Goal: Download file/media

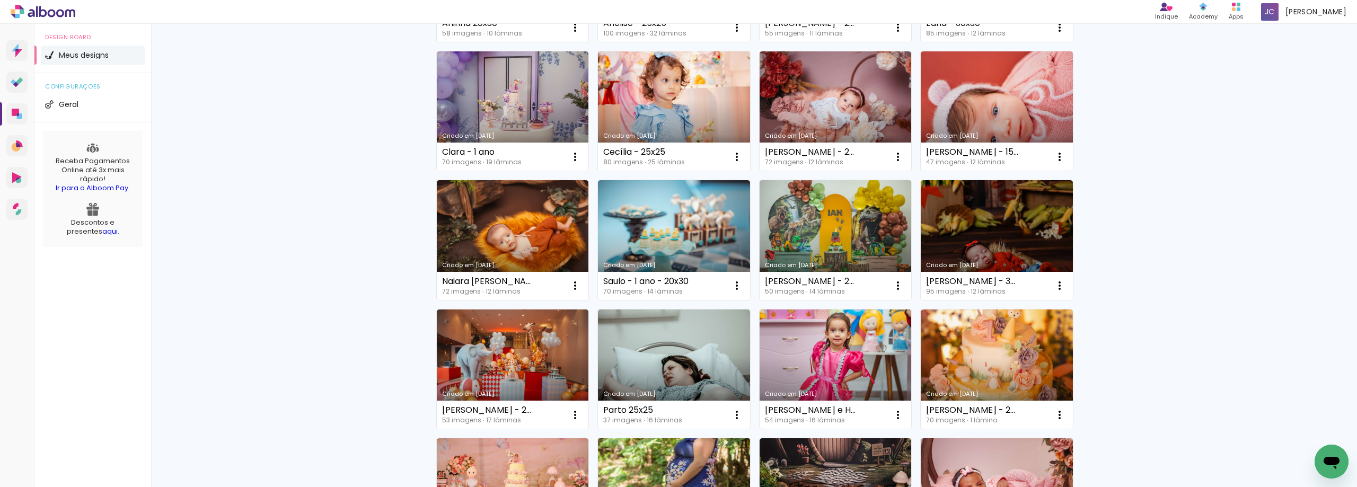
scroll to position [195, 0]
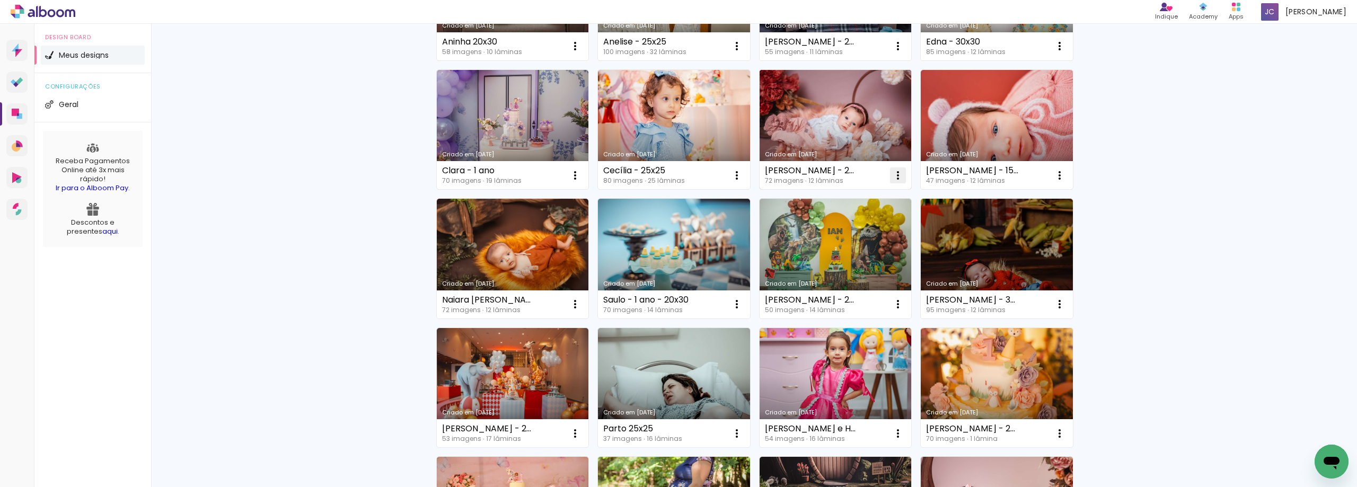
click at [897, 174] on iron-icon at bounding box center [897, 175] width 13 height 13
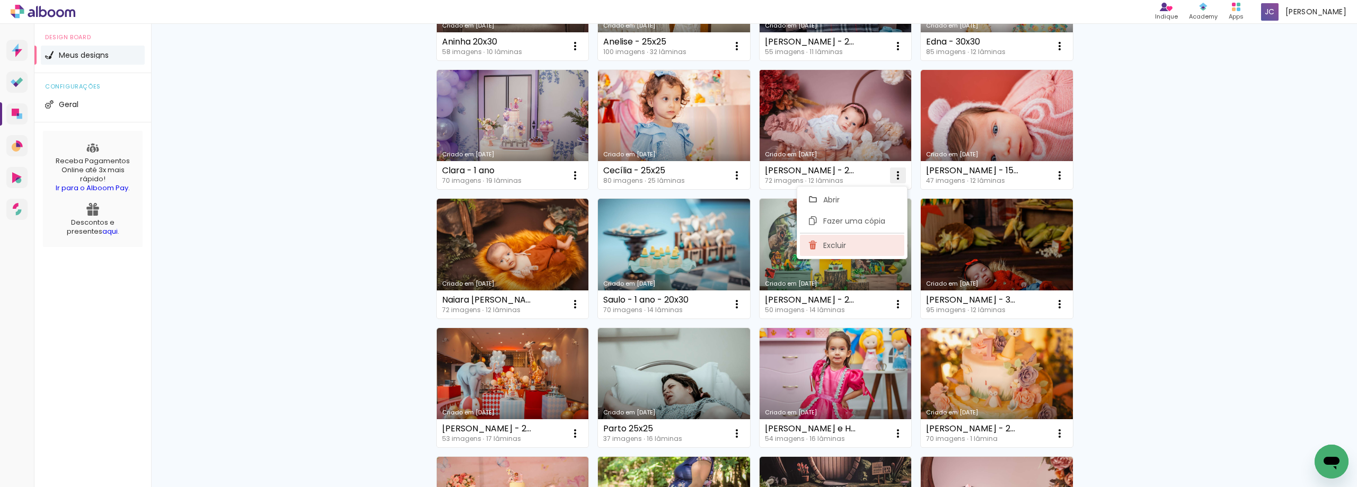
click at [874, 249] on paper-item "Excluir" at bounding box center [852, 245] width 104 height 21
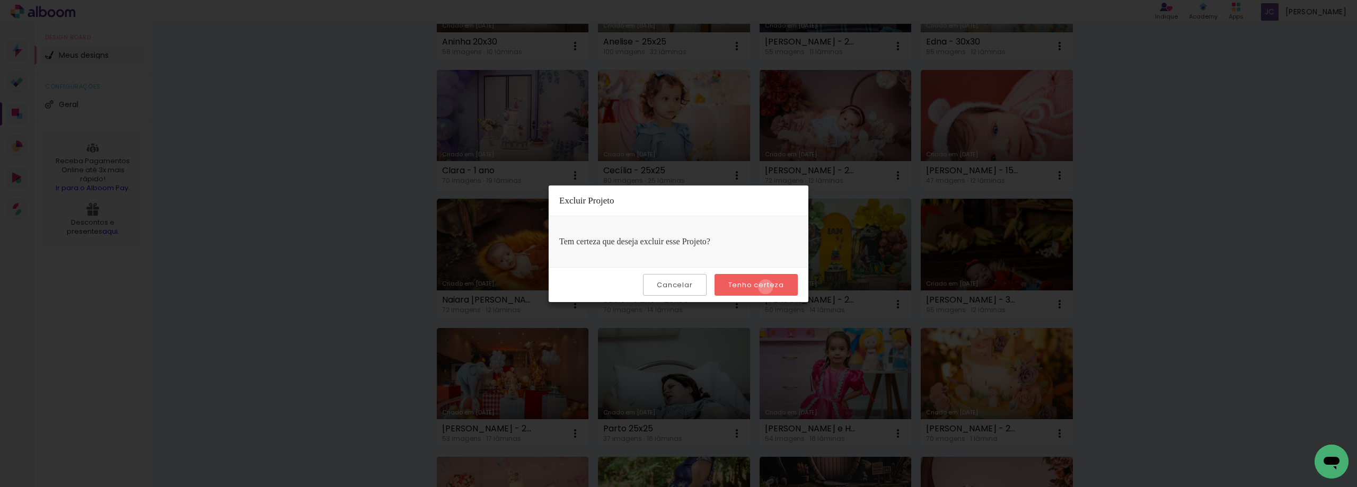
click at [0, 0] on slot "Tenho certeza" at bounding box center [0, 0] width 0 height 0
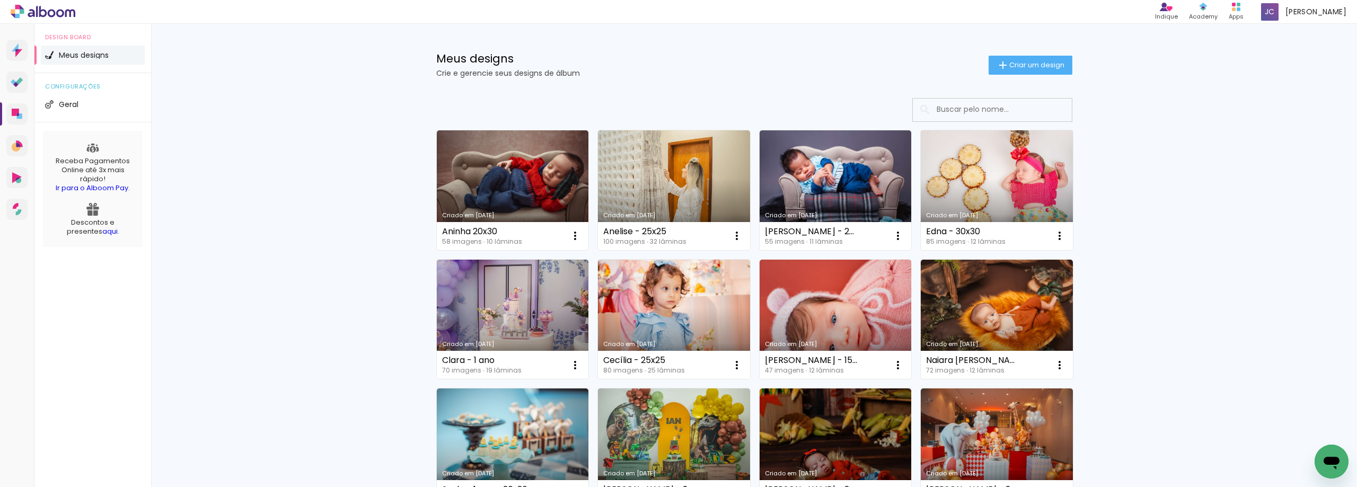
scroll to position [0, 0]
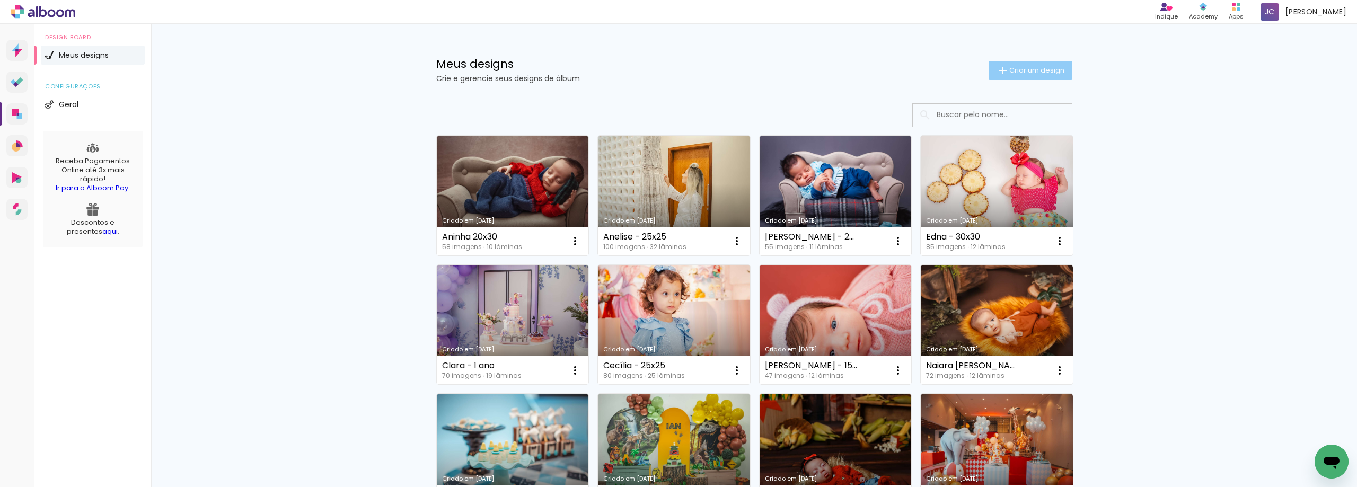
click at [1036, 71] on span "Criar um design" at bounding box center [1036, 70] width 55 height 7
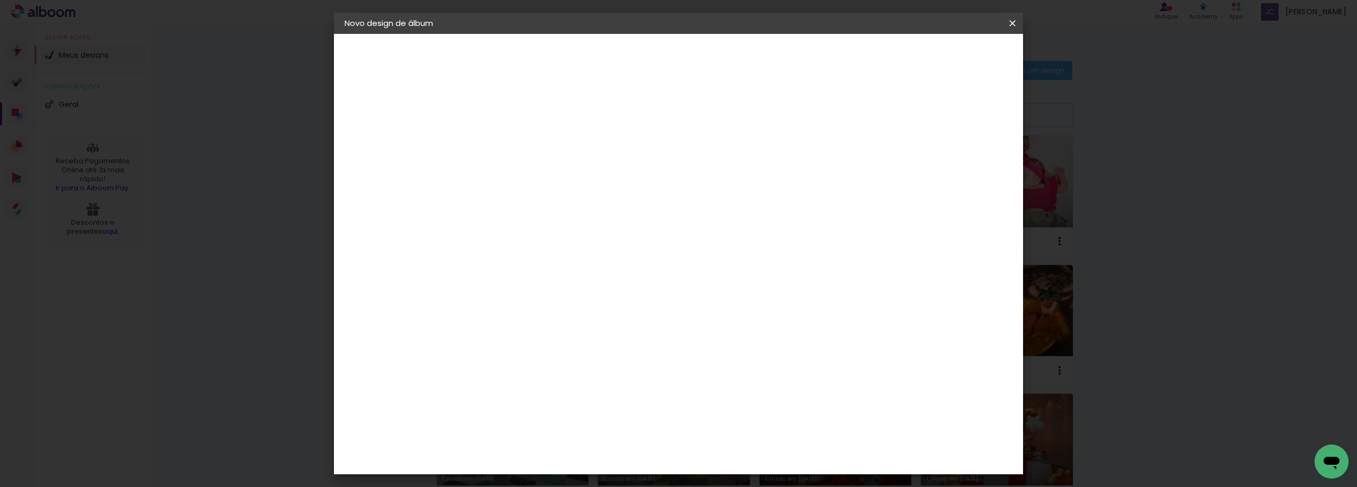
click at [518, 140] on input at bounding box center [518, 142] width 0 height 16
type input "Bernard"
type paper-input "Bernard"
type input "[PERSON_NAME]"
type paper-input "[PERSON_NAME]"
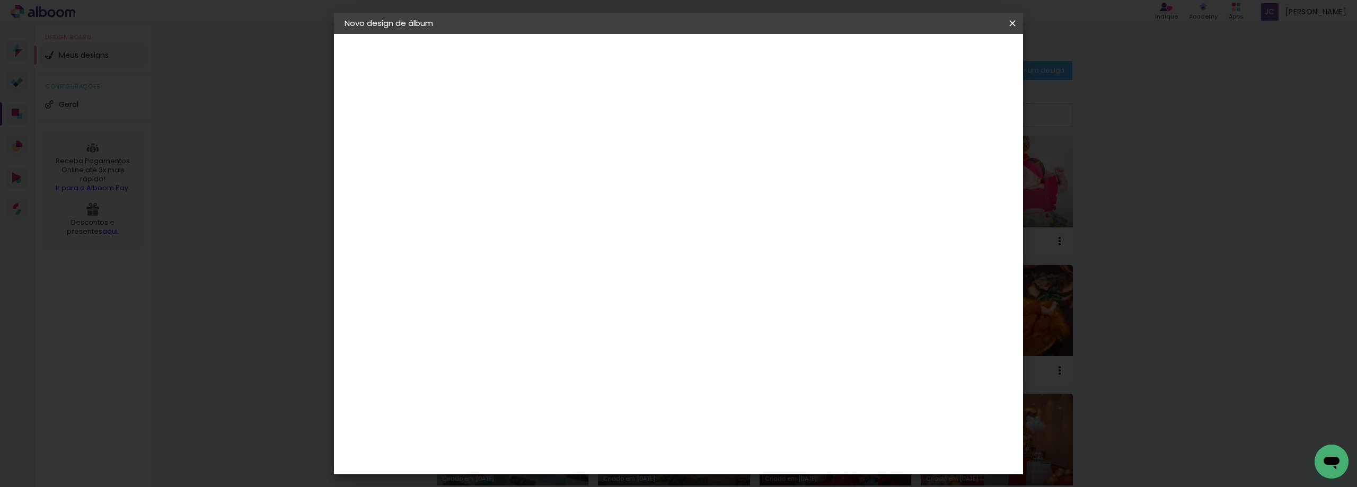
click at [626, 57] on paper-button "Avançar" at bounding box center [600, 56] width 52 height 18
click at [530, 379] on div "Foto 15" at bounding box center [520, 387] width 19 height 17
click at [0, 0] on slot "Avançar" at bounding box center [0, 0] width 0 height 0
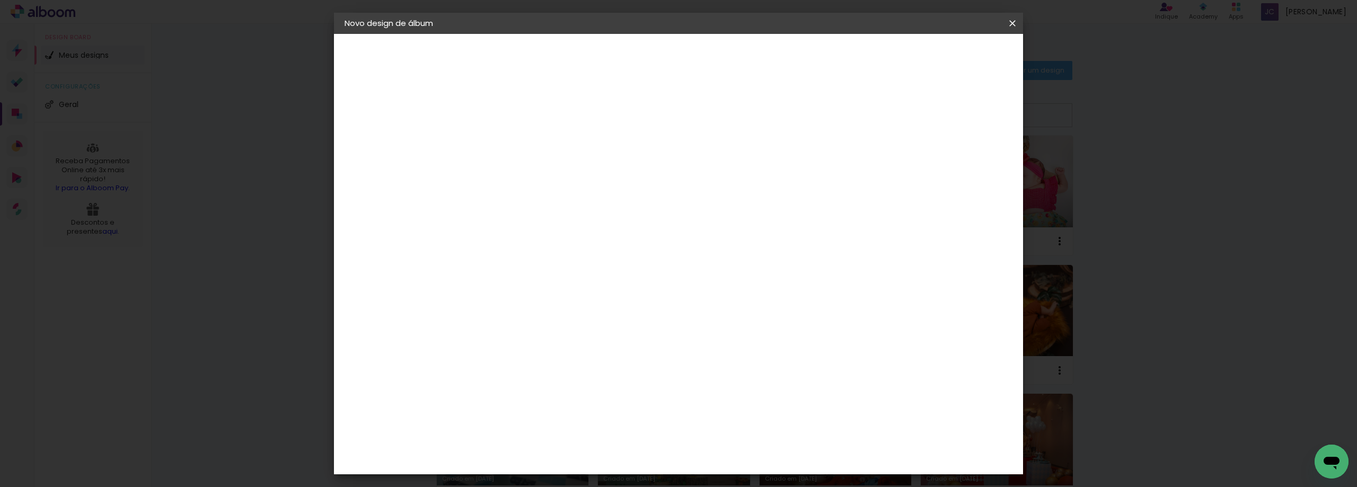
click at [0, 0] on slot "Avançar" at bounding box center [0, 0] width 0 height 0
click at [897, 60] on span "Iniciar design" at bounding box center [872, 55] width 48 height 7
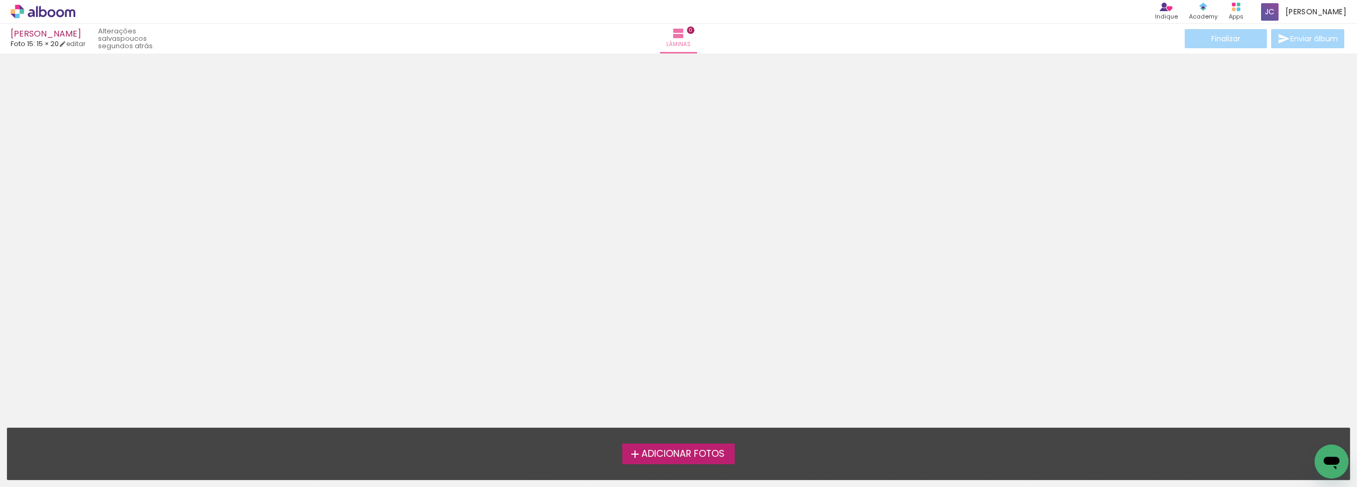
click at [669, 451] on span "Adicionar Fotos" at bounding box center [682, 454] width 83 height 10
click at [0, 0] on input "file" at bounding box center [0, 0] width 0 height 0
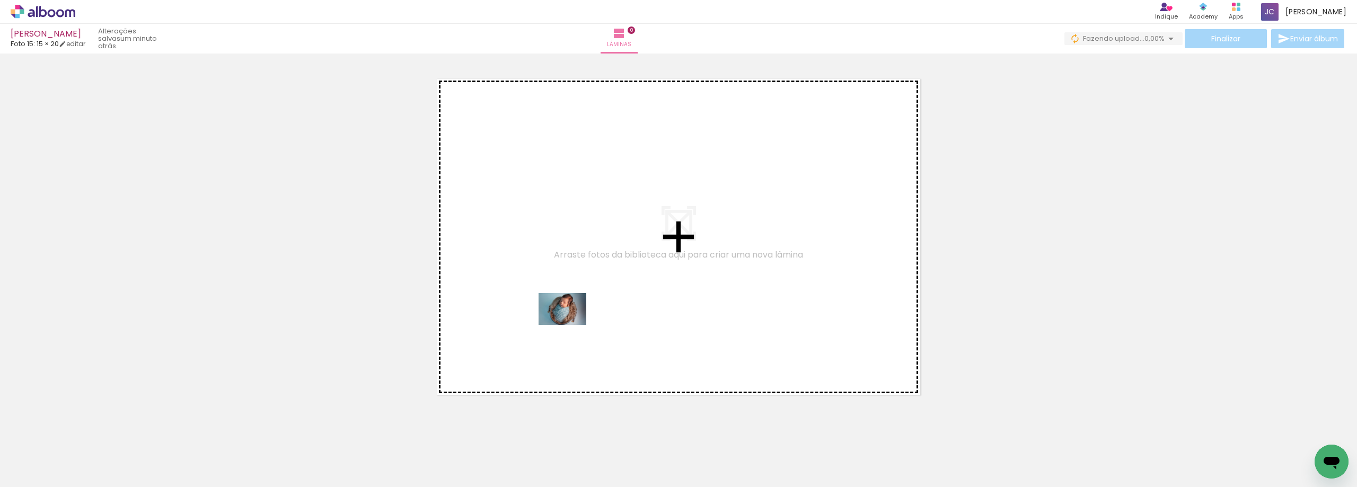
drag, startPoint x: 122, startPoint y: 460, endPoint x: 615, endPoint y: 300, distance: 518.8
click at [615, 300] on quentale-workspace at bounding box center [678, 243] width 1357 height 487
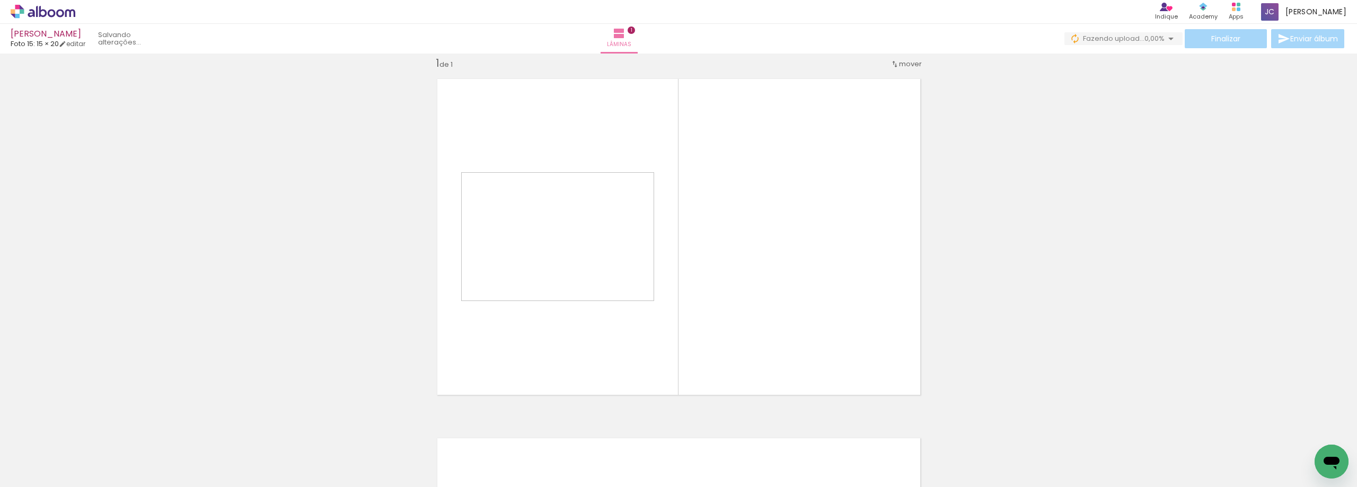
scroll to position [14, 0]
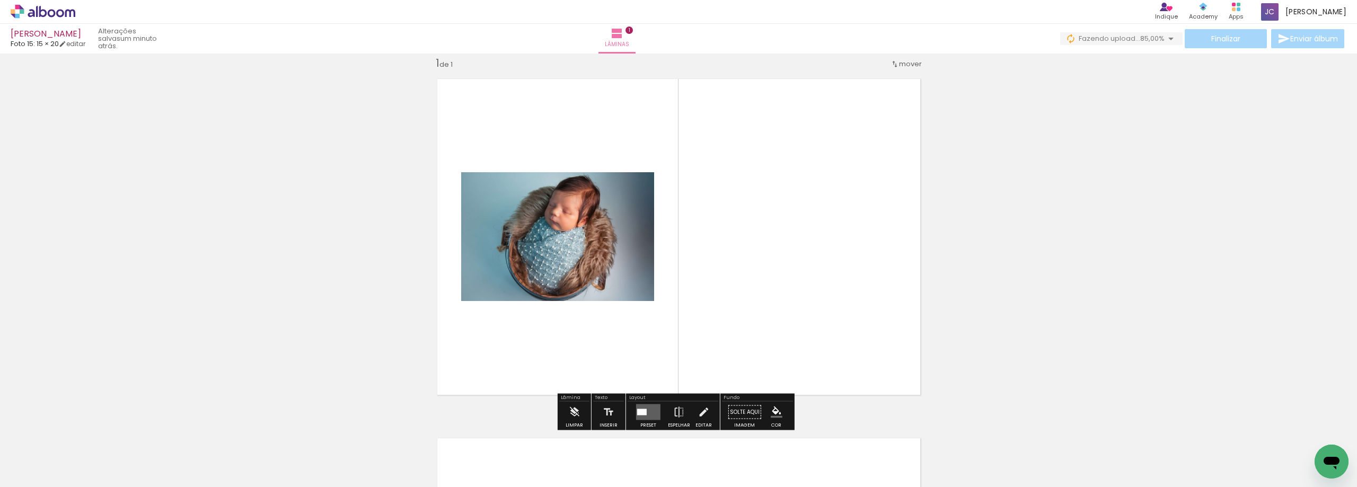
click at [643, 408] on quentale-layouter at bounding box center [648, 412] width 24 height 16
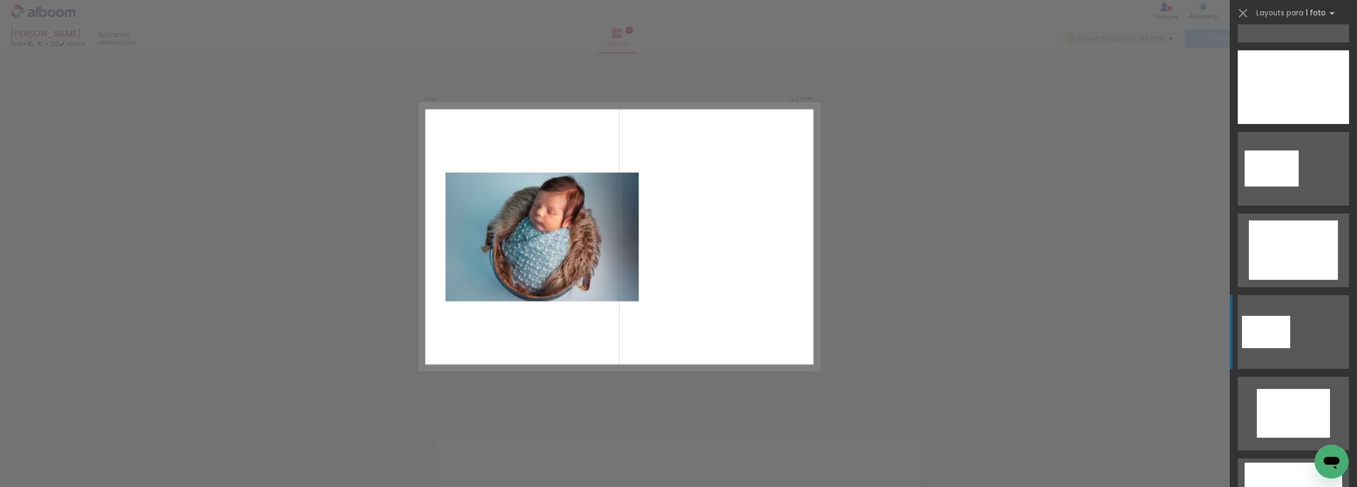
scroll to position [53, 0]
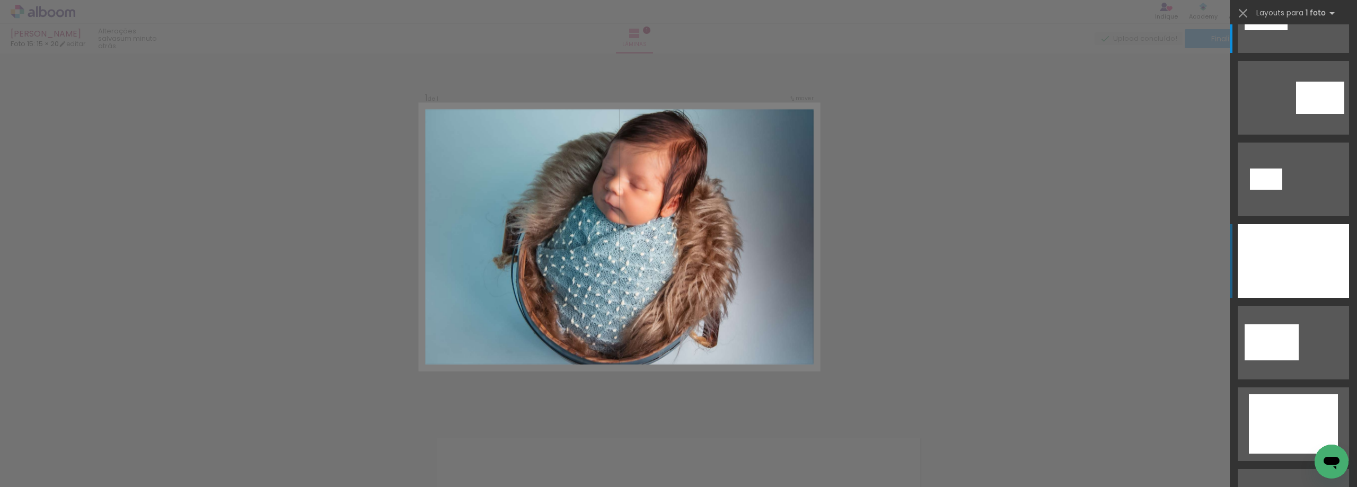
click at [1308, 265] on div at bounding box center [1292, 261] width 111 height 74
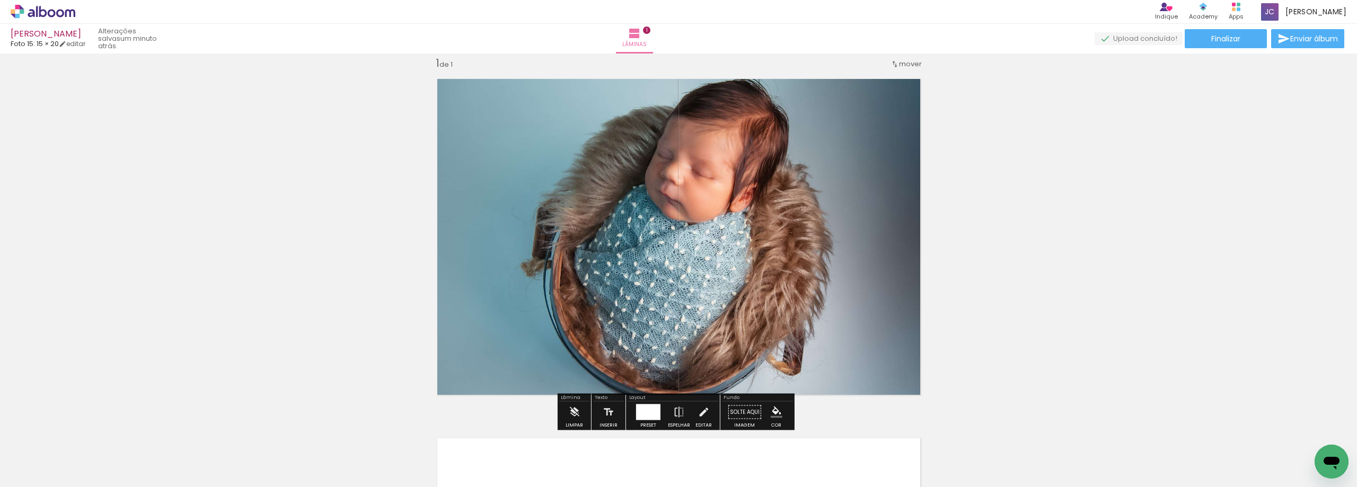
click at [651, 411] on div at bounding box center [648, 412] width 24 height 16
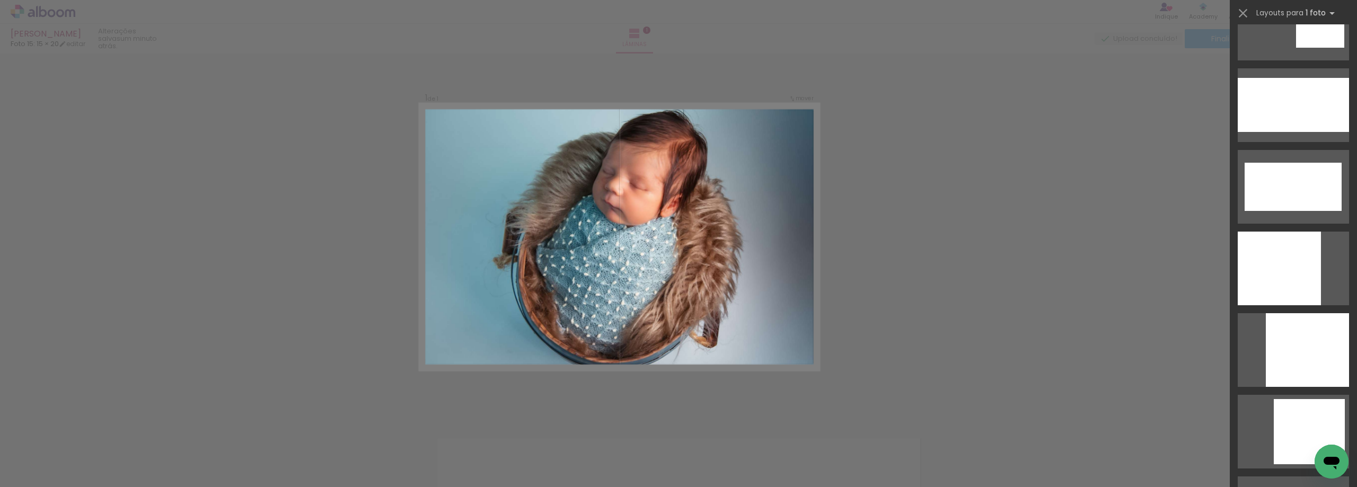
scroll to position [2406, 0]
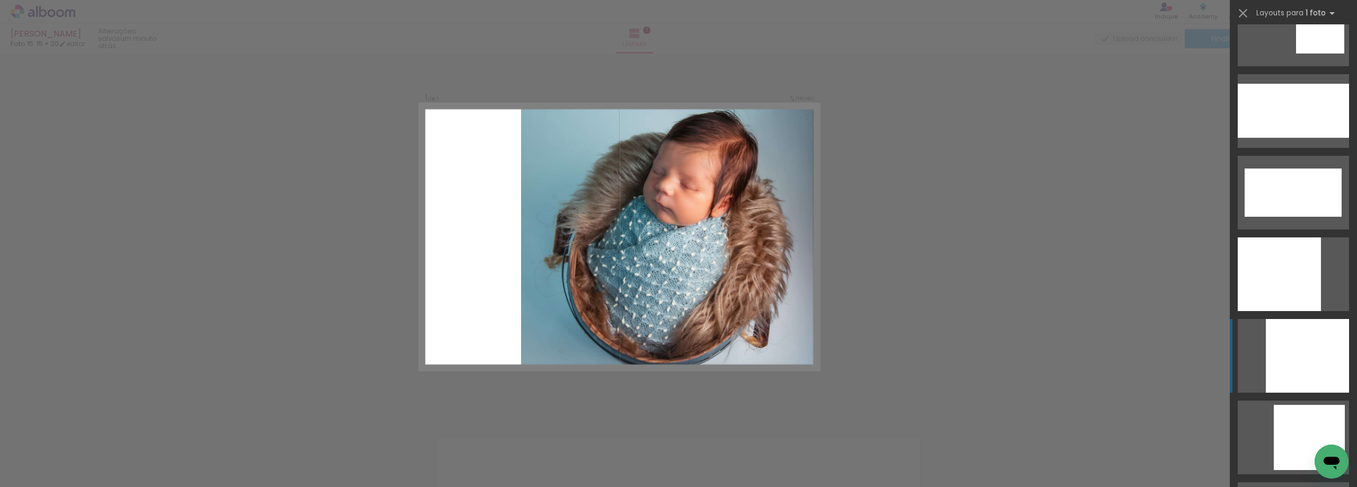
click at [1309, 367] on div at bounding box center [1306, 356] width 83 height 74
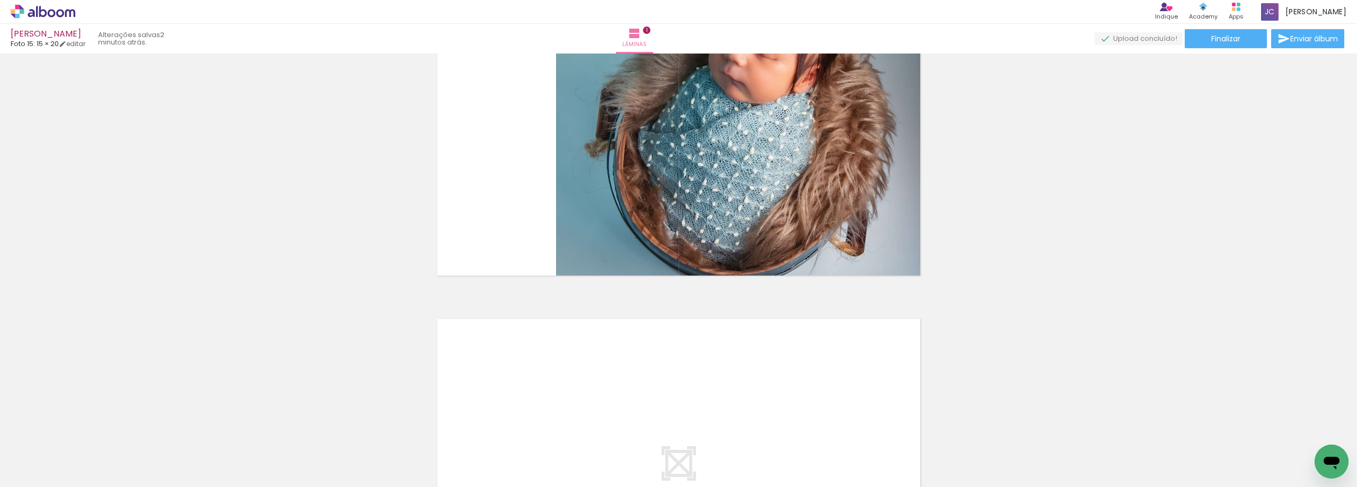
scroll to position [173, 0]
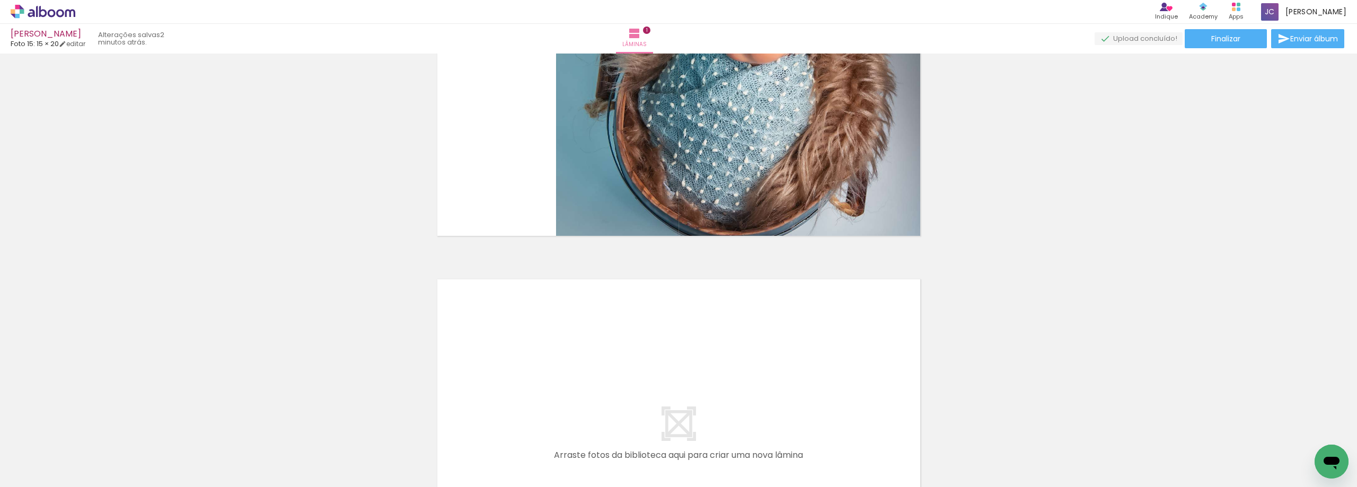
click at [50, 454] on input "Todas as fotos" at bounding box center [30, 454] width 40 height 9
click at [0, 0] on slot "Não utilizadas" at bounding box center [0, 0] width 0 height 0
type input "Não utilizadas"
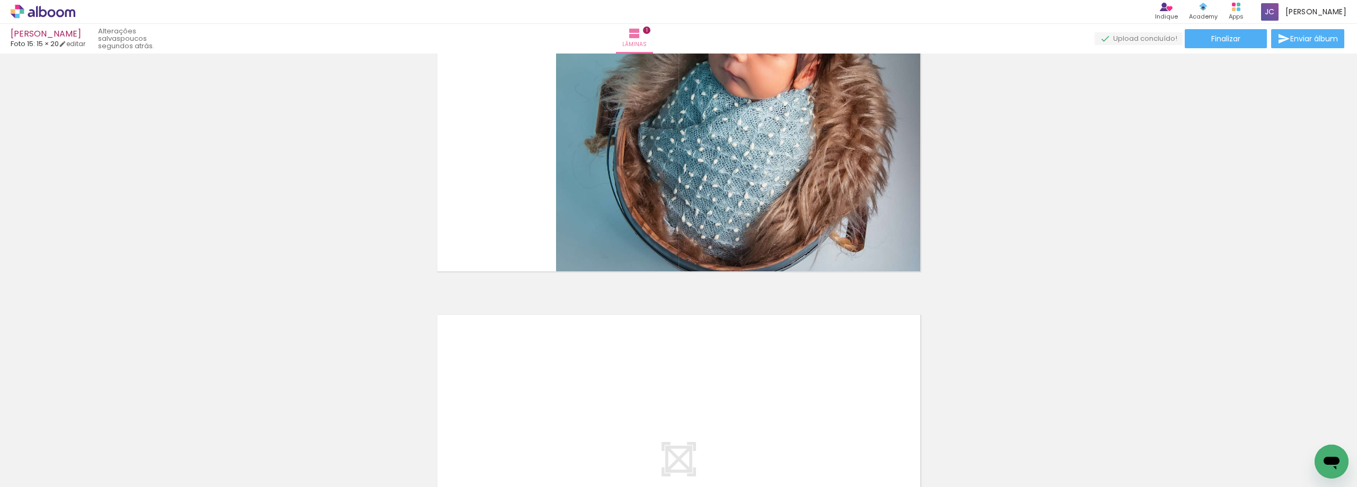
scroll to position [159, 0]
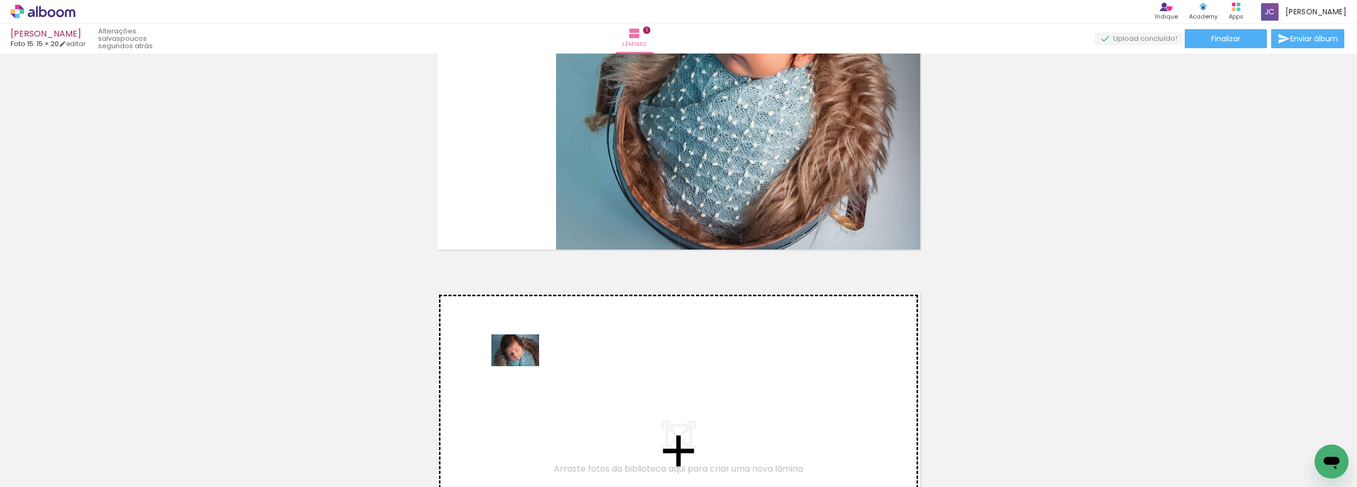
drag, startPoint x: 119, startPoint y: 448, endPoint x: 523, endPoint y: 366, distance: 412.6
click at [523, 366] on quentale-workspace at bounding box center [678, 243] width 1357 height 487
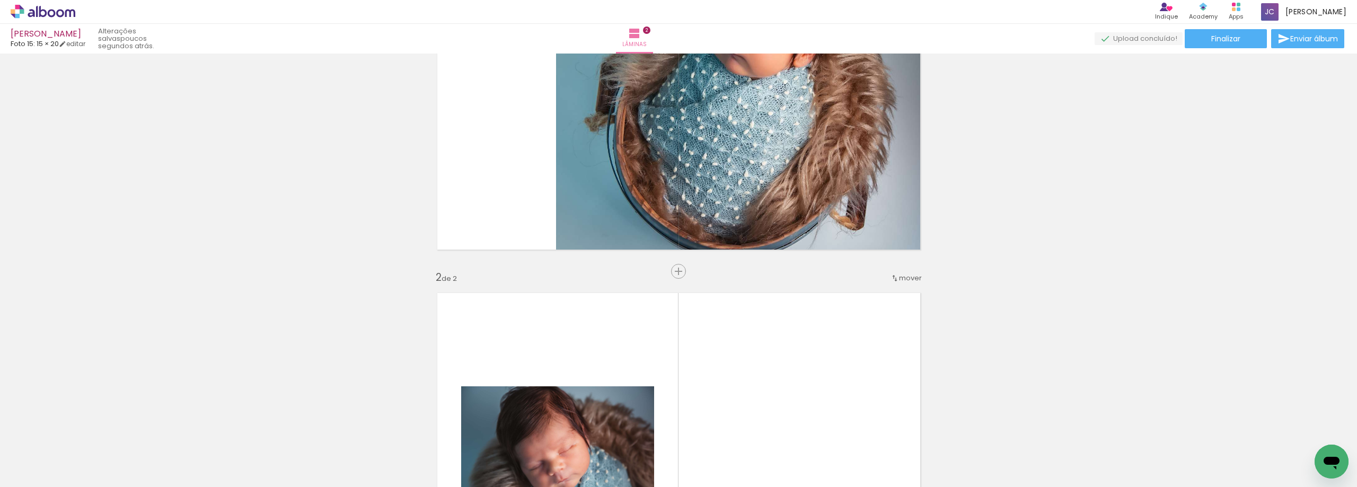
scroll to position [373, 0]
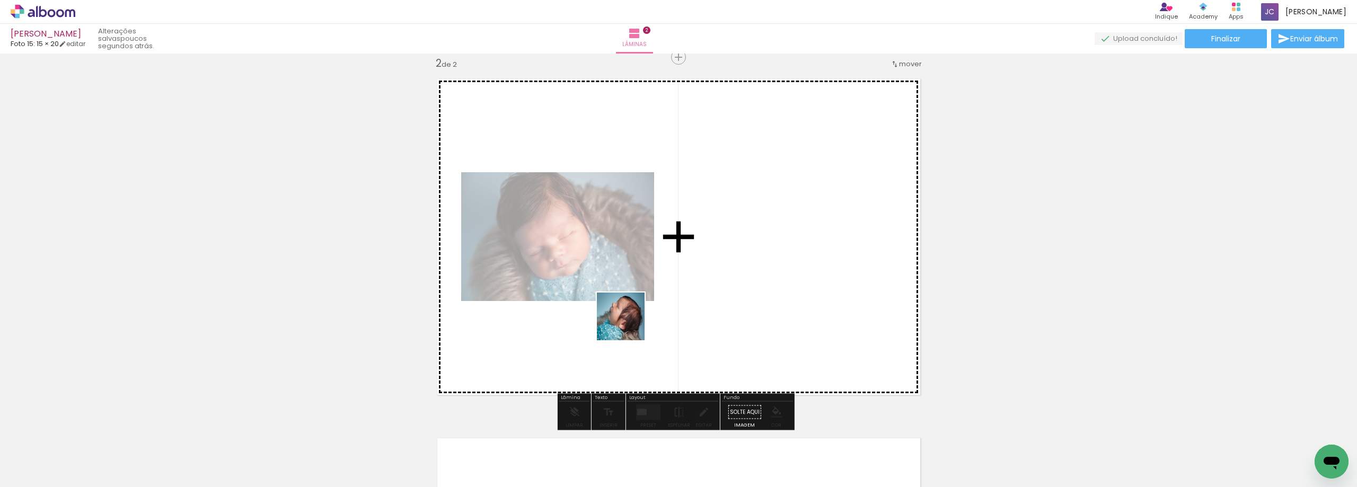
drag, startPoint x: 127, startPoint y: 451, endPoint x: 806, endPoint y: 278, distance: 700.9
click at [806, 278] on quentale-workspace at bounding box center [678, 243] width 1357 height 487
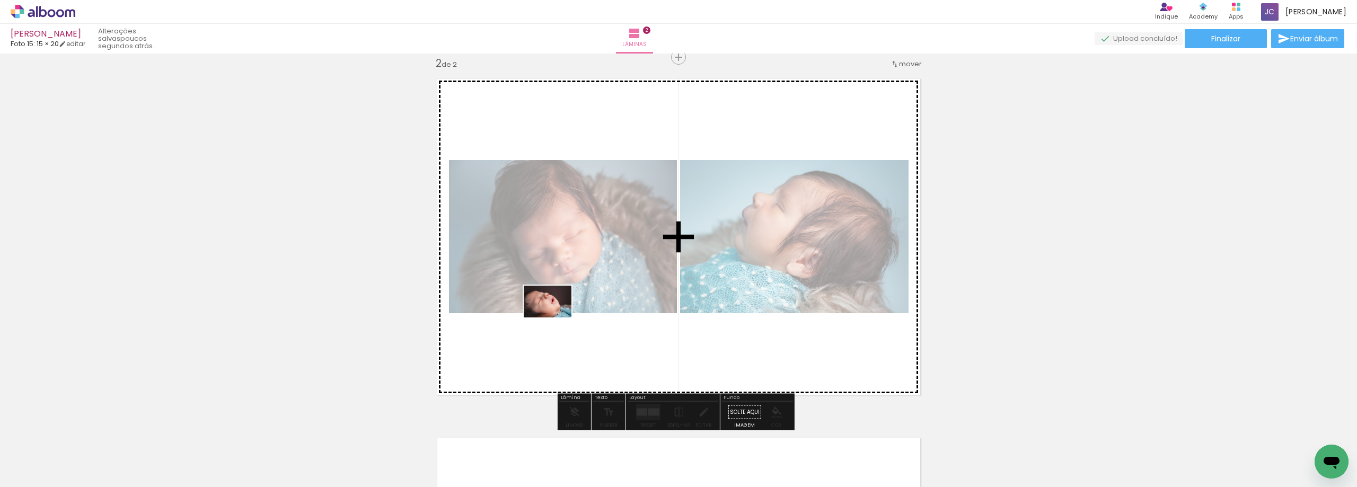
drag, startPoint x: 164, startPoint y: 462, endPoint x: 555, endPoint y: 317, distance: 417.5
click at [555, 317] on quentale-workspace at bounding box center [678, 243] width 1357 height 487
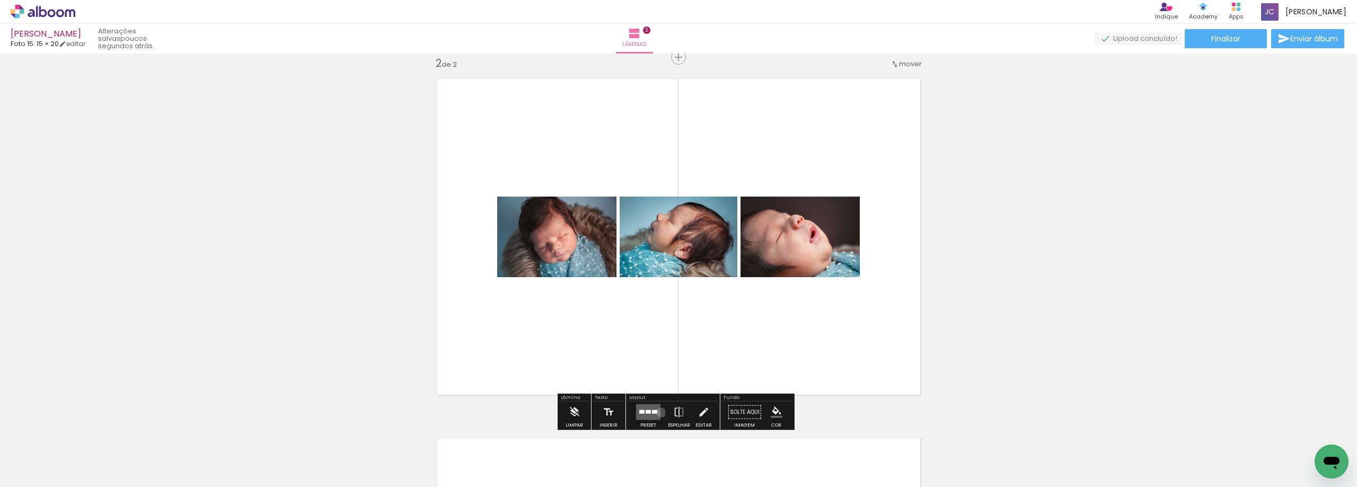
click at [658, 412] on div at bounding box center [648, 412] width 29 height 21
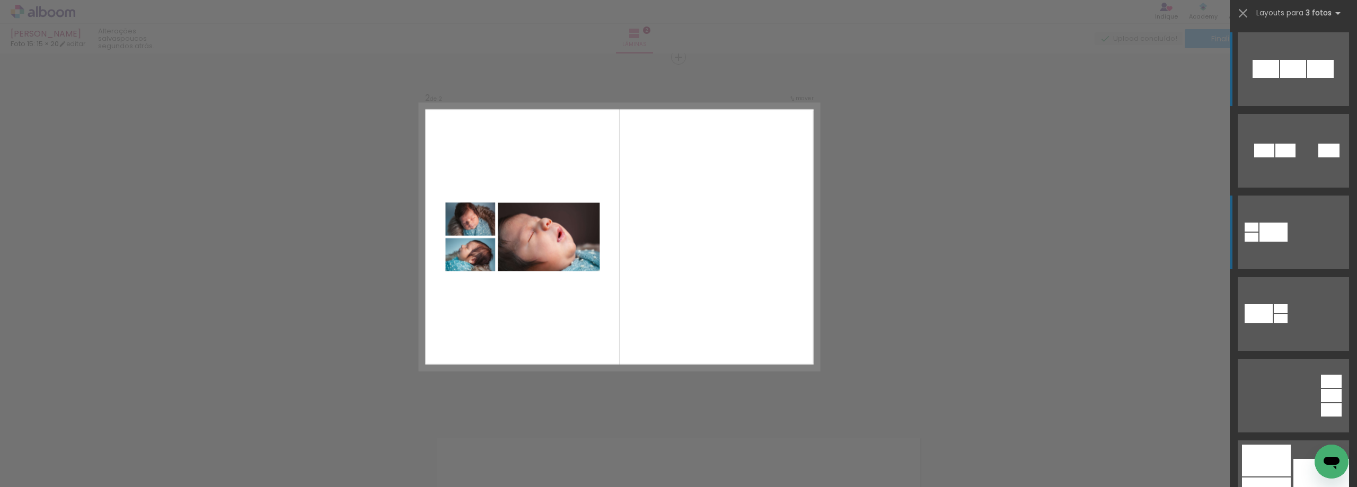
scroll to position [212, 0]
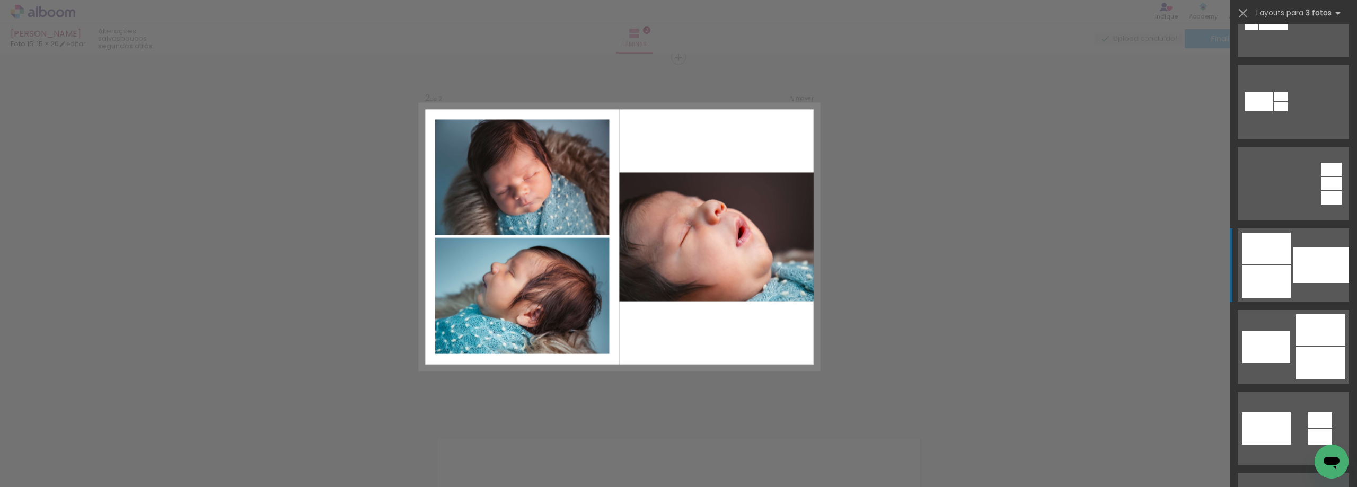
click at [1305, 274] on div at bounding box center [1321, 265] width 56 height 36
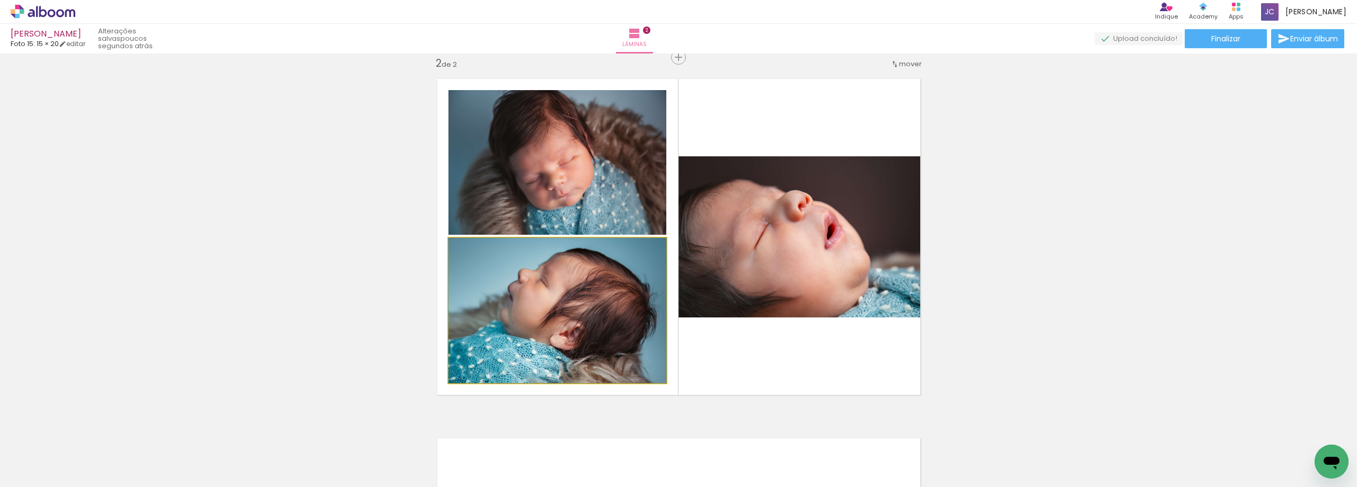
drag, startPoint x: 582, startPoint y: 338, endPoint x: 757, endPoint y: 263, distance: 189.7
click at [0, 0] on slot at bounding box center [0, 0] width 0 height 0
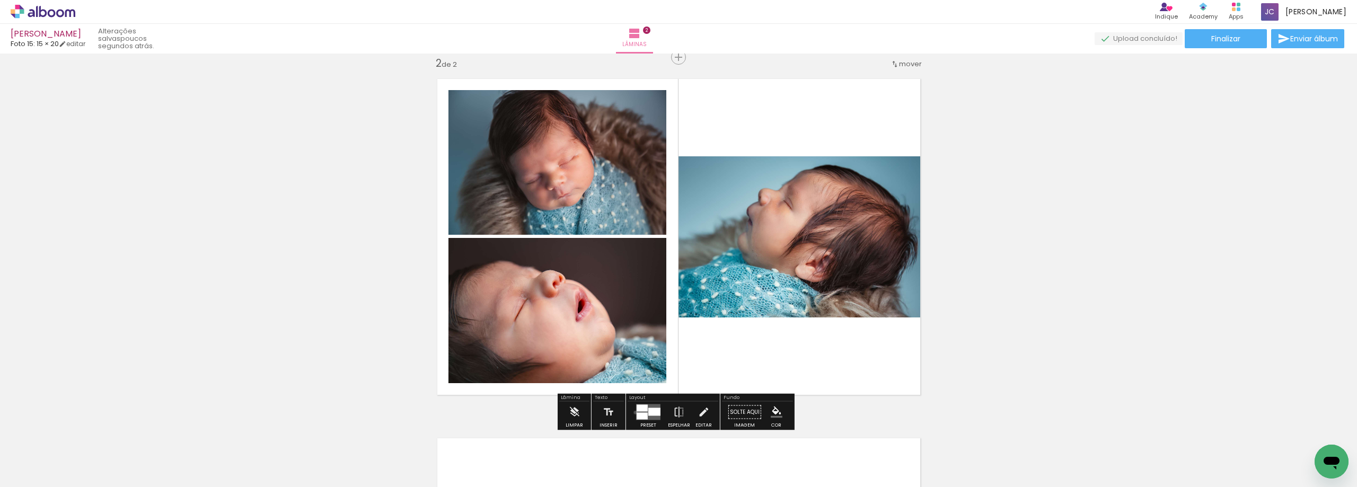
click at [634, 412] on div at bounding box center [648, 412] width 29 height 21
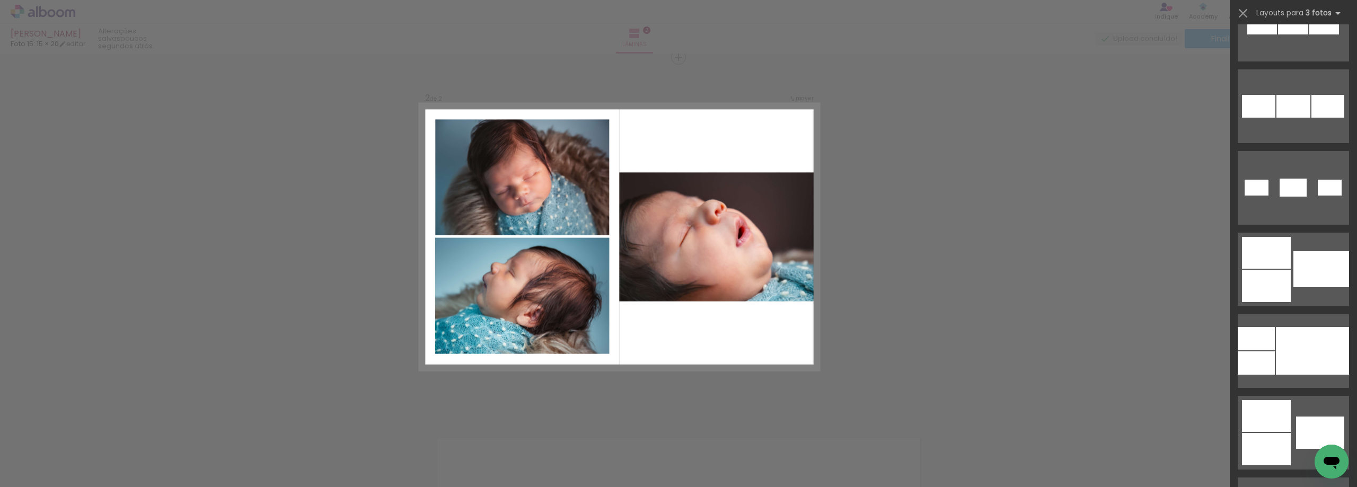
scroll to position [832, 0]
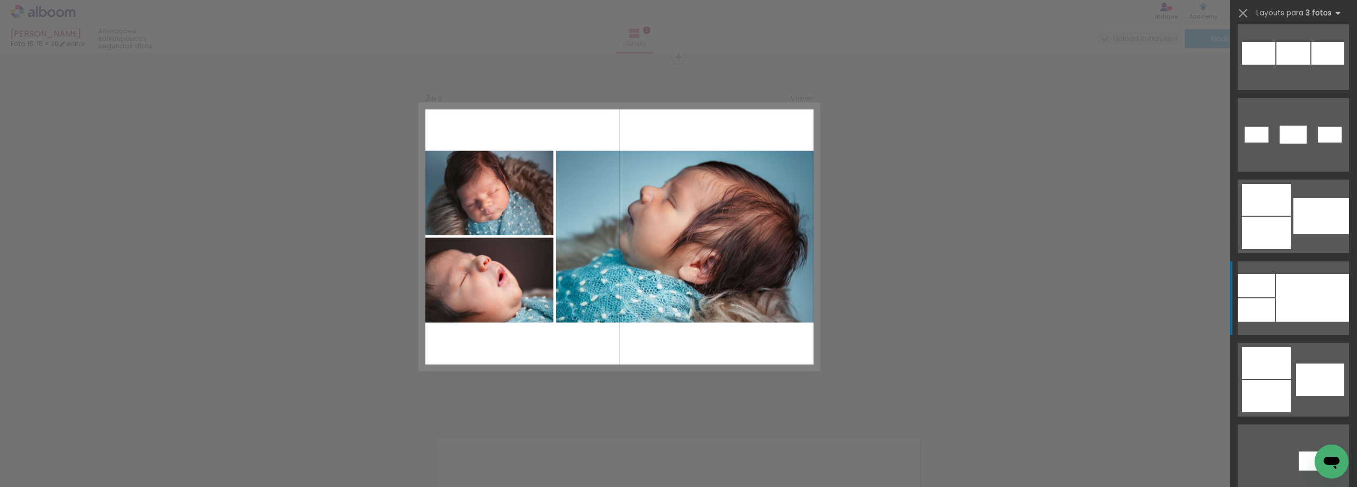
click at [1308, 286] on div at bounding box center [1311, 298] width 73 height 48
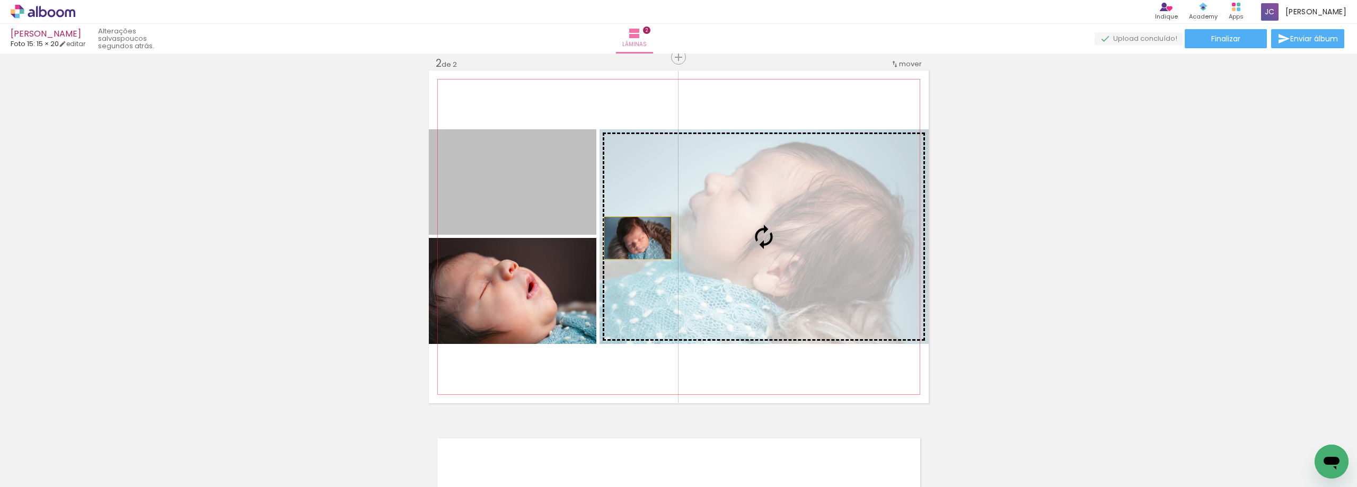
drag, startPoint x: 613, startPoint y: 233, endPoint x: 654, endPoint y: 240, distance: 41.9
click at [0, 0] on slot at bounding box center [0, 0] width 0 height 0
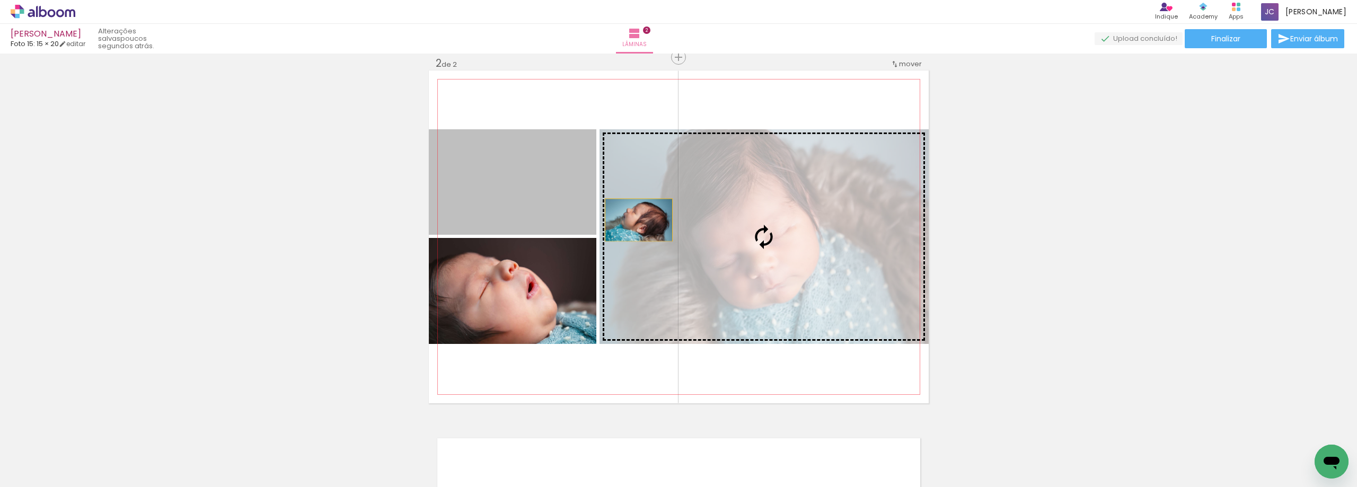
drag, startPoint x: 537, startPoint y: 178, endPoint x: 694, endPoint y: 216, distance: 161.4
click at [0, 0] on slot at bounding box center [0, 0] width 0 height 0
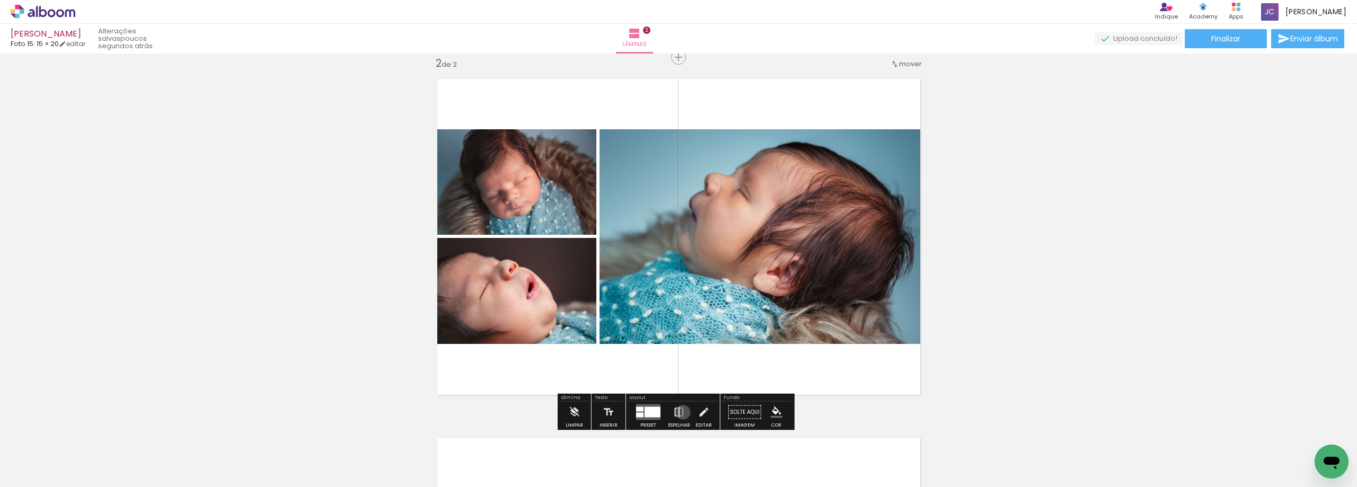
click at [680, 412] on iron-icon at bounding box center [679, 412] width 12 height 21
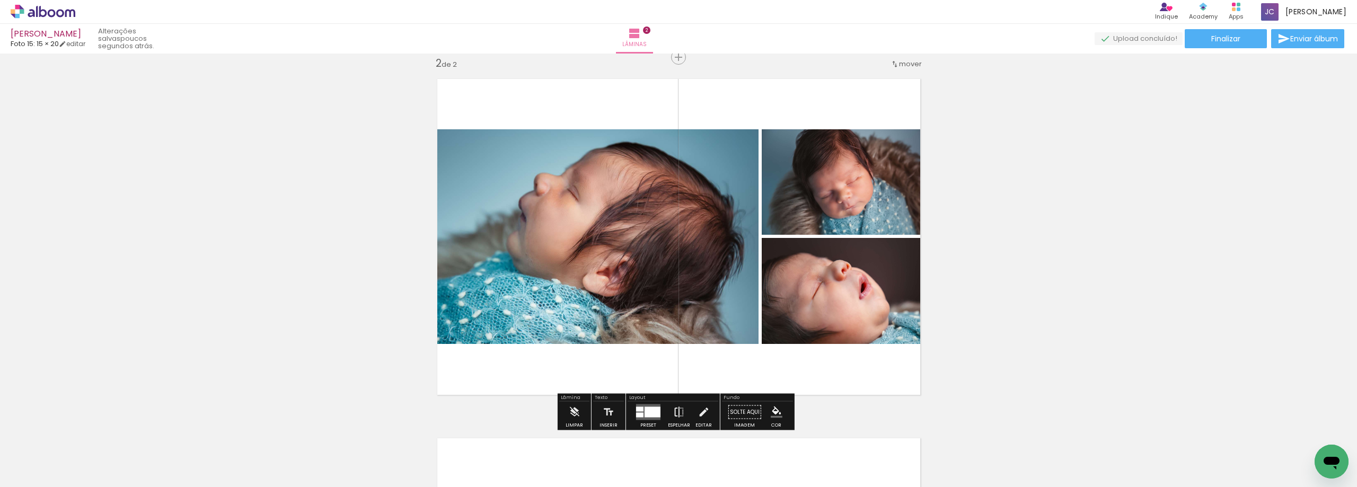
click at [680, 412] on iron-icon at bounding box center [679, 412] width 12 height 21
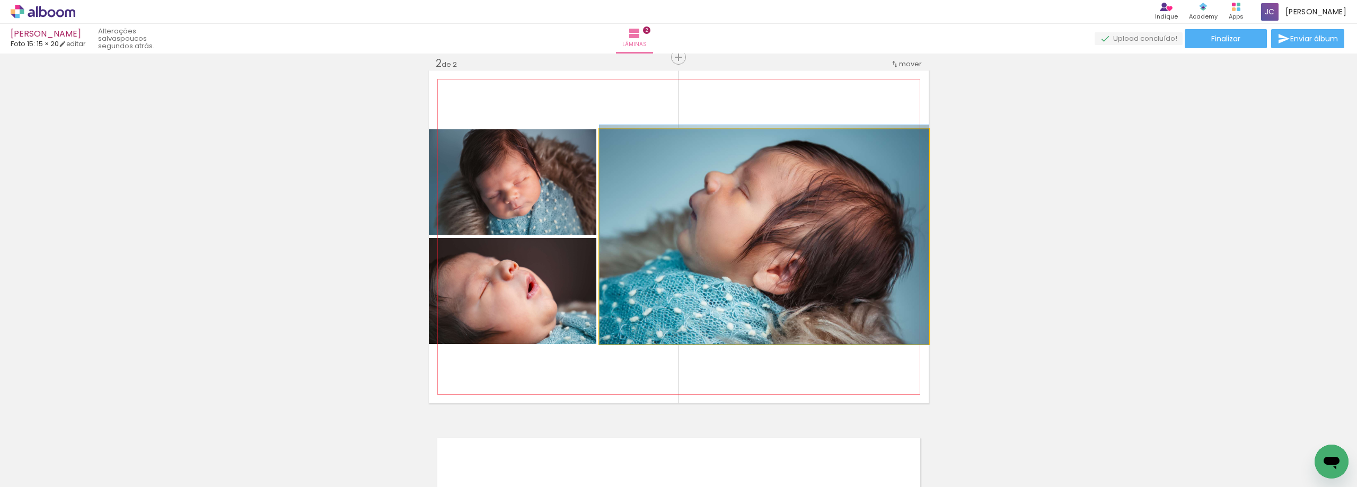
drag, startPoint x: 867, startPoint y: 286, endPoint x: 872, endPoint y: 284, distance: 5.5
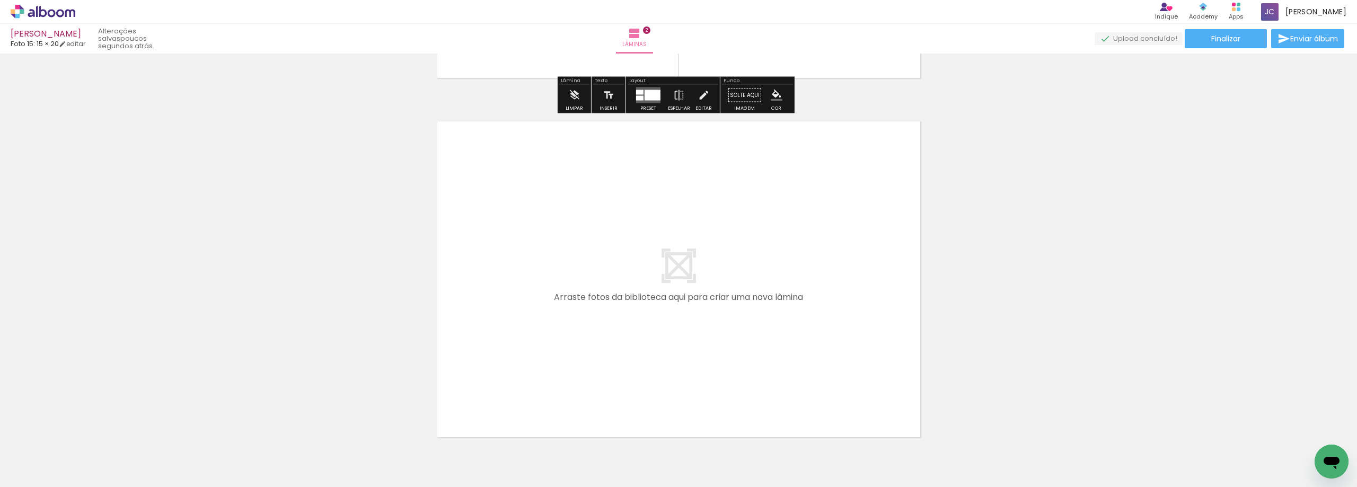
scroll to position [691, 0]
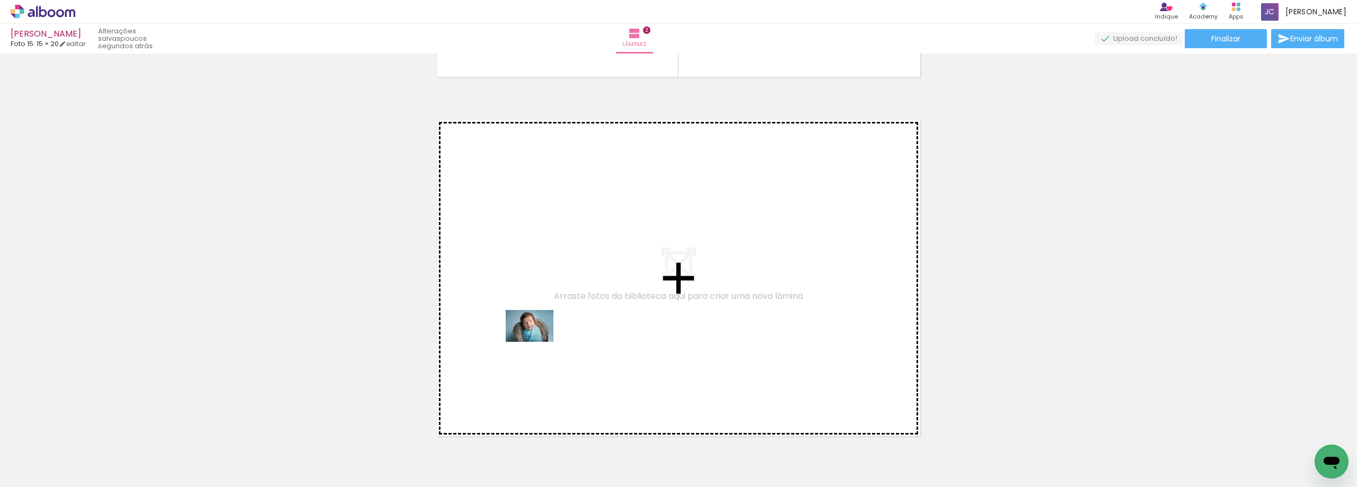
drag, startPoint x: 120, startPoint y: 455, endPoint x: 537, endPoint y: 342, distance: 432.7
click at [537, 342] on quentale-workspace at bounding box center [678, 243] width 1357 height 487
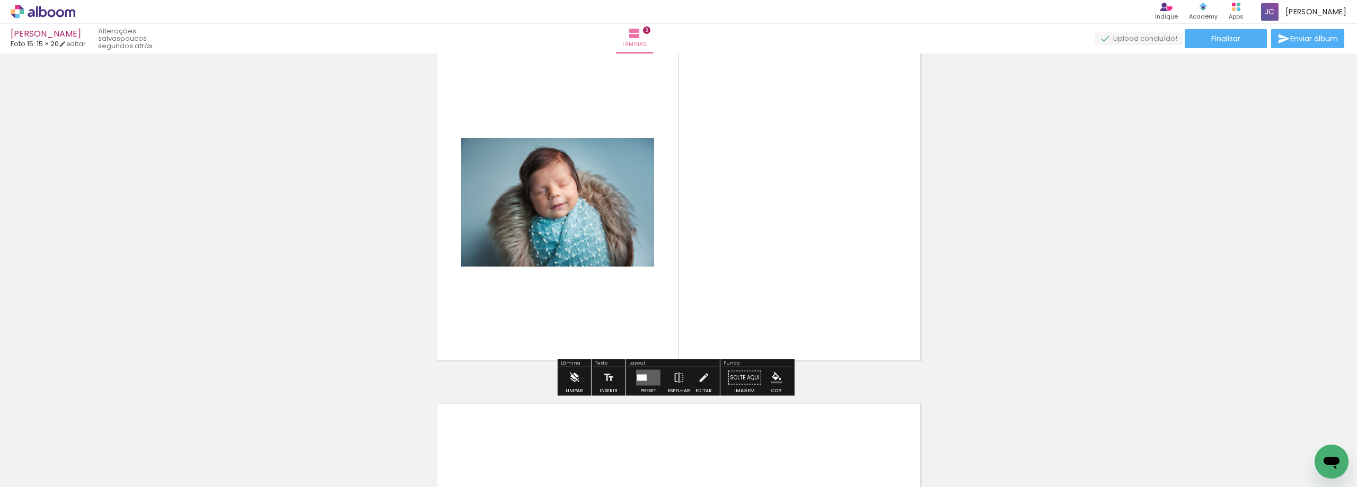
scroll to position [785, 0]
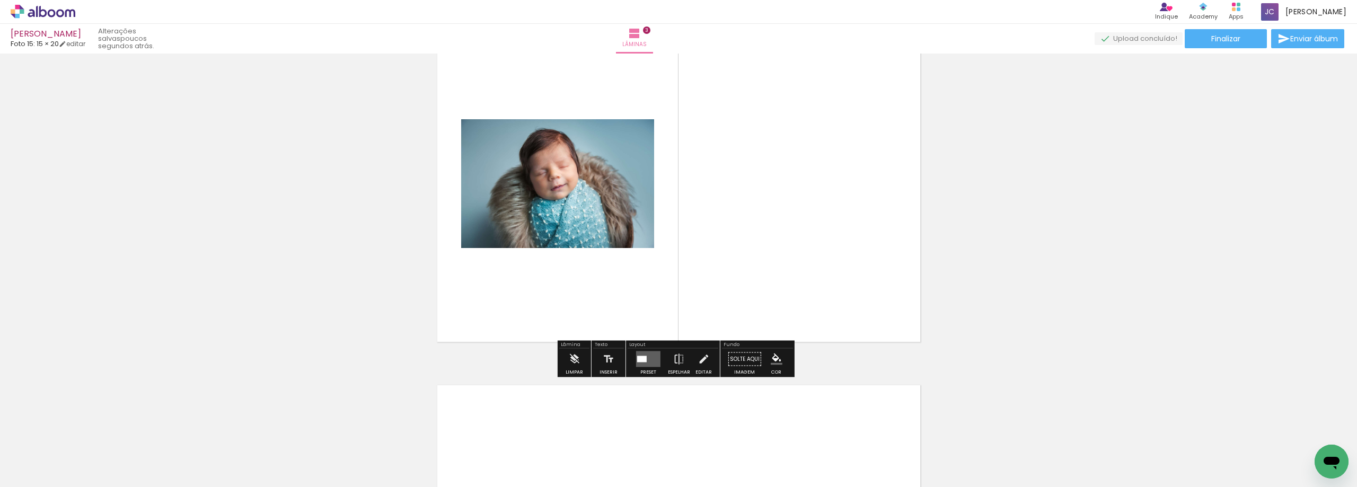
click at [651, 353] on quentale-layouter at bounding box center [648, 359] width 24 height 16
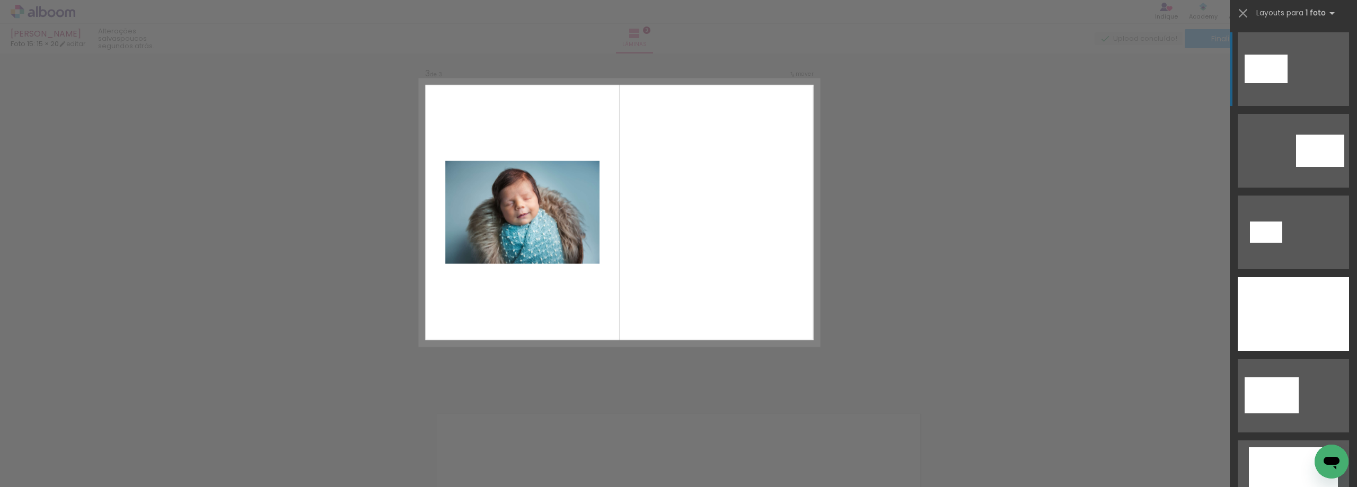
scroll to position [732, 0]
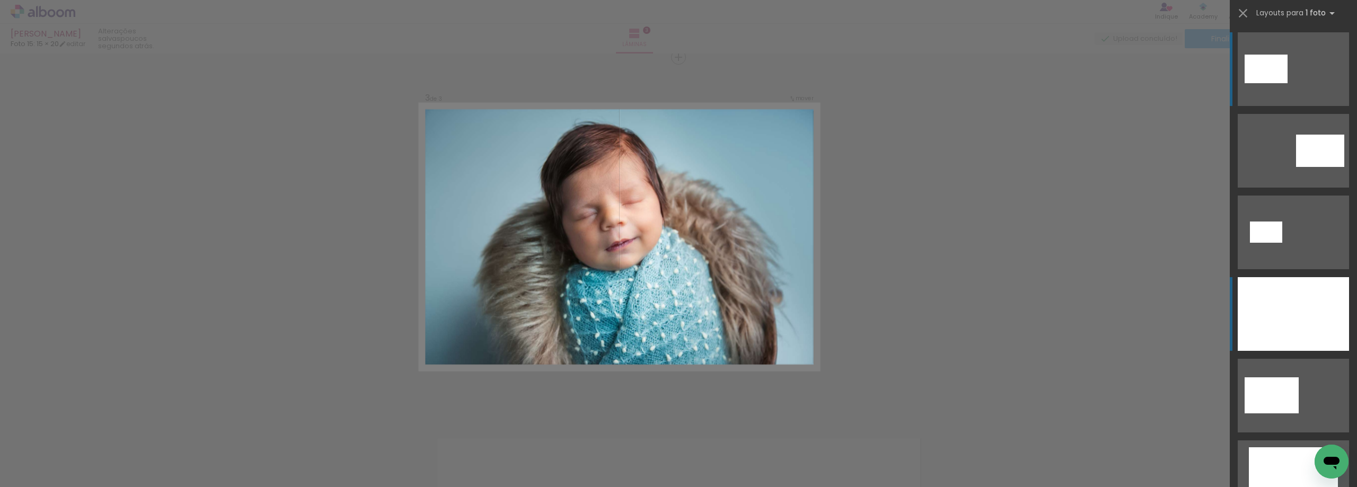
click at [1298, 294] on div at bounding box center [1292, 314] width 111 height 74
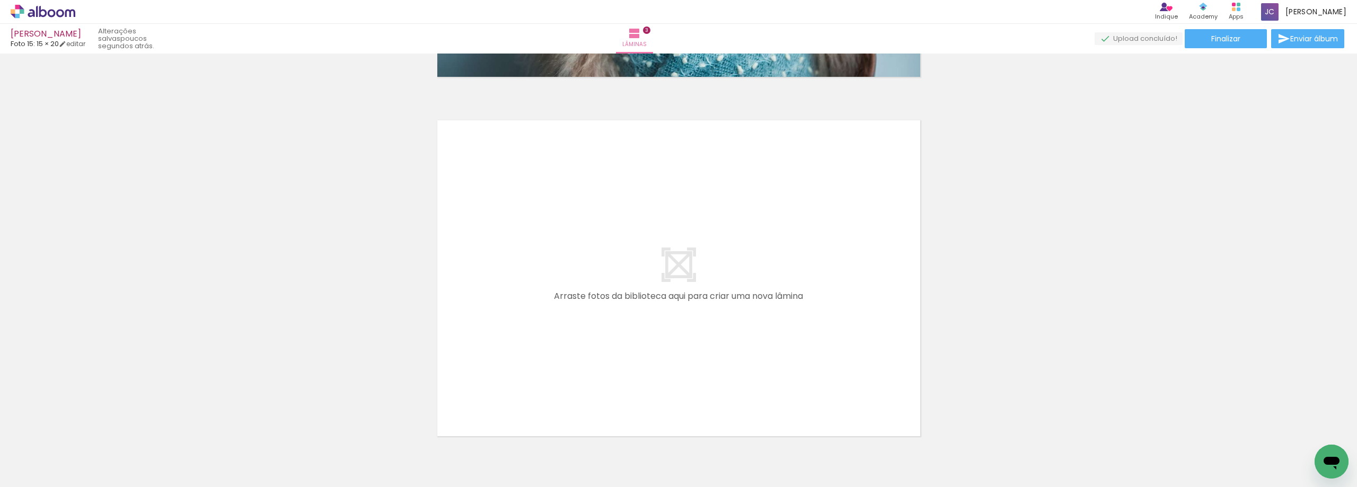
scroll to position [1103, 0]
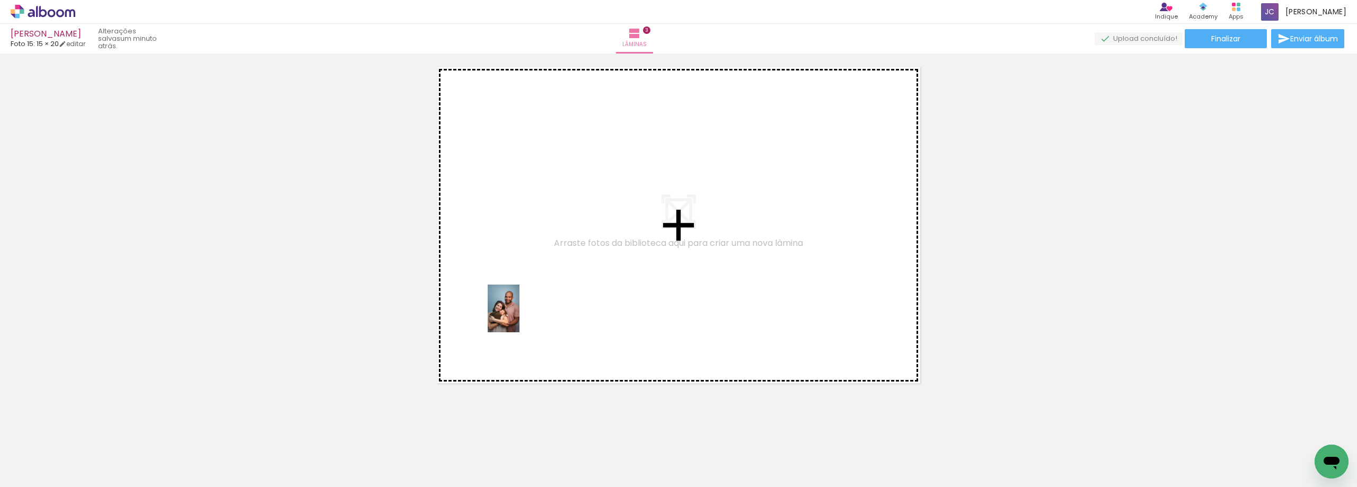
drag, startPoint x: 117, startPoint y: 455, endPoint x: 420, endPoint y: 319, distance: 332.6
click at [531, 309] on quentale-workspace at bounding box center [678, 243] width 1357 height 487
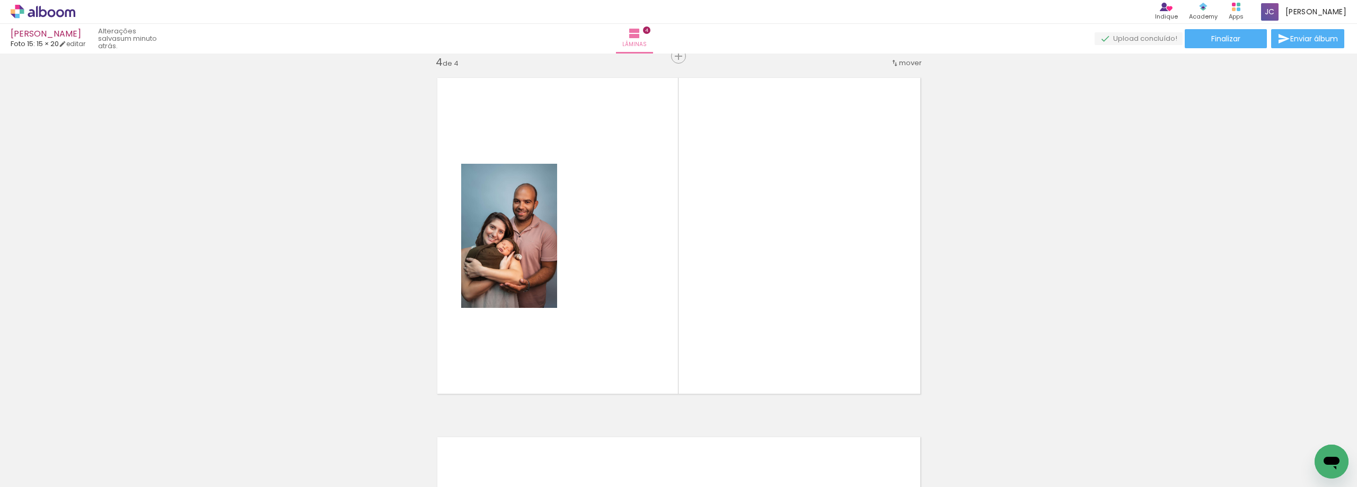
scroll to position [1092, 0]
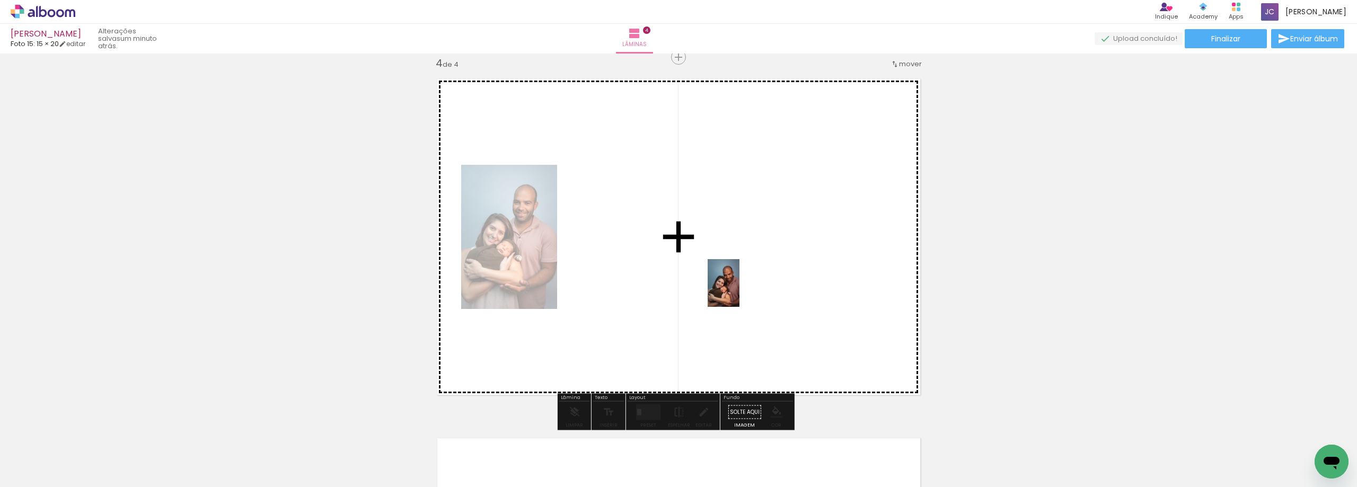
drag, startPoint x: 108, startPoint y: 452, endPoint x: 740, endPoint y: 290, distance: 653.1
click at [740, 290] on quentale-workspace at bounding box center [678, 243] width 1357 height 487
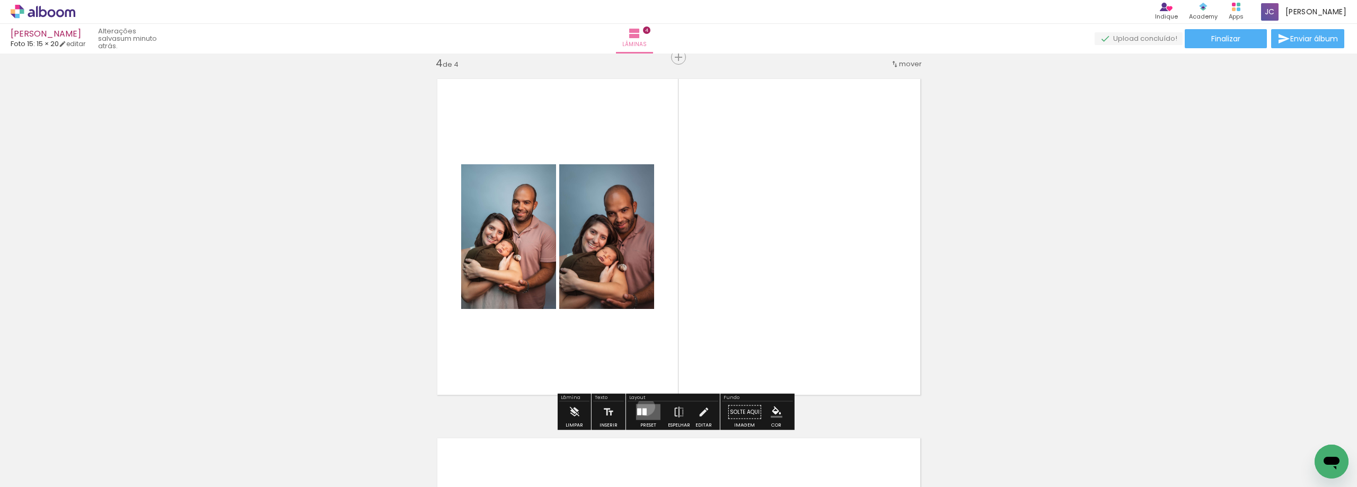
click at [643, 406] on quentale-layouter at bounding box center [648, 412] width 24 height 16
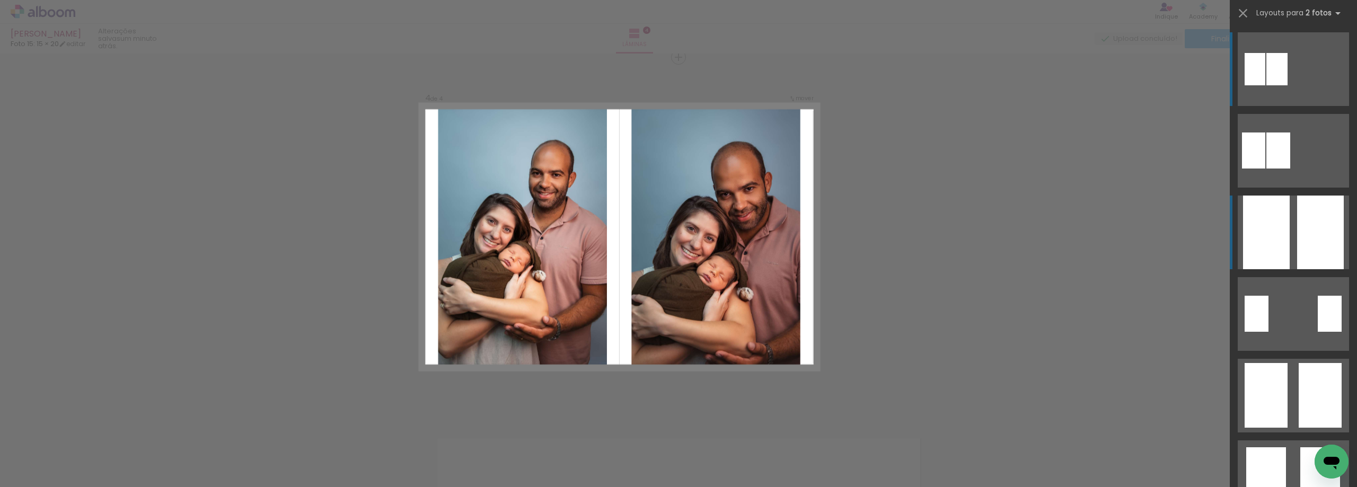
click at [1313, 231] on div at bounding box center [1320, 233] width 47 height 74
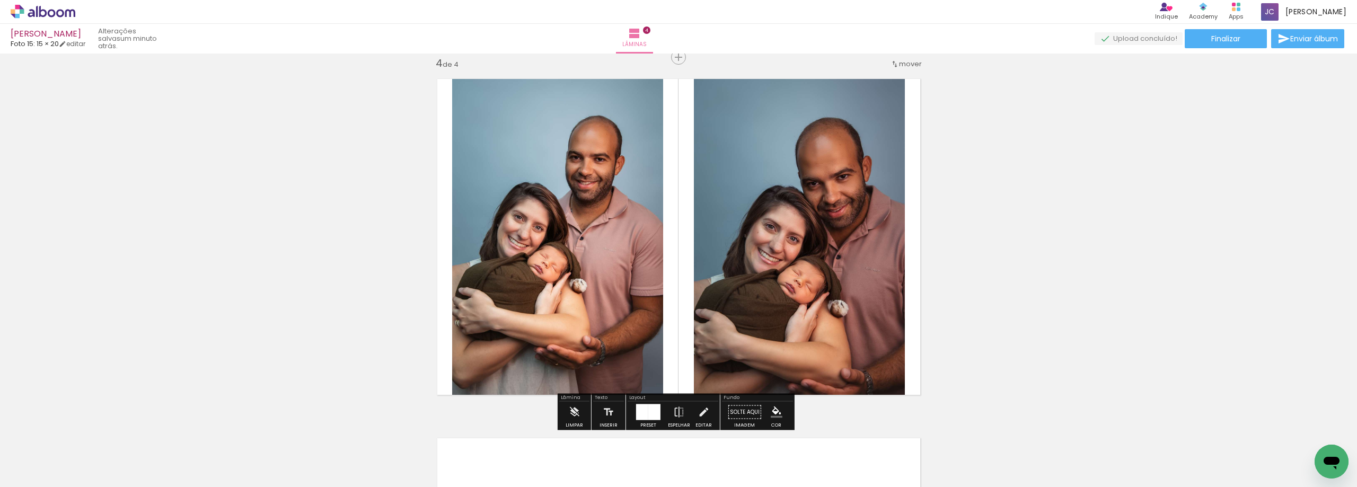
click at [658, 409] on div at bounding box center [654, 412] width 12 height 16
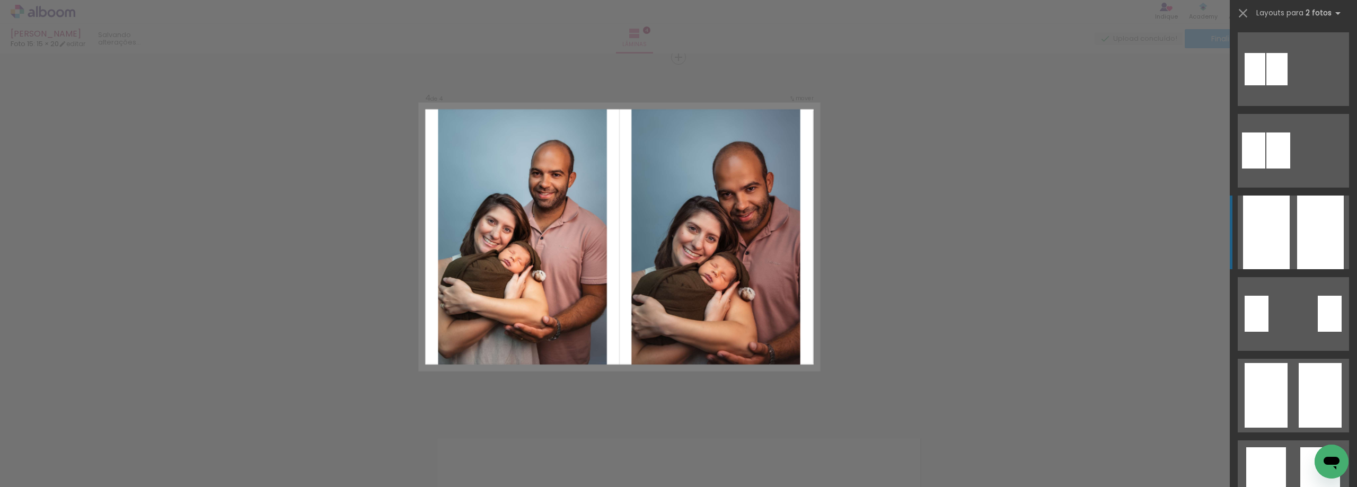
scroll to position [163, 0]
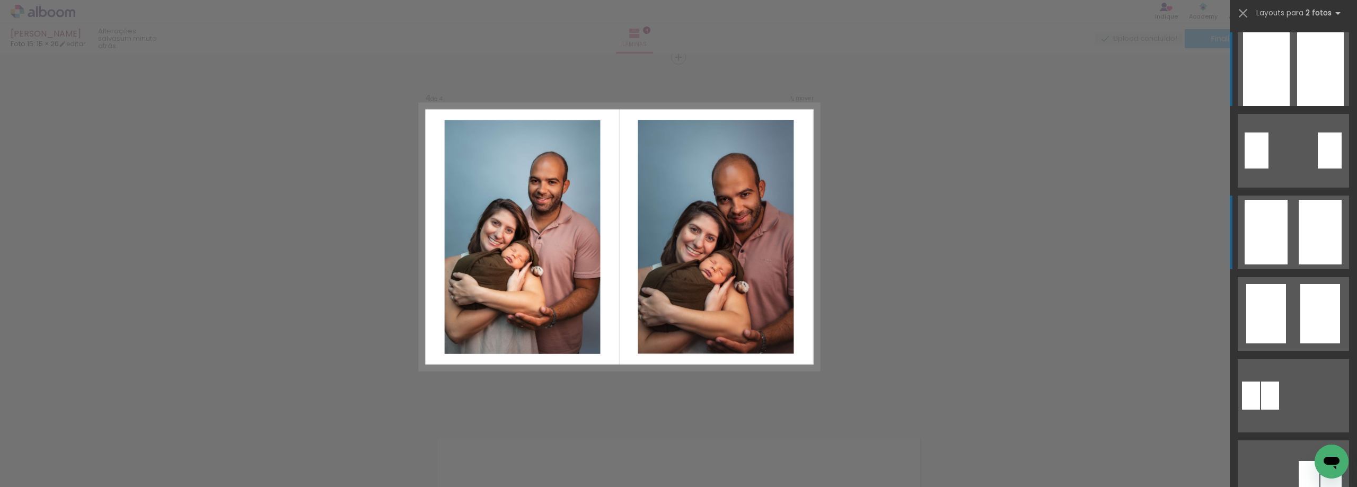
click at [1273, 215] on div at bounding box center [1265, 232] width 43 height 65
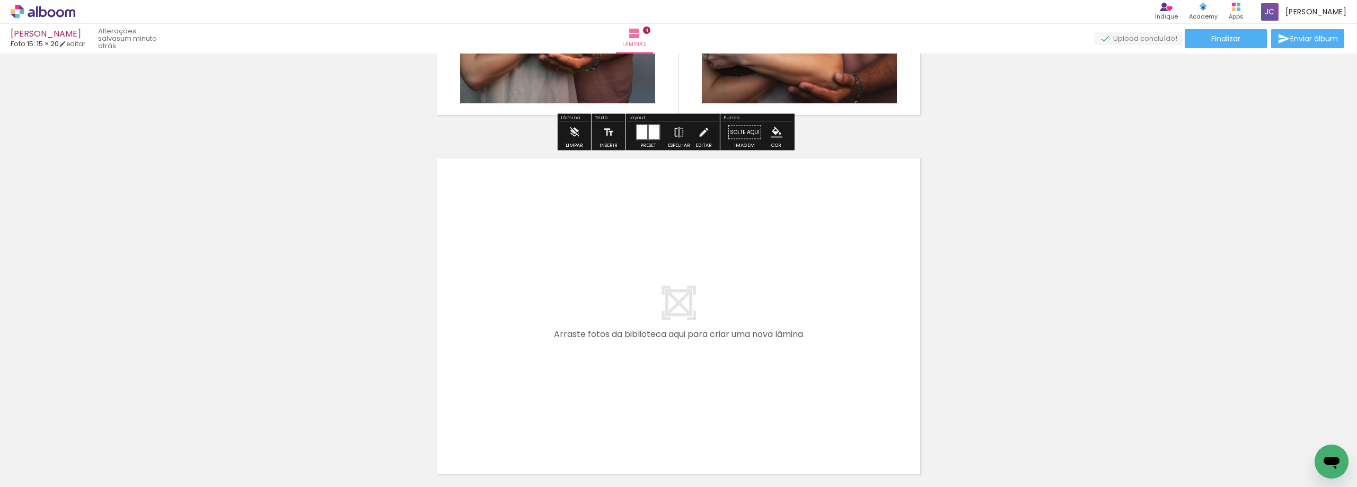
scroll to position [1463, 0]
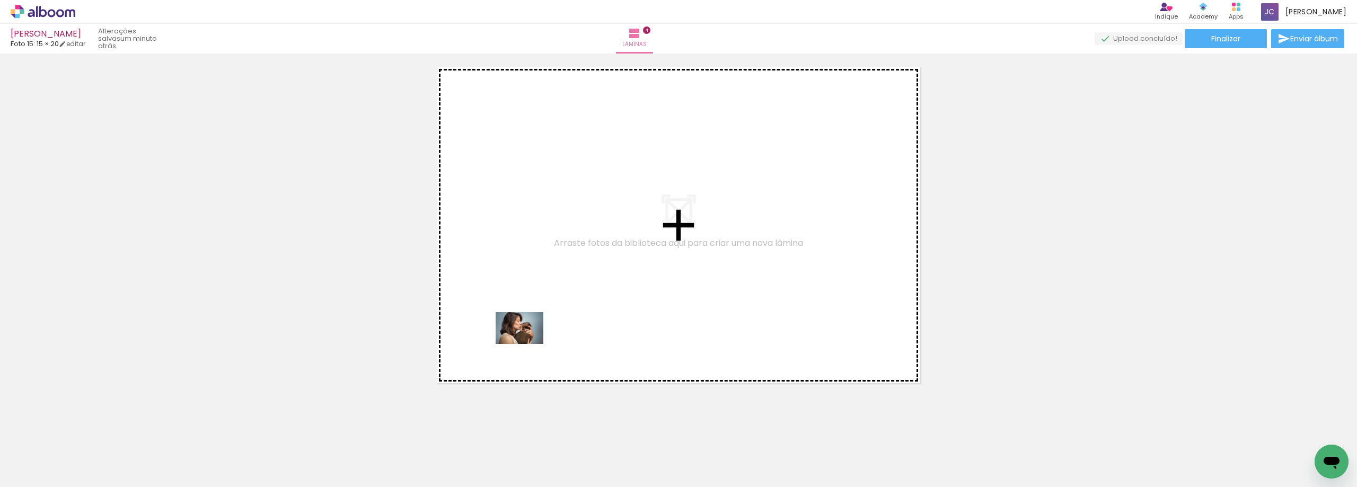
drag, startPoint x: 185, startPoint y: 453, endPoint x: 570, endPoint y: 315, distance: 408.3
click at [570, 315] on quentale-workspace at bounding box center [678, 243] width 1357 height 487
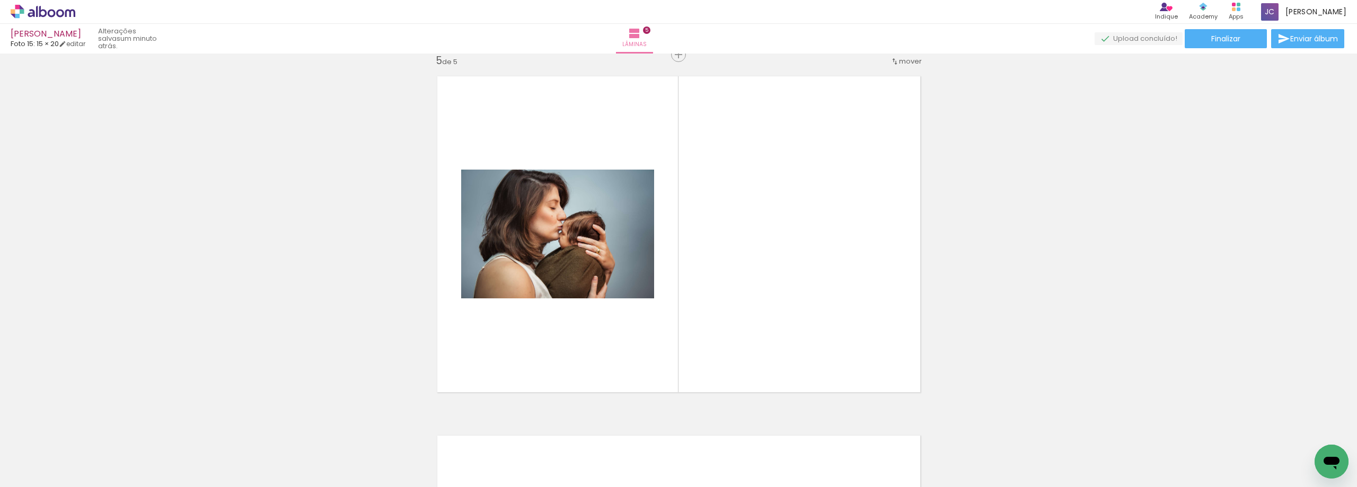
scroll to position [1451, 0]
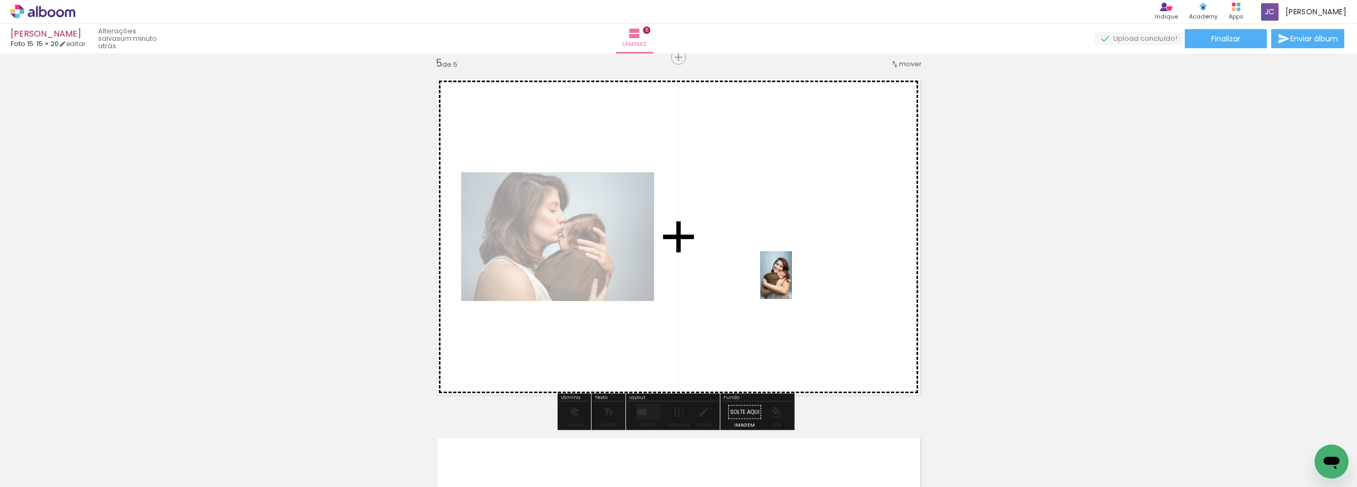
drag, startPoint x: 112, startPoint y: 462, endPoint x: 853, endPoint y: 265, distance: 766.4
click at [853, 265] on quentale-workspace at bounding box center [678, 243] width 1357 height 487
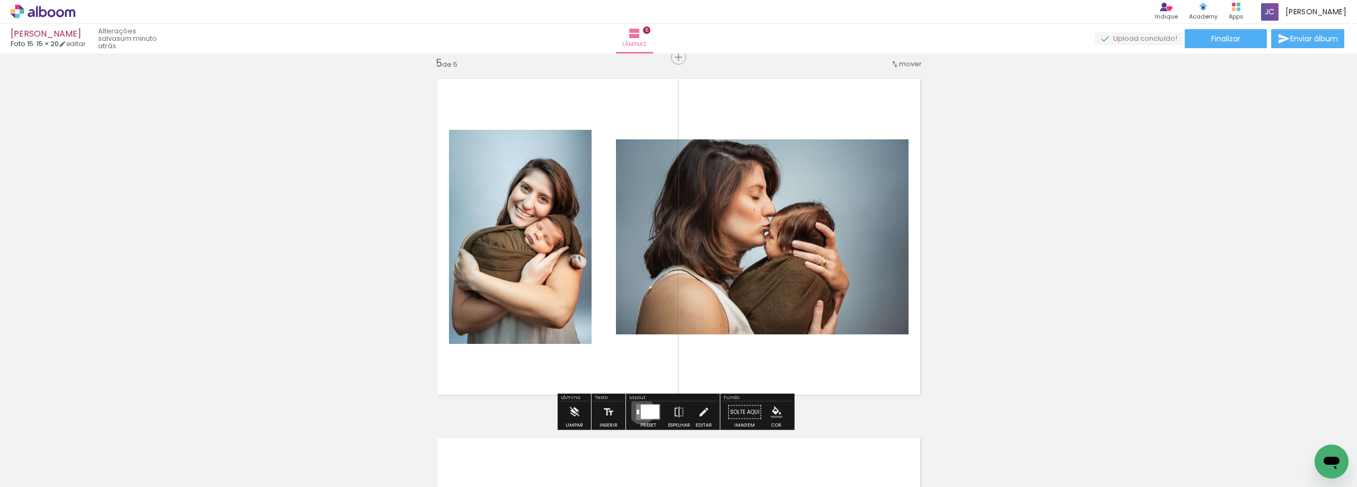
click at [641, 411] on div at bounding box center [650, 412] width 19 height 14
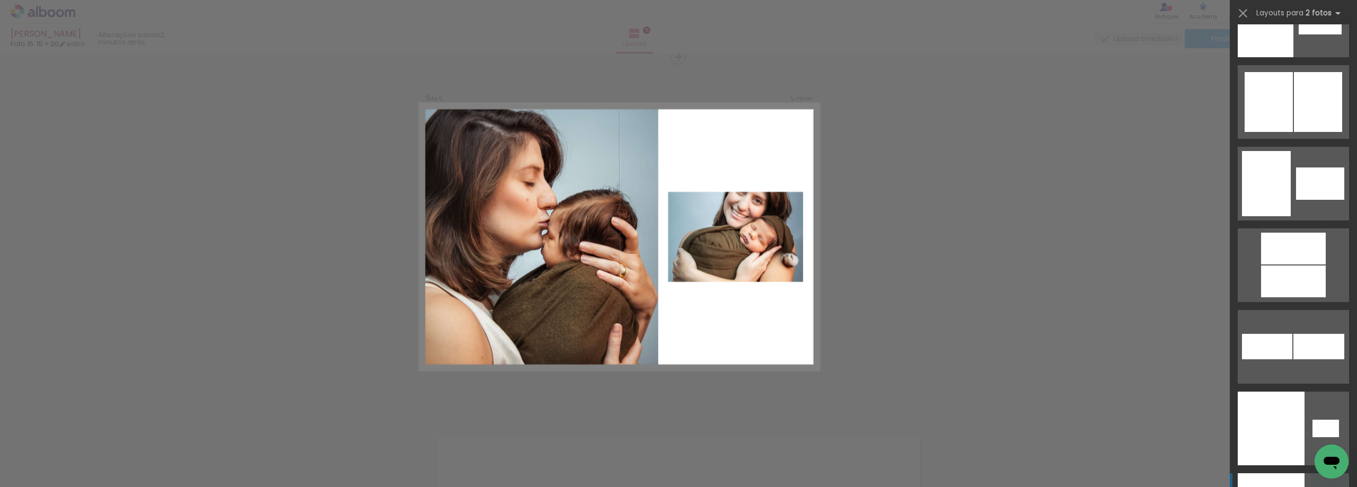
scroll to position [7131, 0]
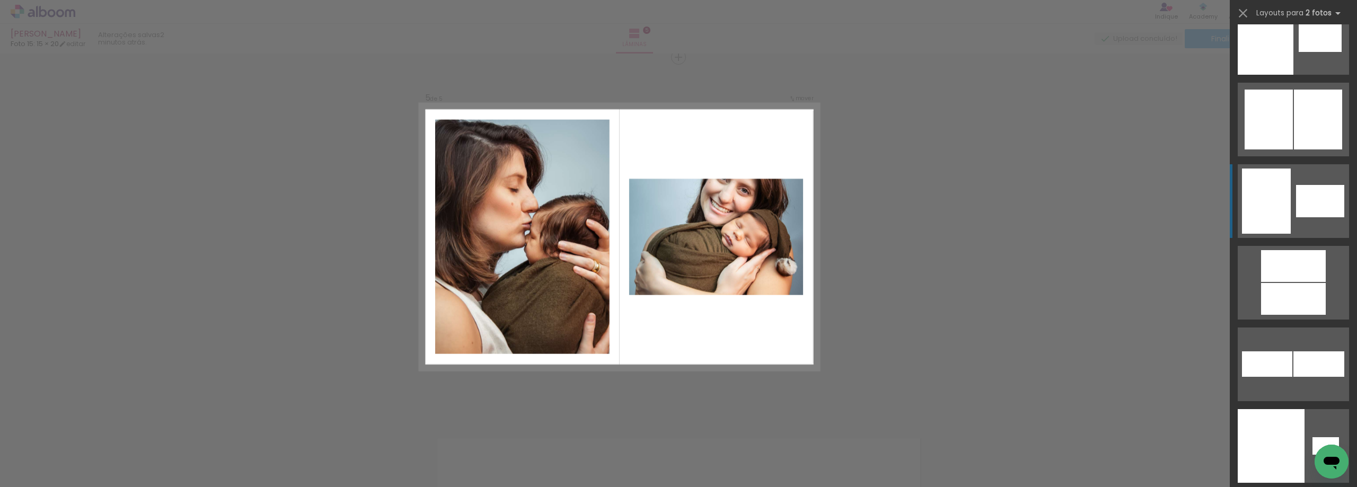
click at [1324, 220] on quentale-layouter at bounding box center [1292, 201] width 111 height 74
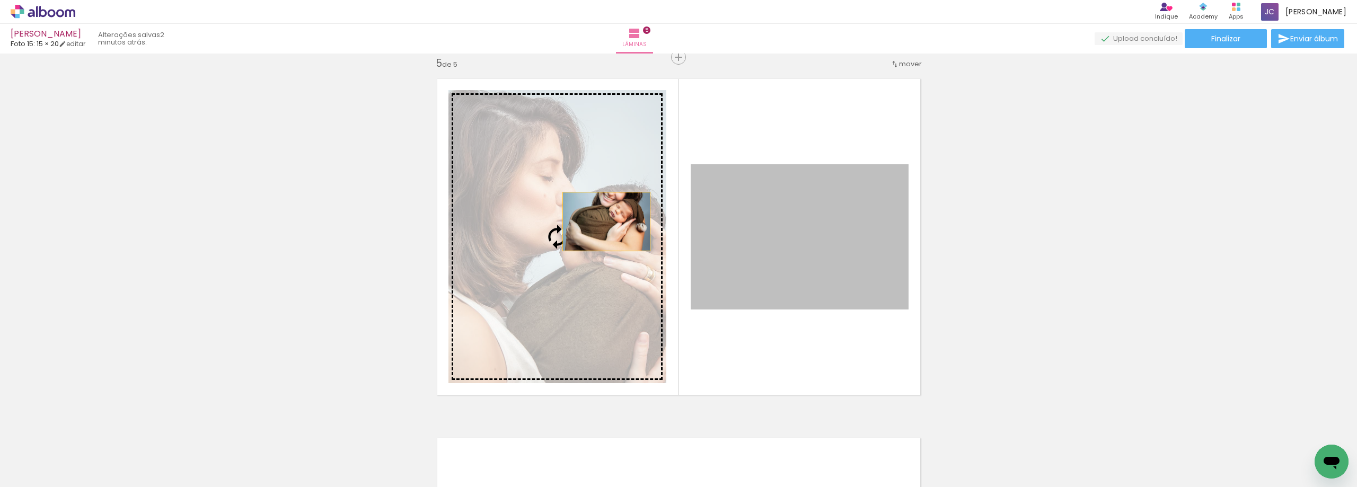
drag, startPoint x: 837, startPoint y: 247, endPoint x: 598, endPoint y: 221, distance: 240.9
click at [0, 0] on slot at bounding box center [0, 0] width 0 height 0
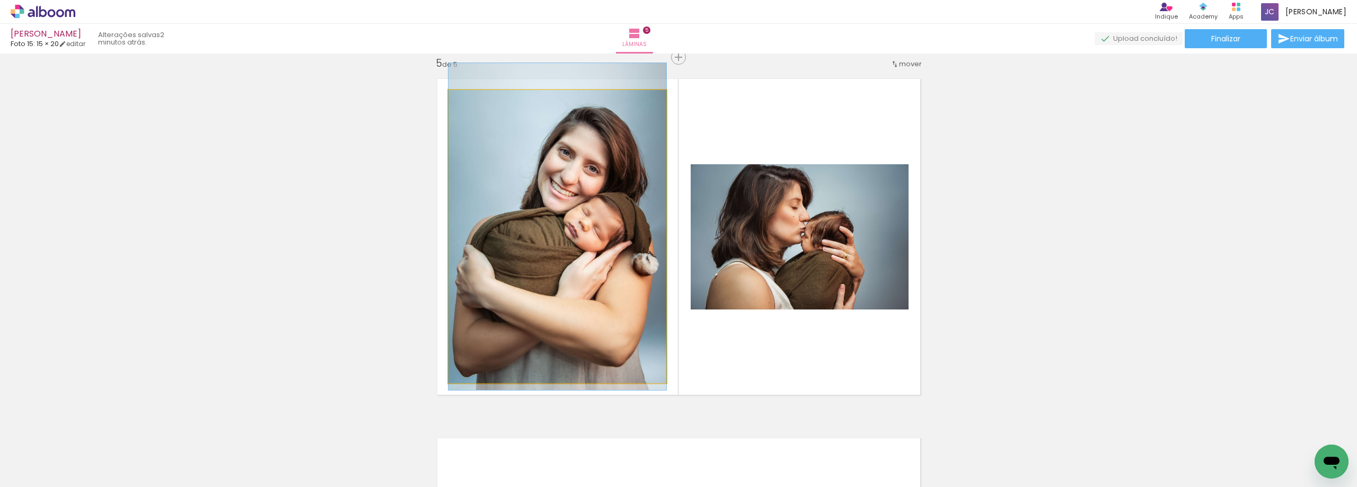
drag, startPoint x: 607, startPoint y: 231, endPoint x: 607, endPoint y: 221, distance: 10.1
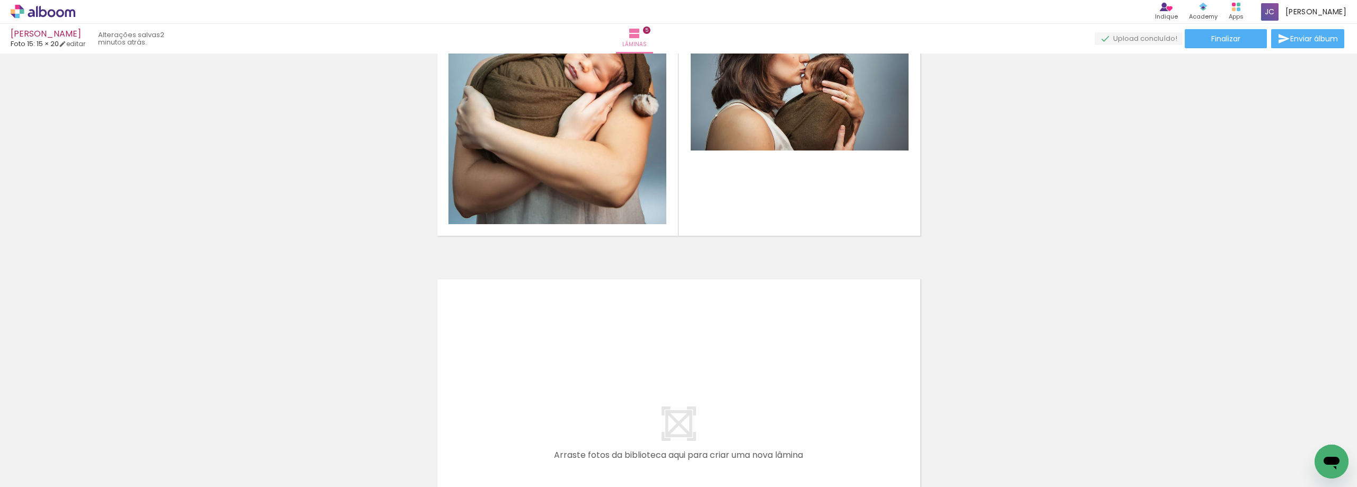
scroll to position [1663, 0]
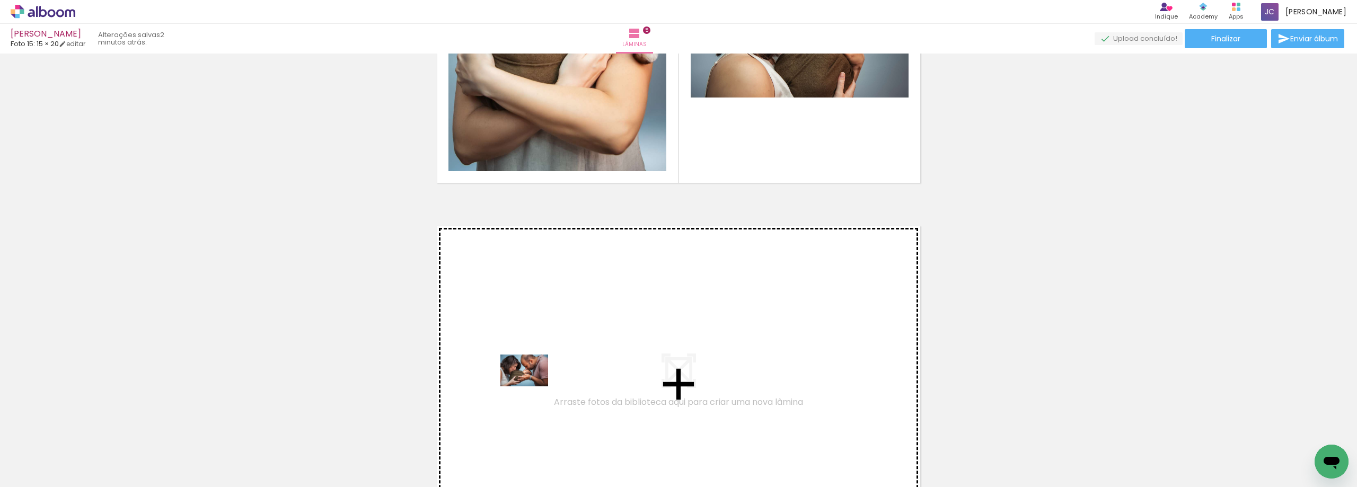
drag, startPoint x: 116, startPoint y: 462, endPoint x: 558, endPoint y: 367, distance: 452.0
click at [558, 367] on quentale-workspace at bounding box center [678, 243] width 1357 height 487
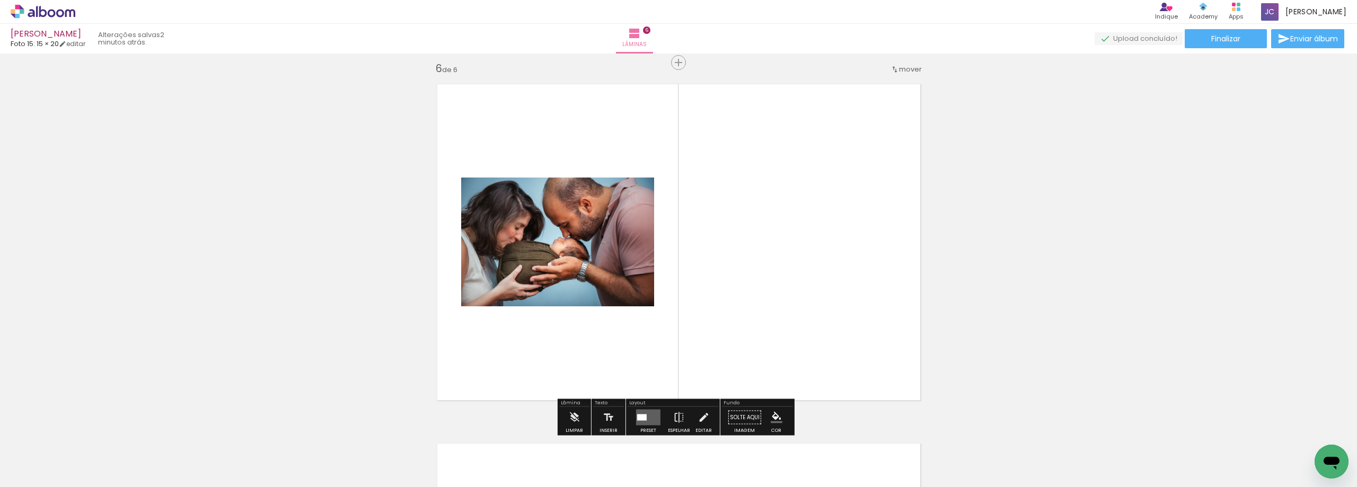
scroll to position [1810, 0]
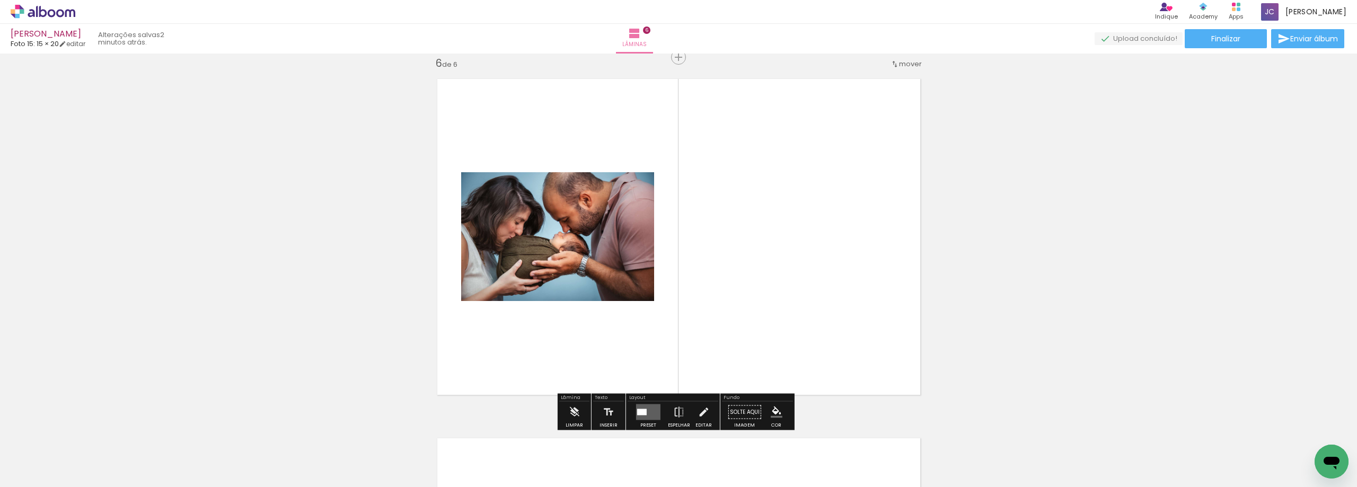
click at [653, 411] on quentale-layouter at bounding box center [648, 412] width 24 height 16
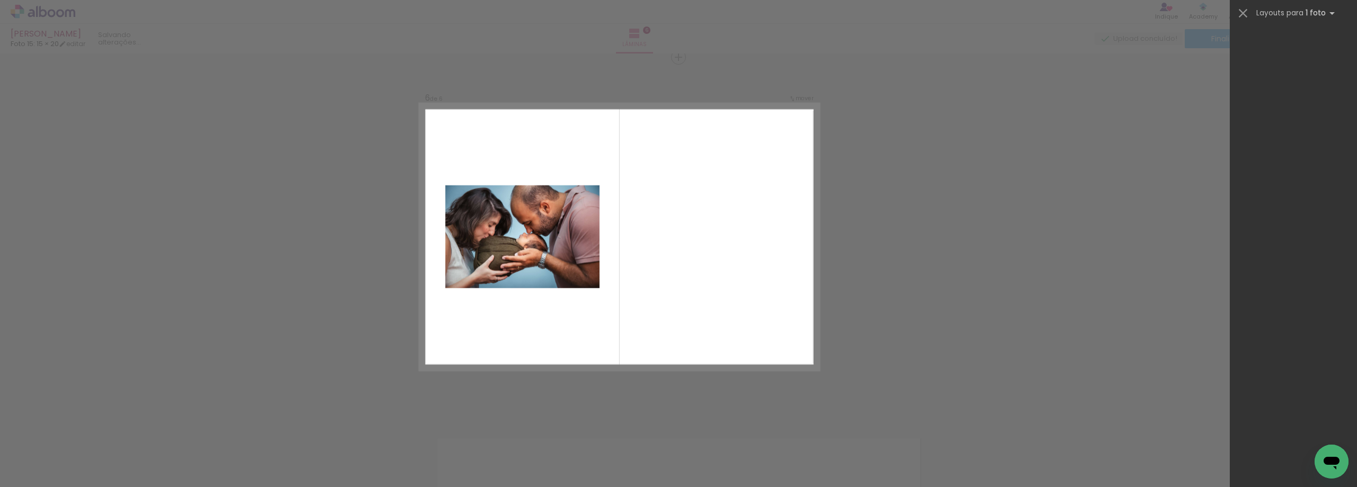
scroll to position [0, 0]
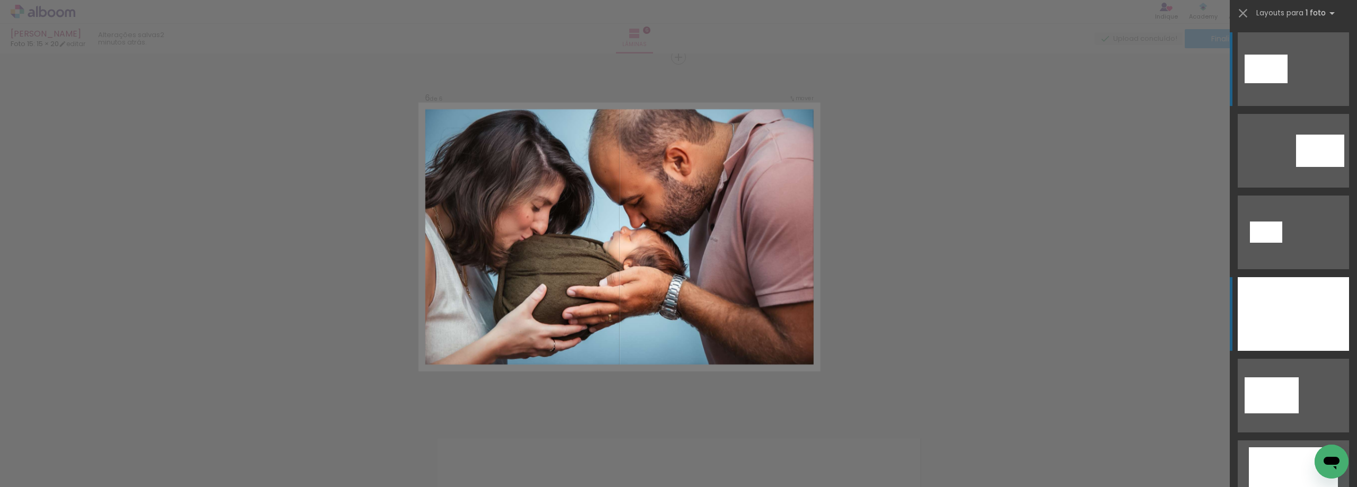
click at [1288, 318] on div at bounding box center [1292, 314] width 111 height 74
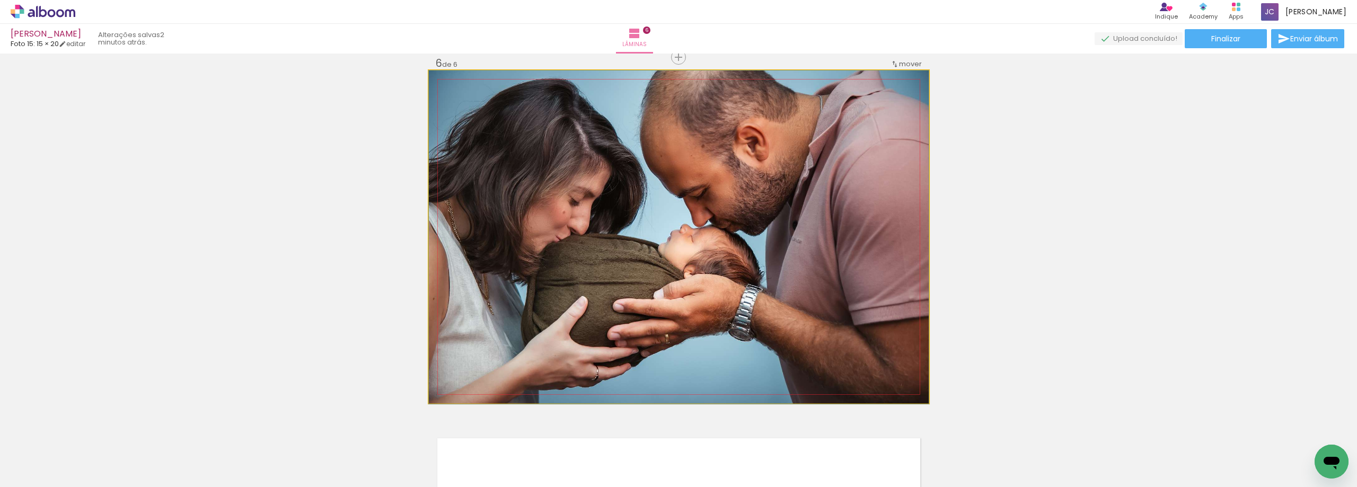
drag, startPoint x: 866, startPoint y: 235, endPoint x: 874, endPoint y: 243, distance: 10.9
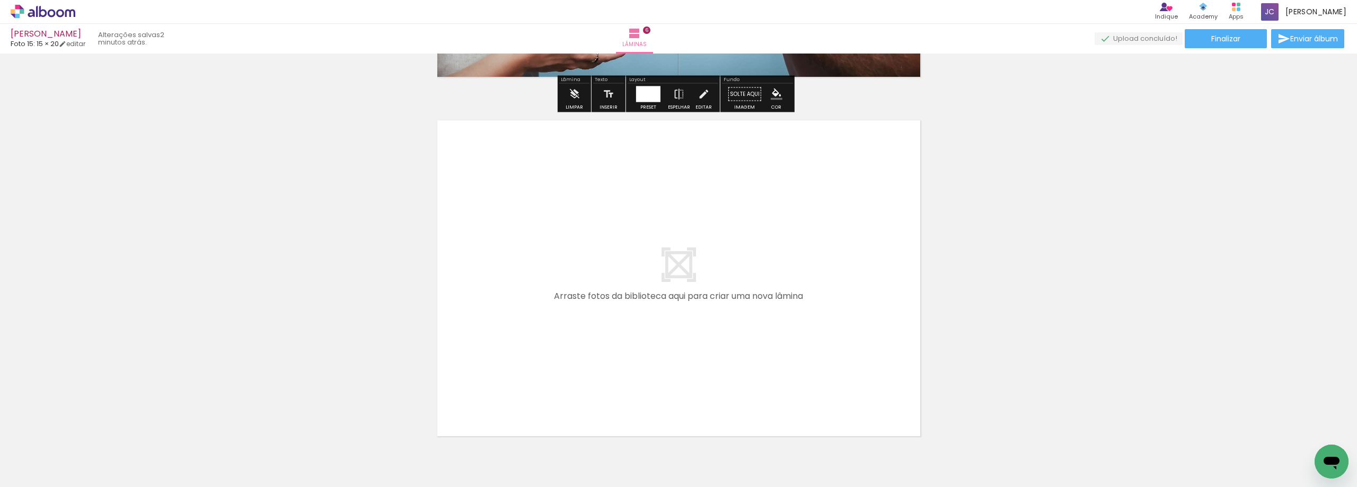
scroll to position [2181, 0]
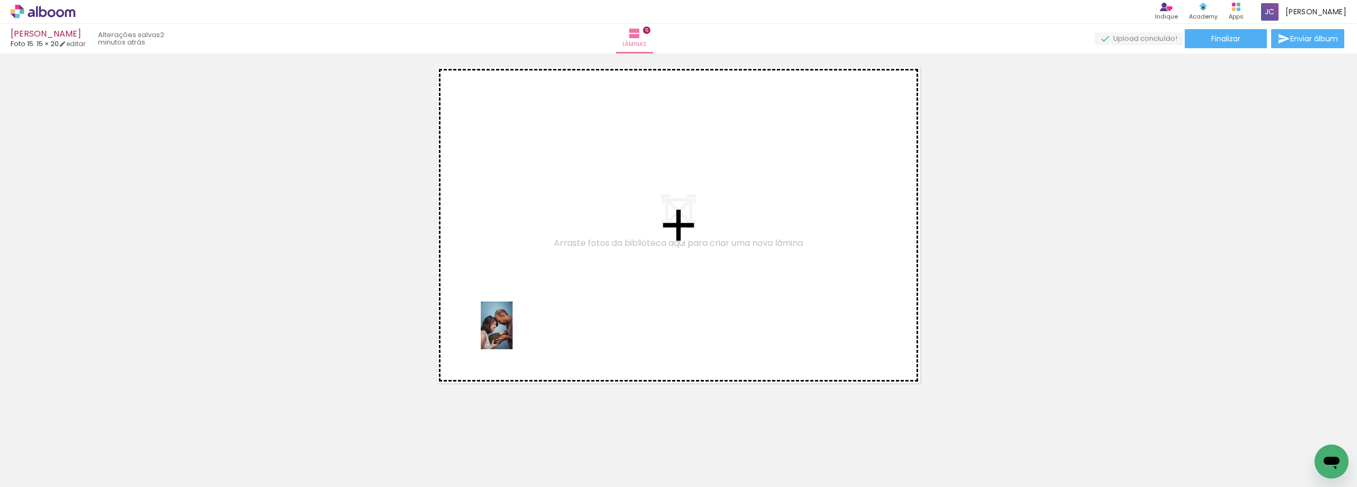
drag, startPoint x: 111, startPoint y: 462, endPoint x: 221, endPoint y: 453, distance: 110.0
click at [519, 322] on quentale-workspace at bounding box center [678, 243] width 1357 height 487
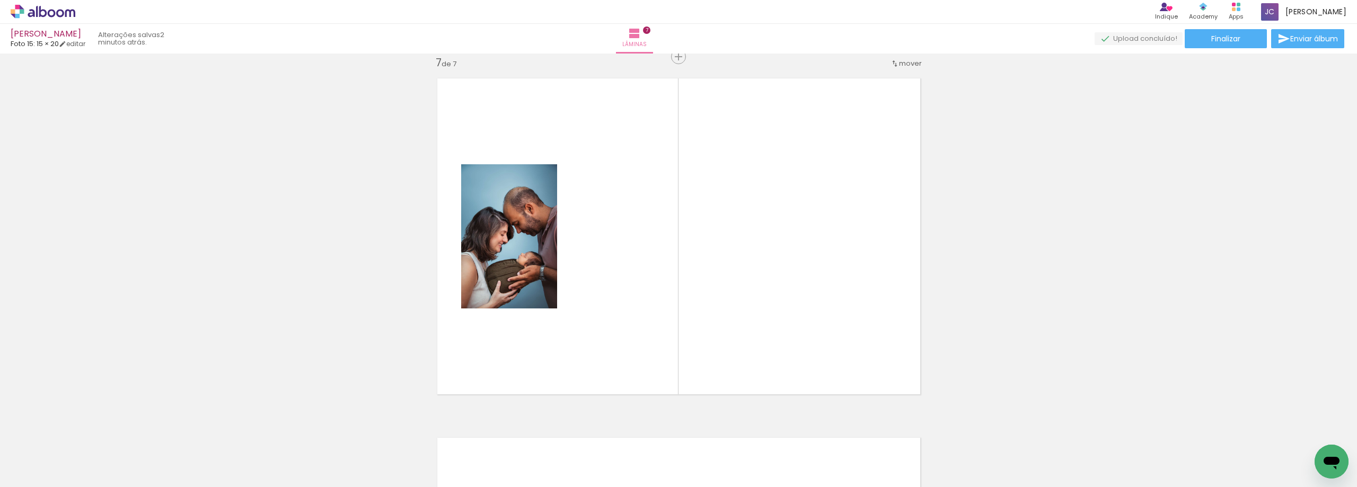
scroll to position [2169, 0]
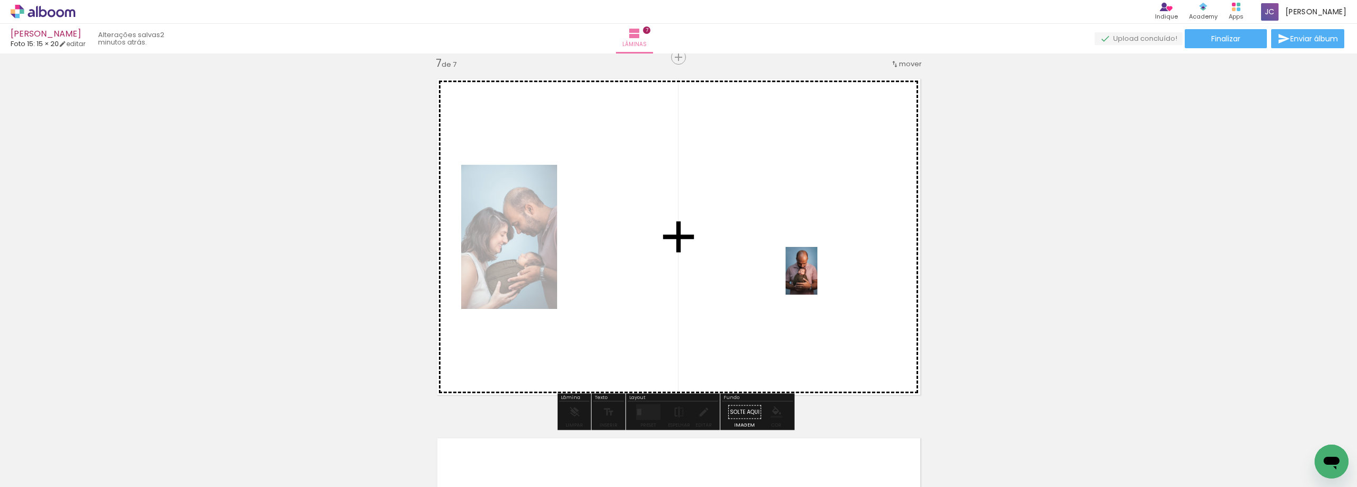
drag, startPoint x: 113, startPoint y: 462, endPoint x: 817, endPoint y: 279, distance: 727.1
click at [817, 279] on quentale-workspace at bounding box center [678, 243] width 1357 height 487
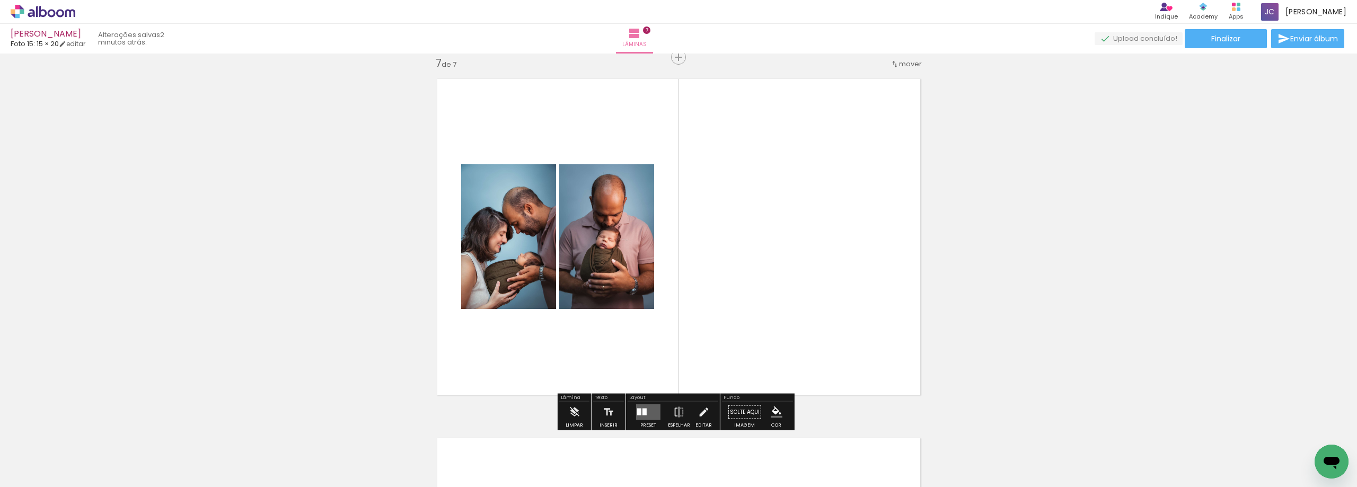
click at [642, 411] on div at bounding box center [644, 412] width 4 height 7
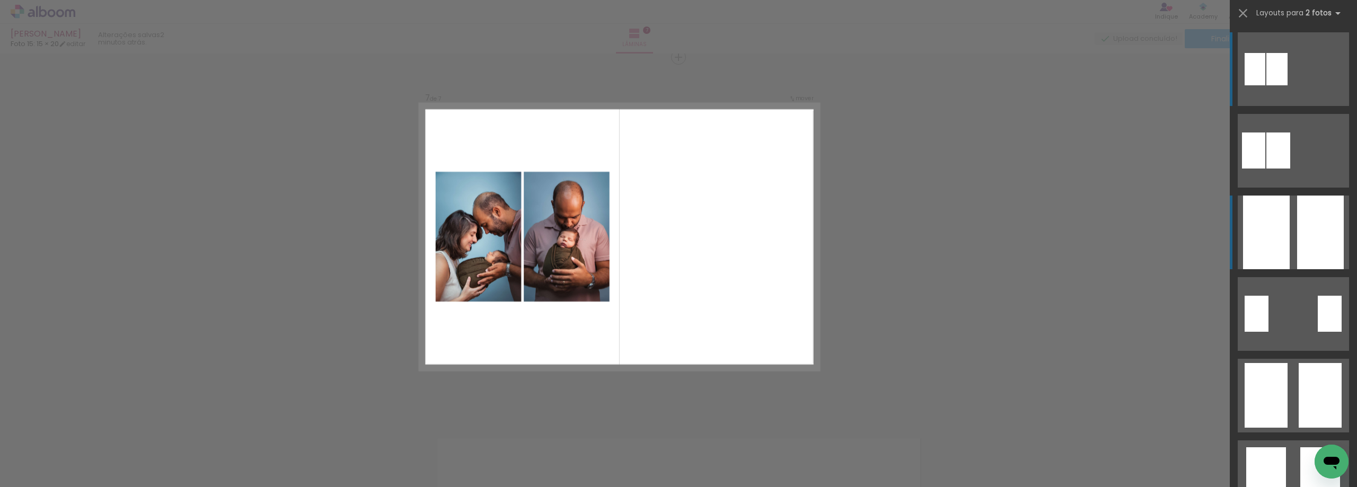
scroll to position [2169, 0]
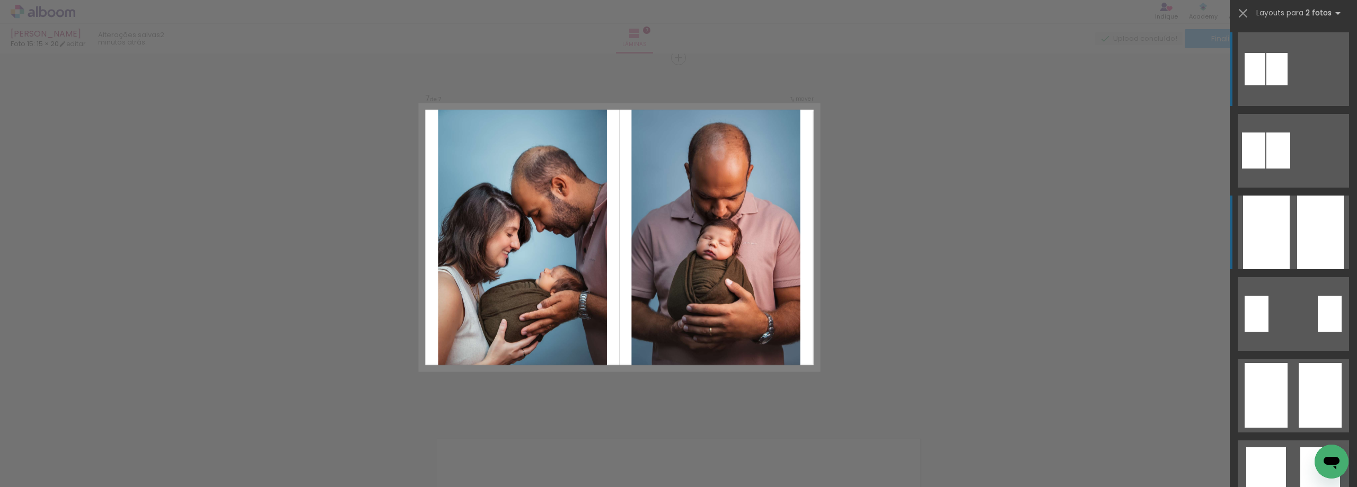
click at [1291, 228] on quentale-layouter at bounding box center [1292, 233] width 111 height 74
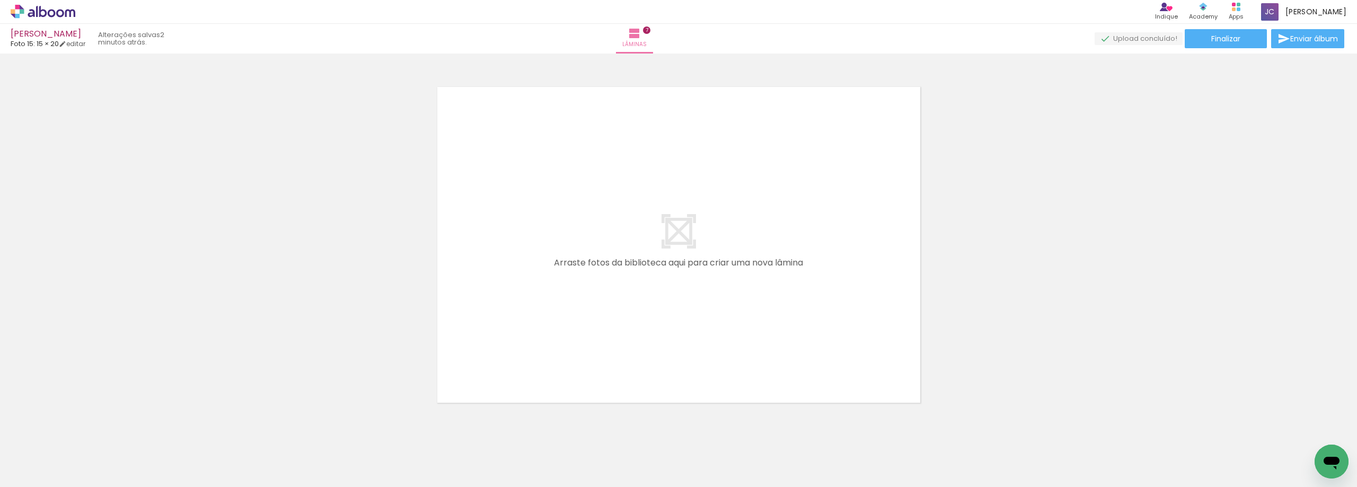
scroll to position [2540, 0]
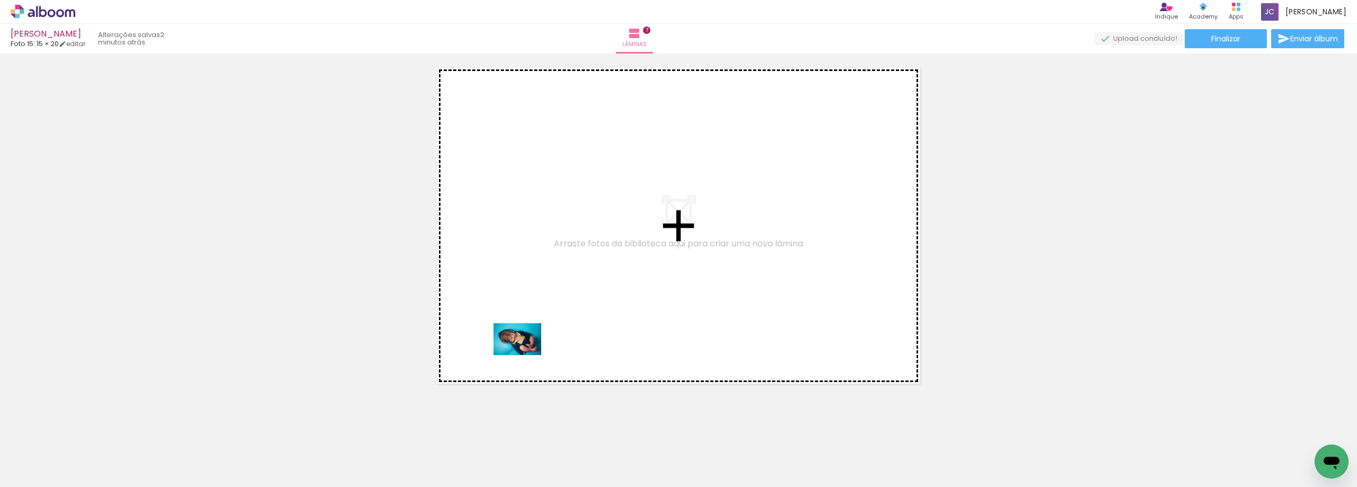
drag, startPoint x: 116, startPoint y: 453, endPoint x: 525, endPoint y: 355, distance: 421.1
click at [525, 355] on quentale-workspace at bounding box center [678, 243] width 1357 height 487
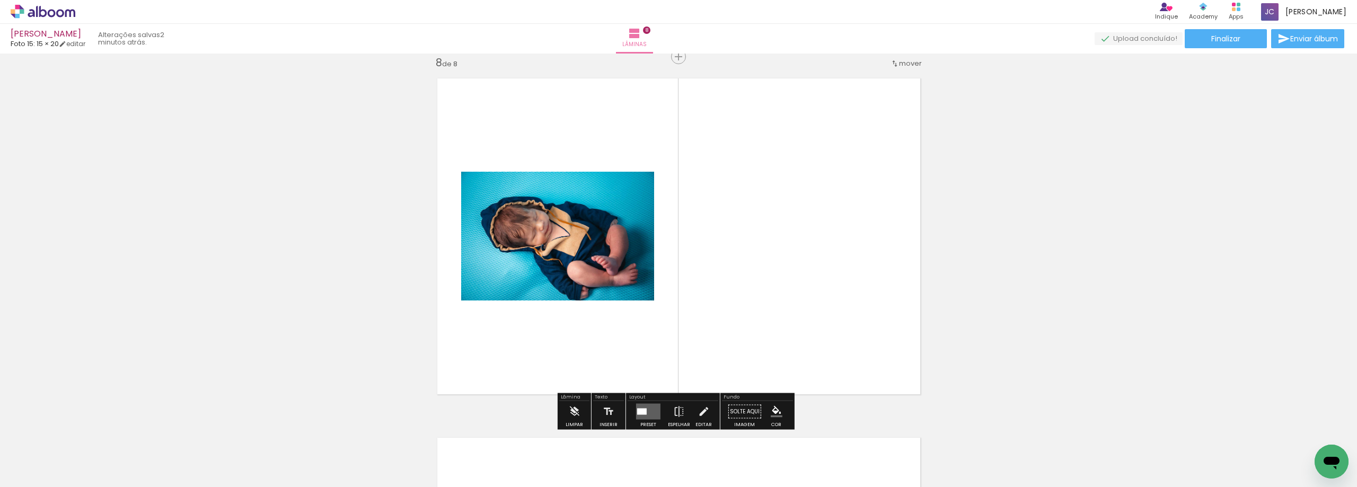
scroll to position [2529, 0]
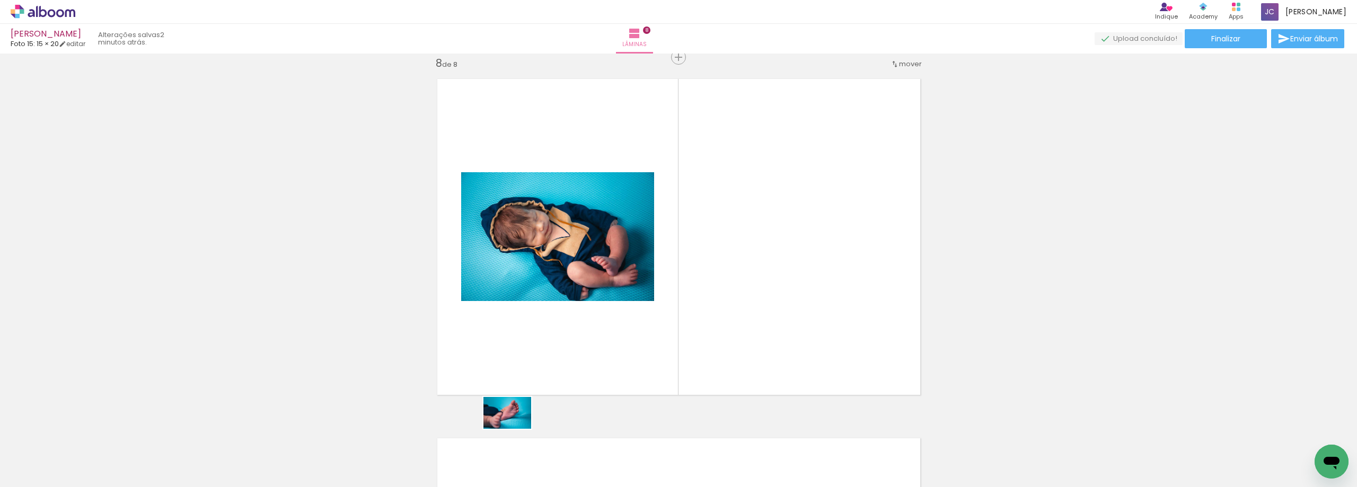
drag, startPoint x: 118, startPoint y: 453, endPoint x: 646, endPoint y: 321, distance: 544.5
click at [646, 321] on quentale-workspace at bounding box center [678, 243] width 1357 height 487
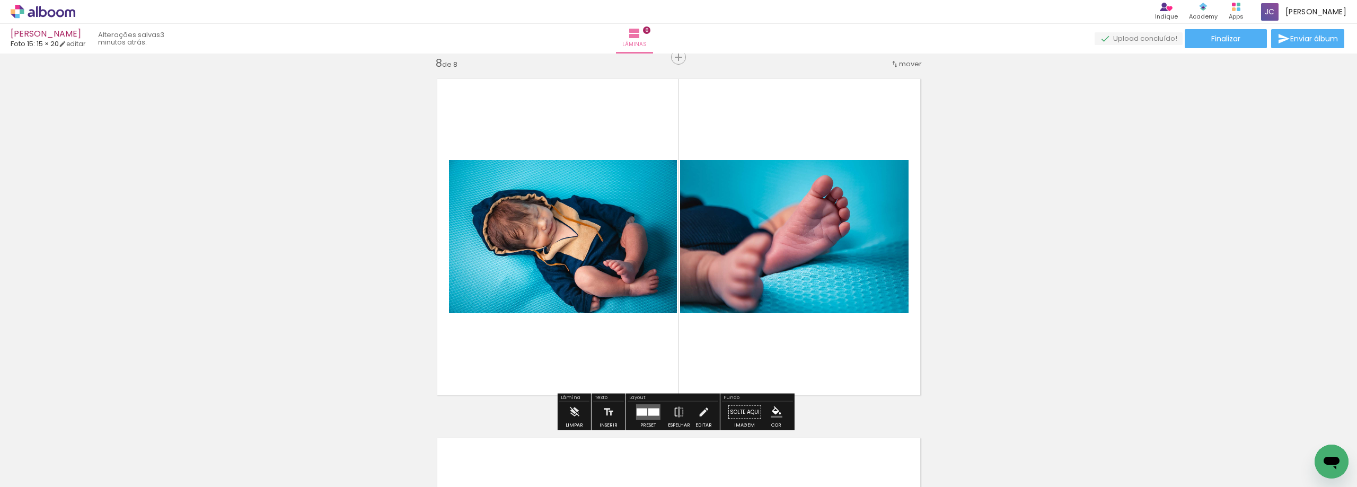
click at [653, 409] on div at bounding box center [653, 412] width 11 height 7
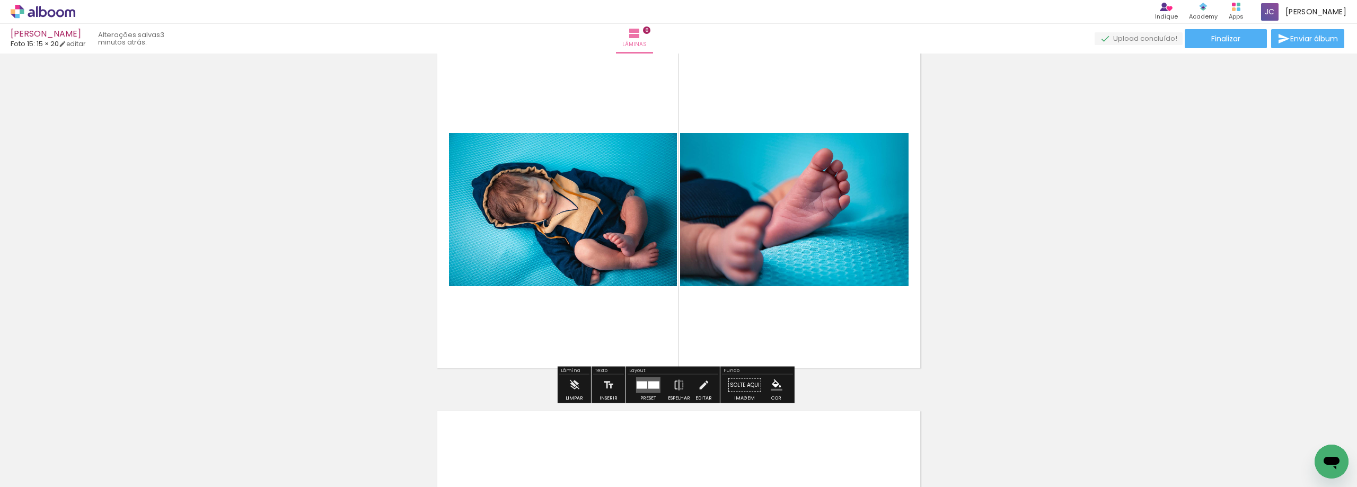
scroll to position [2582, 0]
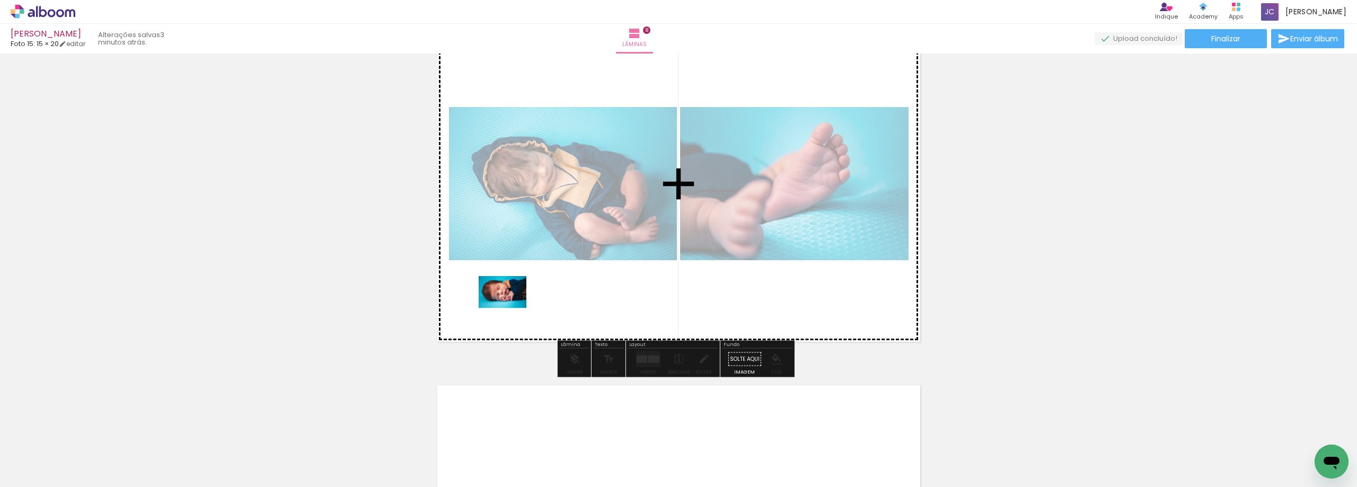
drag, startPoint x: 113, startPoint y: 458, endPoint x: 510, endPoint y: 308, distance: 425.0
click at [510, 308] on quentale-workspace at bounding box center [678, 243] width 1357 height 487
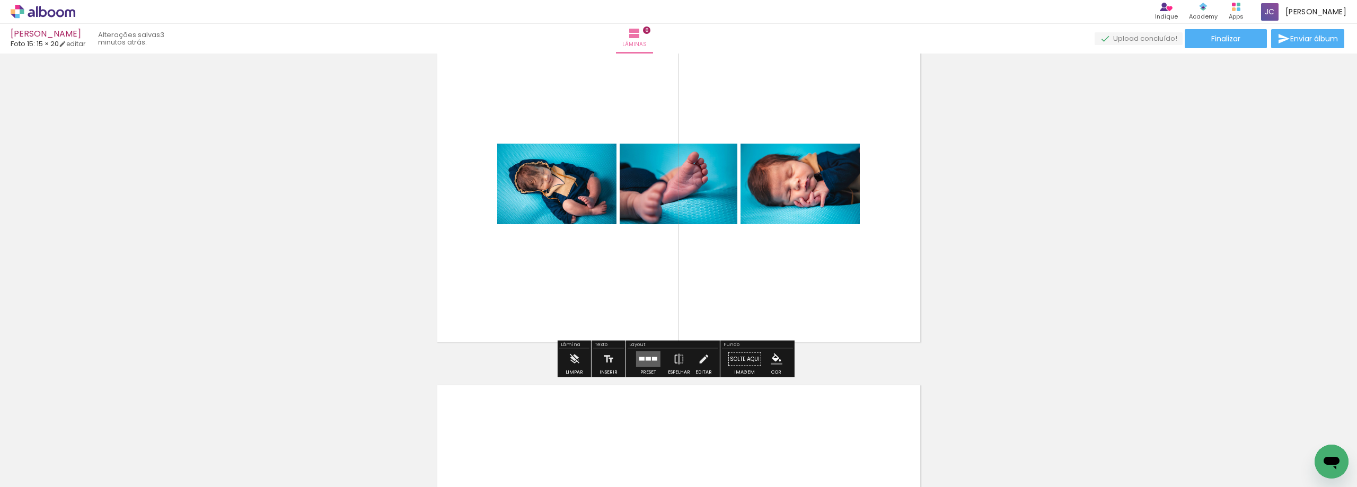
click at [645, 359] on div at bounding box center [647, 359] width 5 height 4
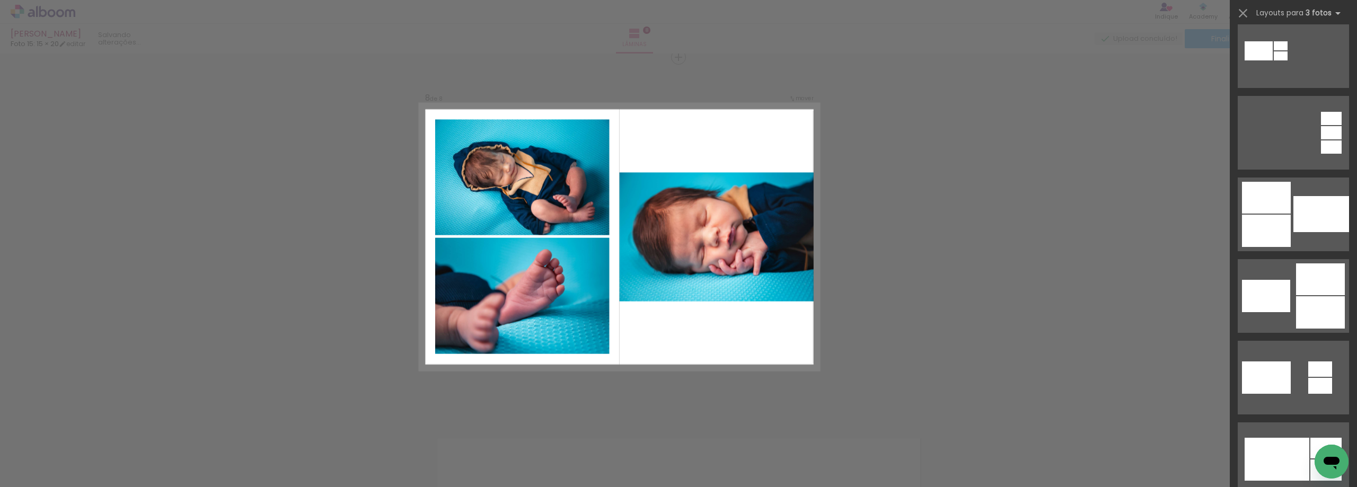
scroll to position [265, 0]
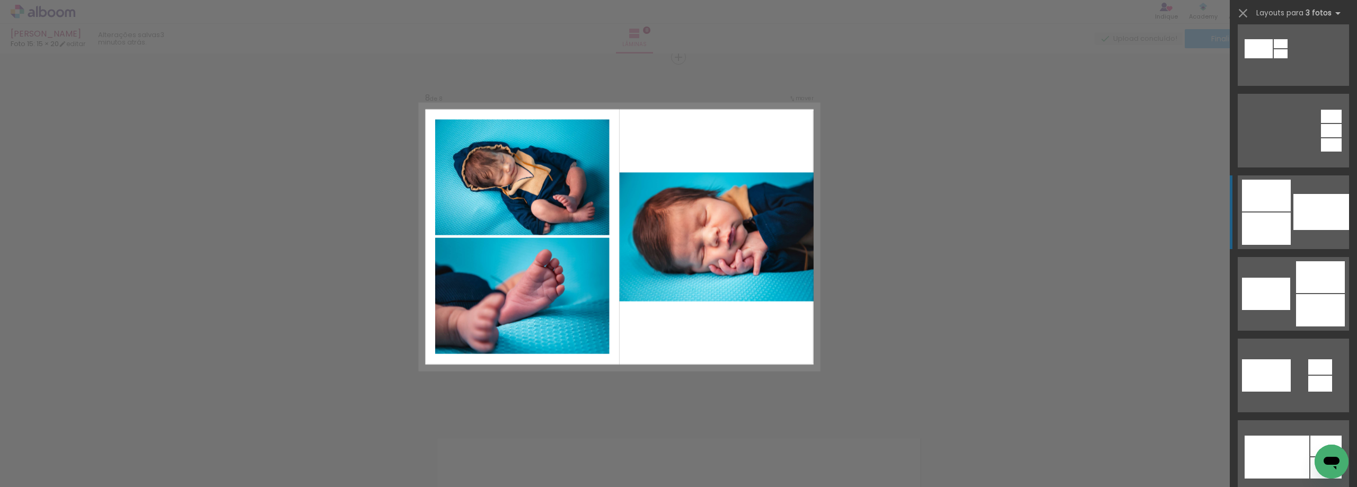
click at [1272, 212] on div at bounding box center [1266, 228] width 49 height 32
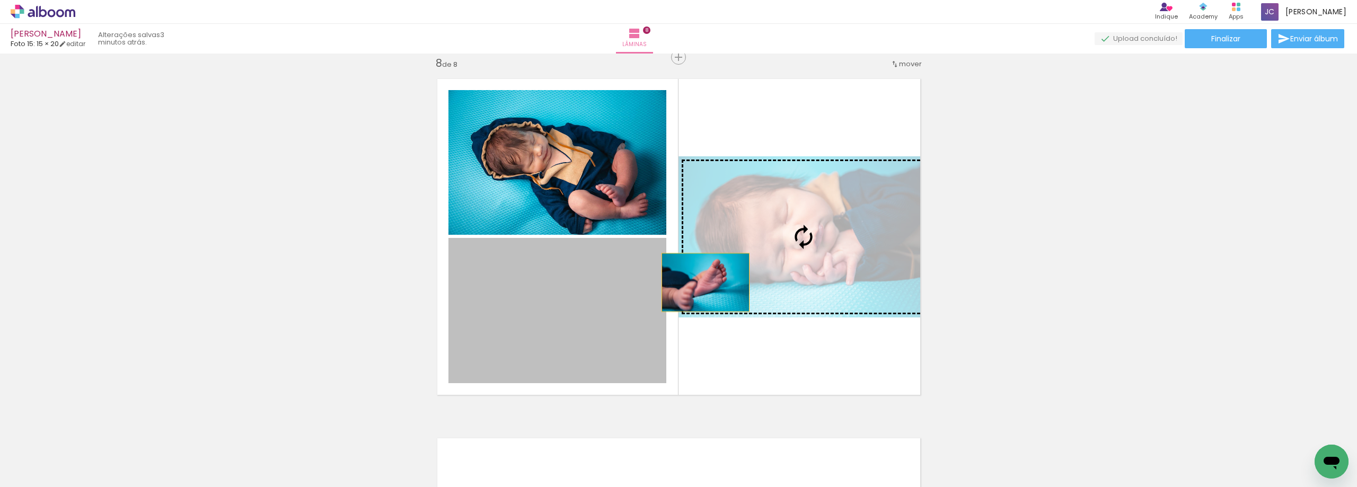
drag, startPoint x: 570, startPoint y: 301, endPoint x: 765, endPoint y: 254, distance: 201.1
click at [0, 0] on slot at bounding box center [0, 0] width 0 height 0
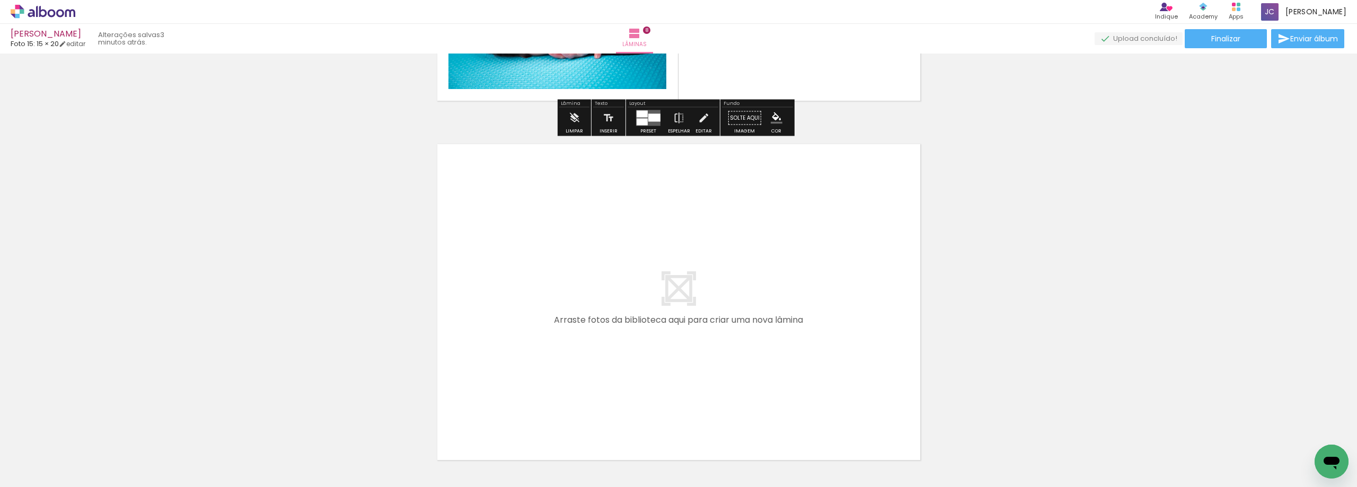
scroll to position [2847, 0]
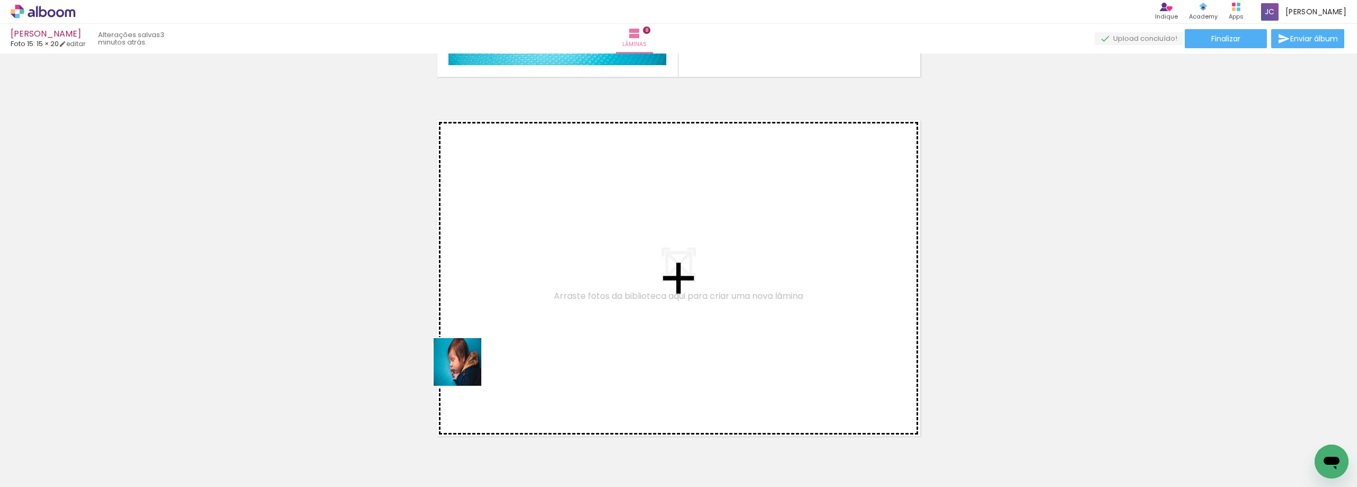
drag, startPoint x: 121, startPoint y: 455, endPoint x: 545, endPoint y: 347, distance: 437.9
click at [545, 347] on quentale-workspace at bounding box center [678, 243] width 1357 height 487
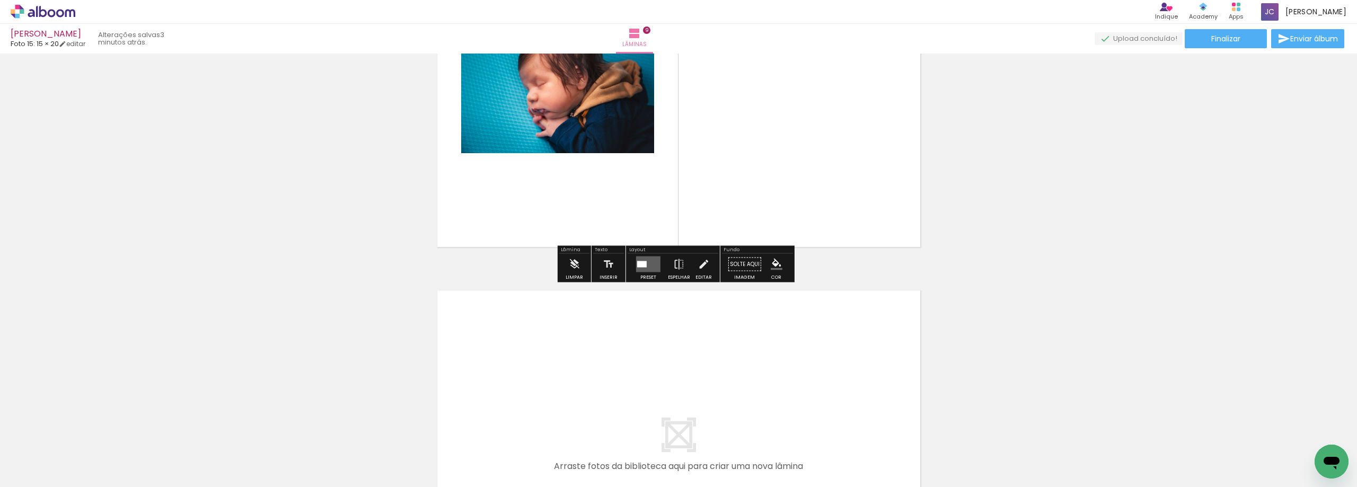
scroll to position [3047, 0]
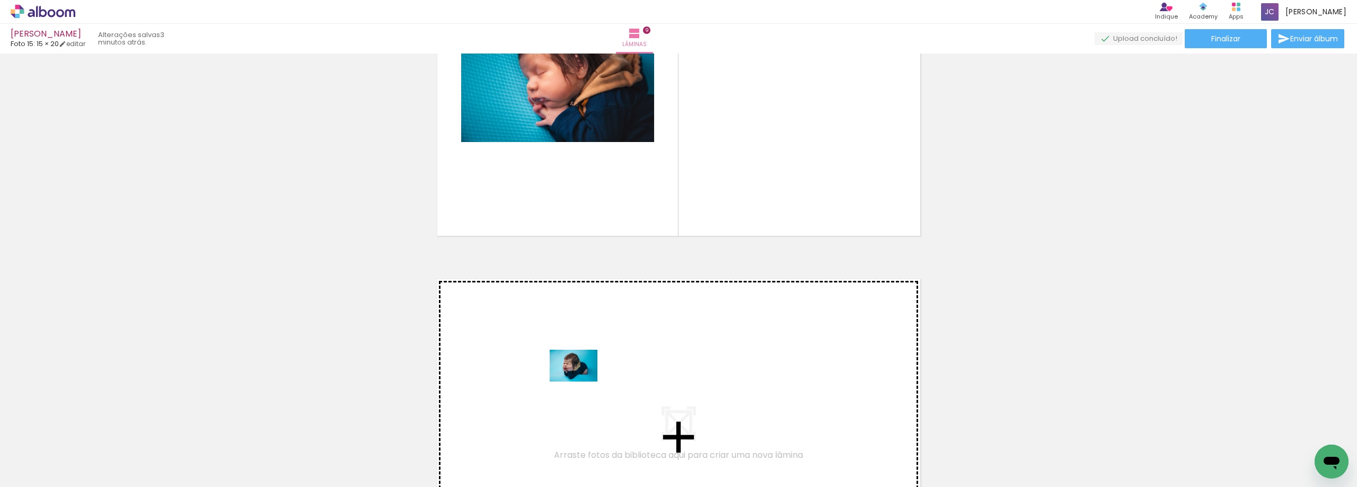
drag, startPoint x: 137, startPoint y: 455, endPoint x: 581, endPoint y: 382, distance: 450.6
click at [581, 382] on quentale-workspace at bounding box center [678, 243] width 1357 height 487
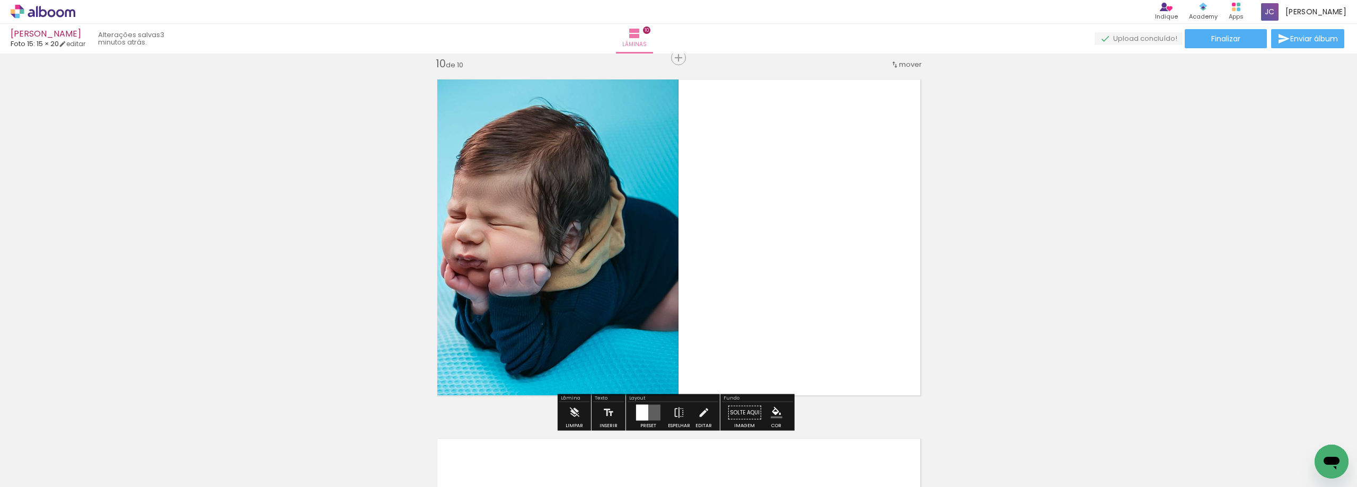
scroll to position [3247, 0]
click at [642, 412] on div at bounding box center [642, 412] width 12 height 16
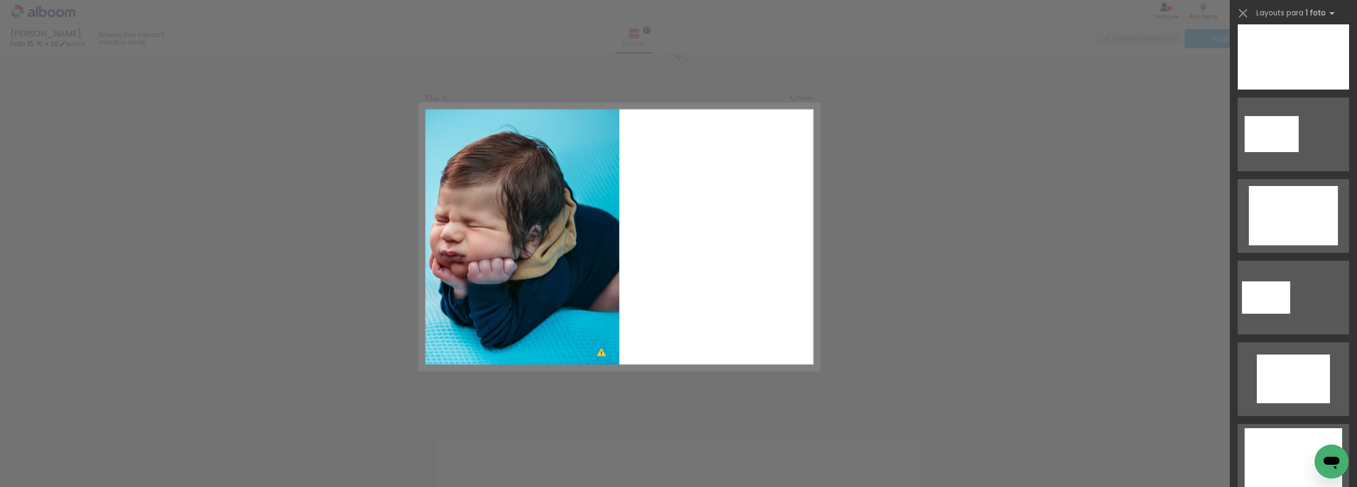
scroll to position [426, 0]
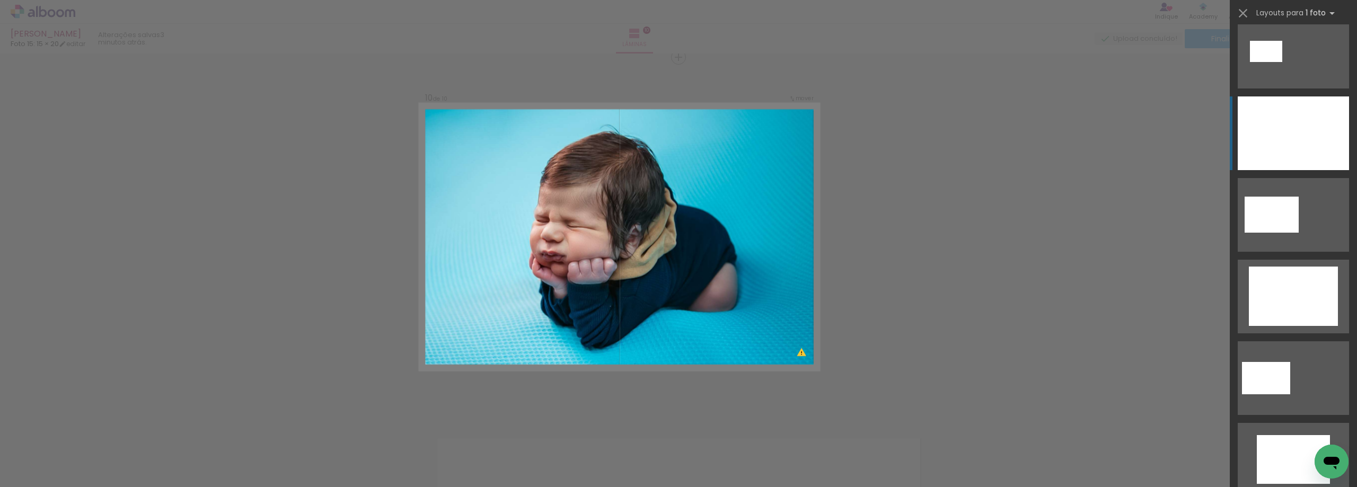
click at [1306, 135] on div at bounding box center [1292, 133] width 111 height 74
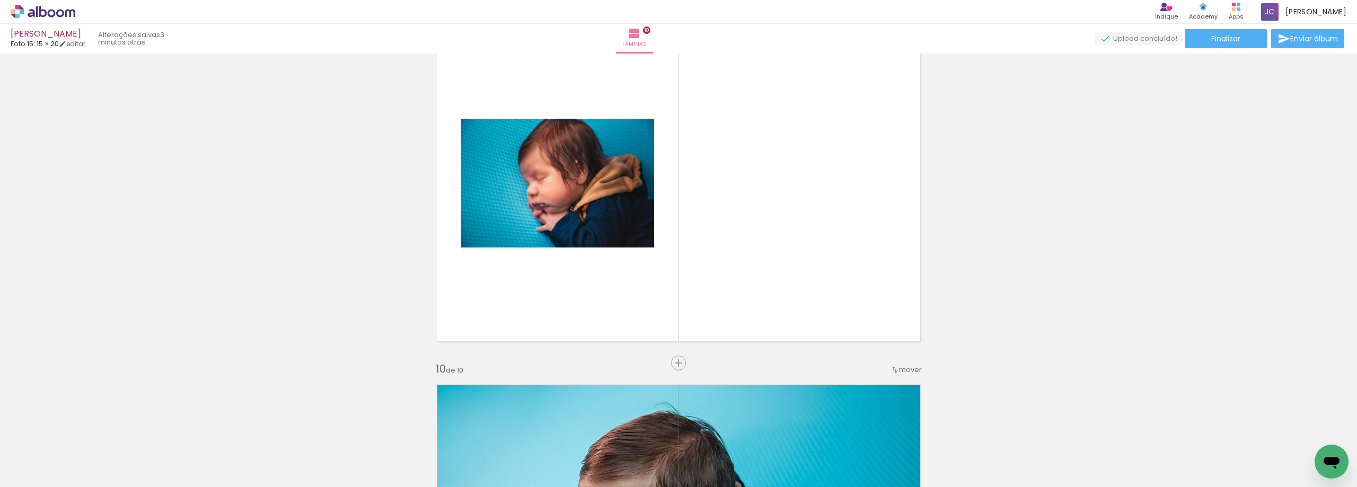
scroll to position [2929, 0]
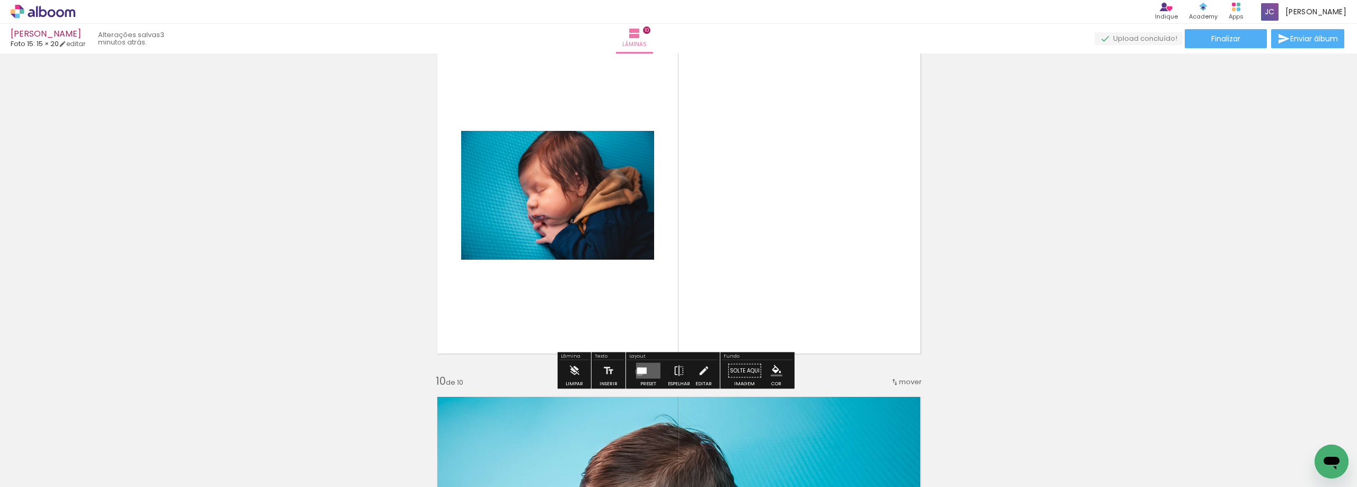
click at [643, 370] on div at bounding box center [642, 371] width 10 height 6
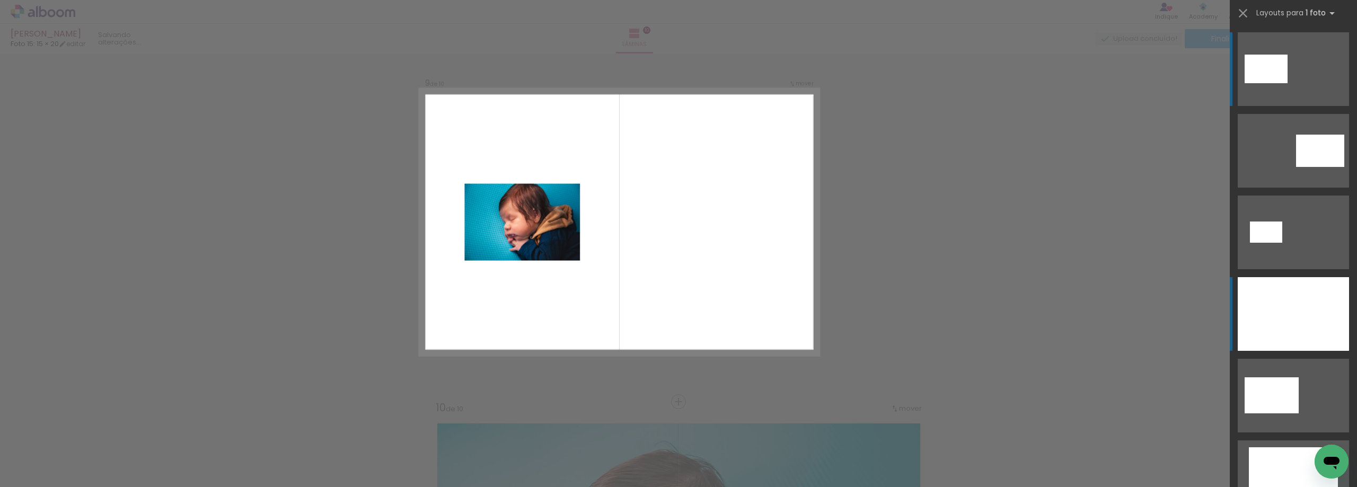
scroll to position [2888, 0]
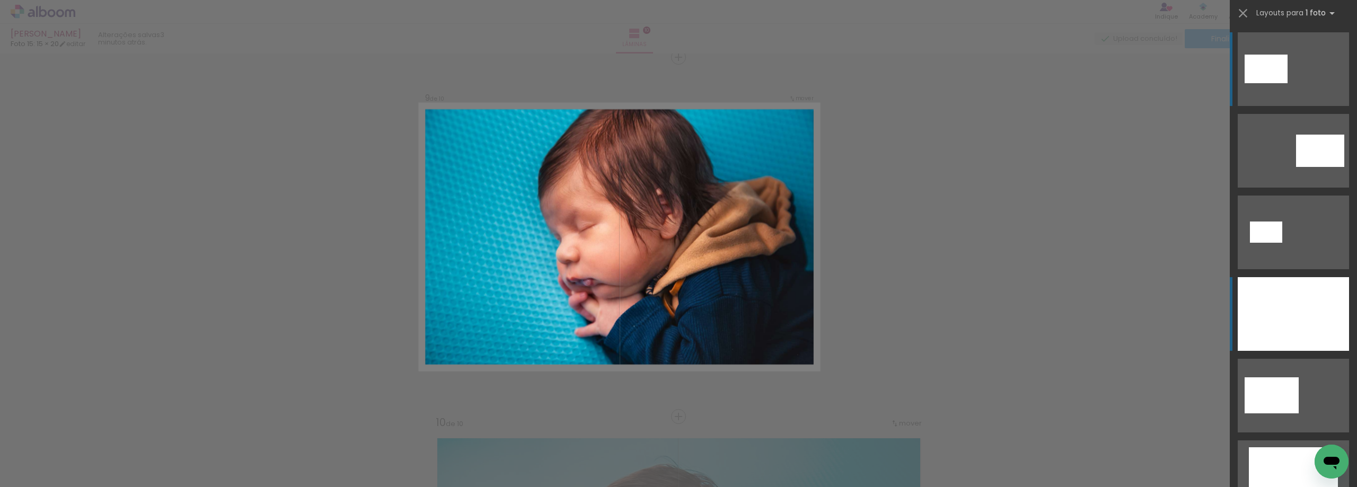
click at [1286, 304] on div at bounding box center [1292, 314] width 111 height 74
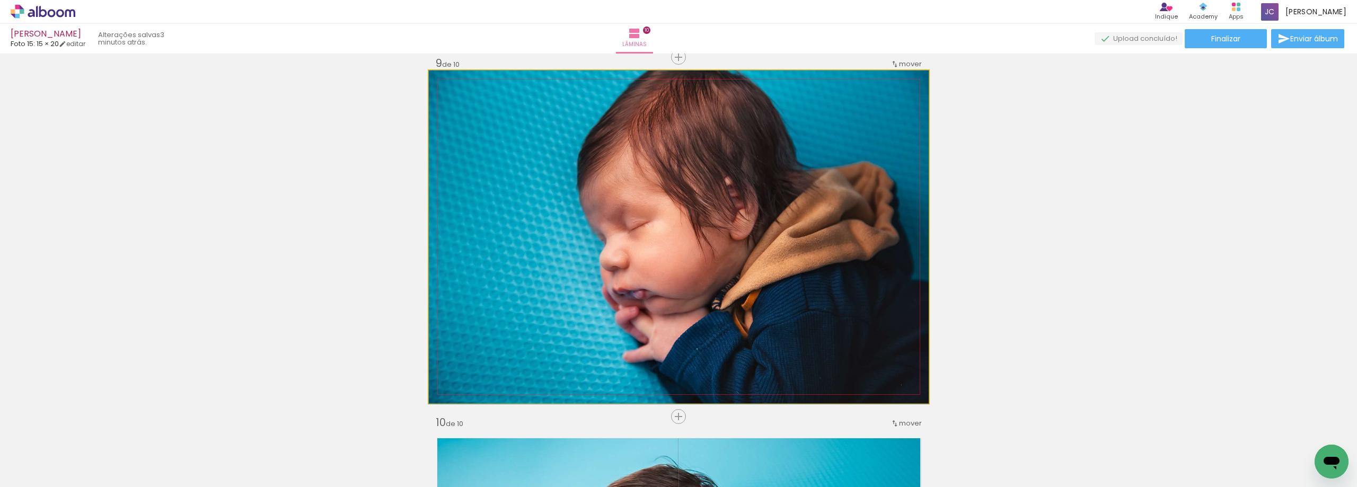
drag, startPoint x: 818, startPoint y: 263, endPoint x: 822, endPoint y: 271, distance: 8.3
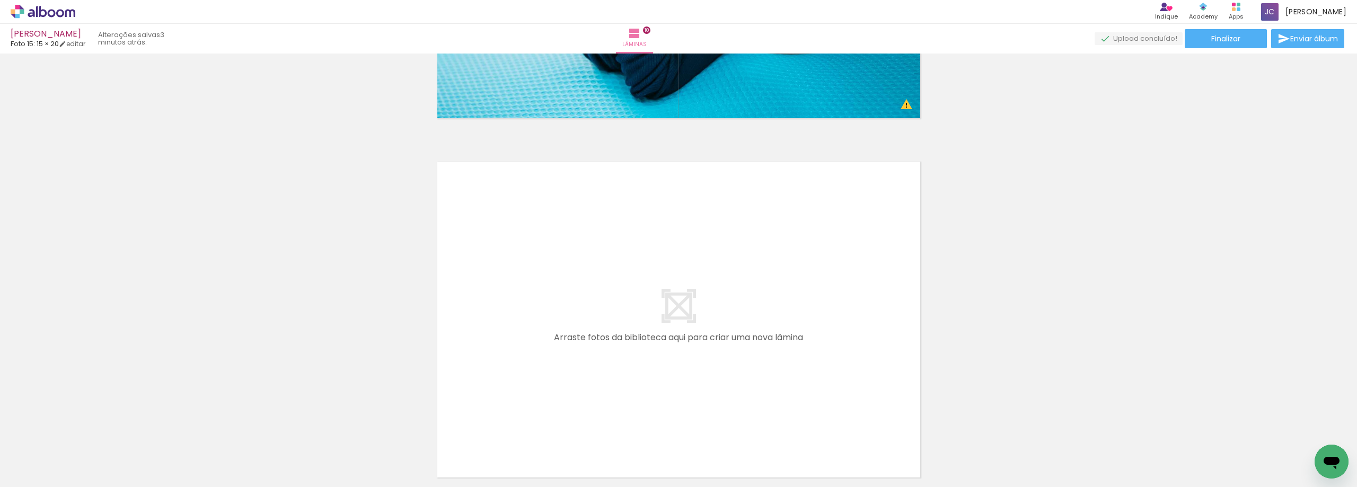
scroll to position [3577, 0]
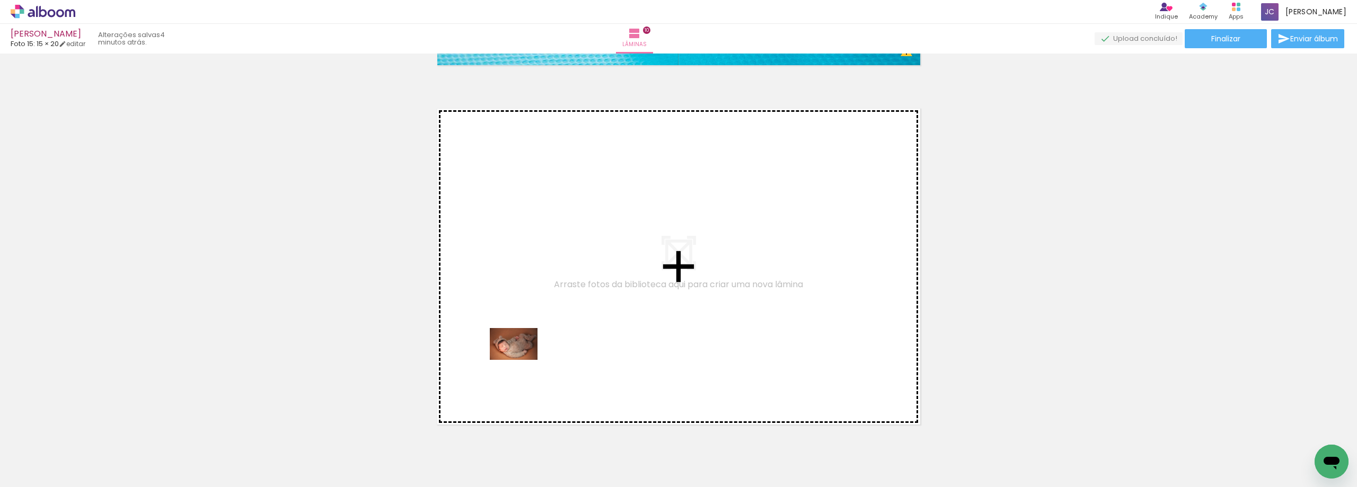
drag, startPoint x: 196, startPoint y: 450, endPoint x: 522, endPoint y: 360, distance: 338.1
click at [522, 360] on quentale-workspace at bounding box center [678, 243] width 1357 height 487
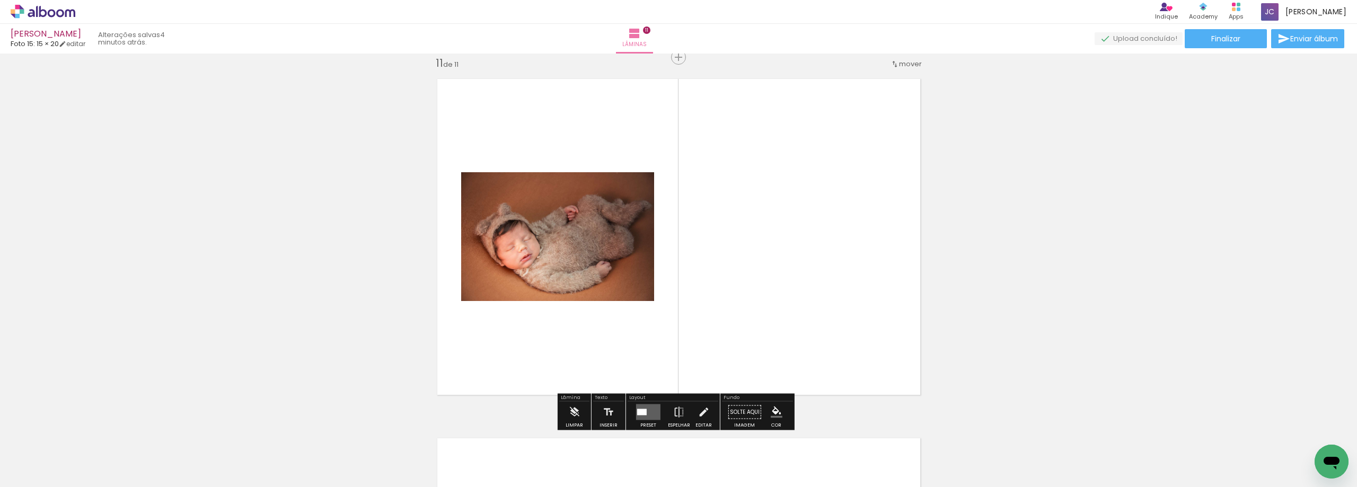
scroll to position [3606, 0]
drag, startPoint x: 109, startPoint y: 459, endPoint x: 701, endPoint y: 310, distance: 610.3
click at [701, 310] on quentale-workspace at bounding box center [678, 243] width 1357 height 487
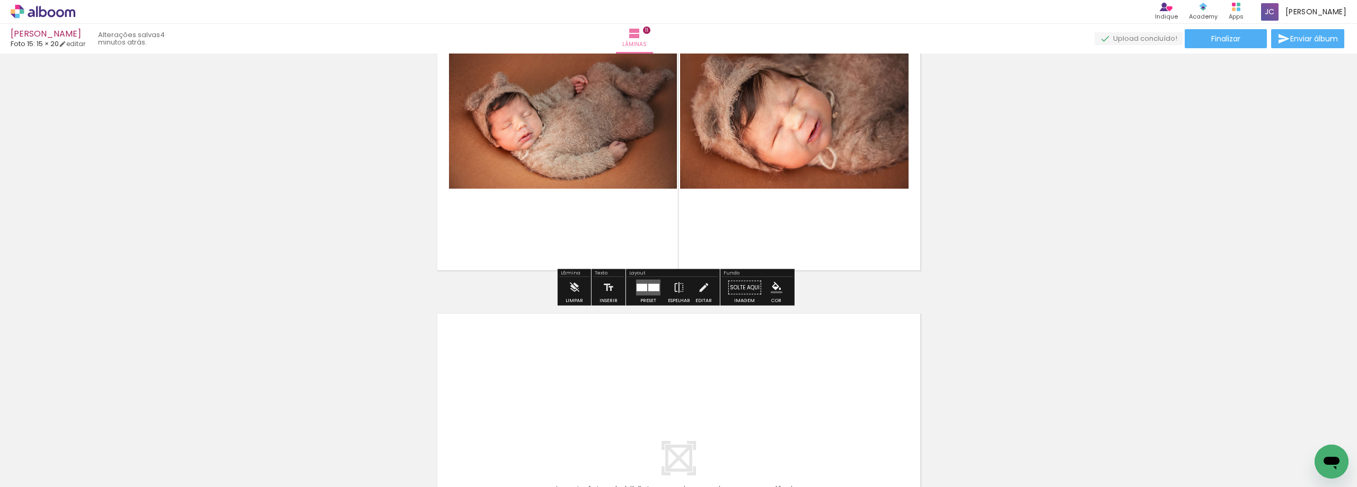
scroll to position [3765, 0]
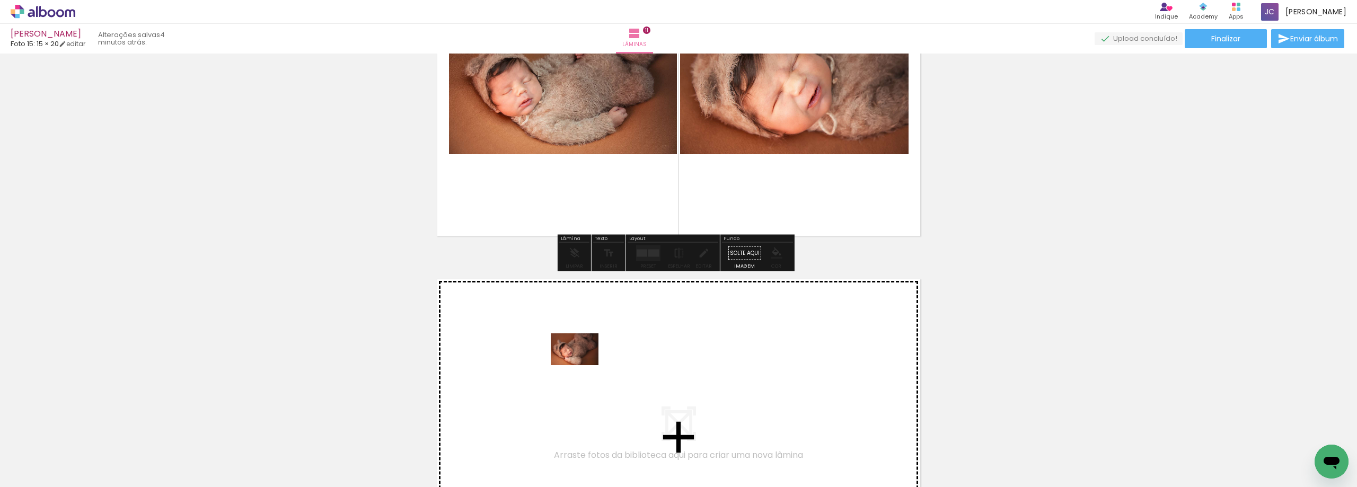
drag, startPoint x: 121, startPoint y: 457, endPoint x: 584, endPoint y: 364, distance: 472.4
click at [584, 364] on quentale-workspace at bounding box center [678, 243] width 1357 height 487
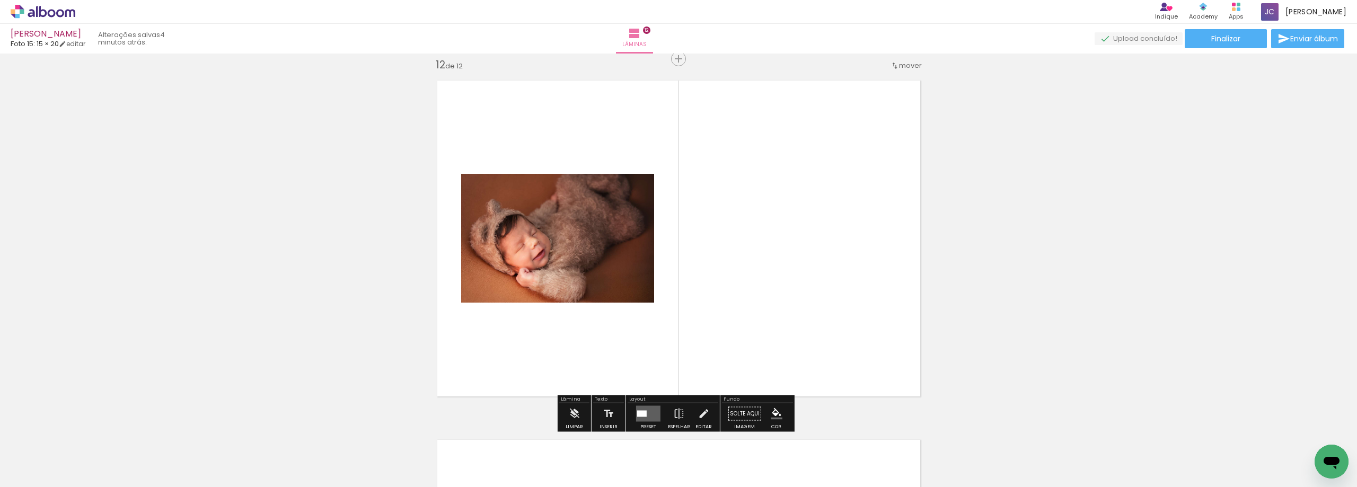
scroll to position [3966, 0]
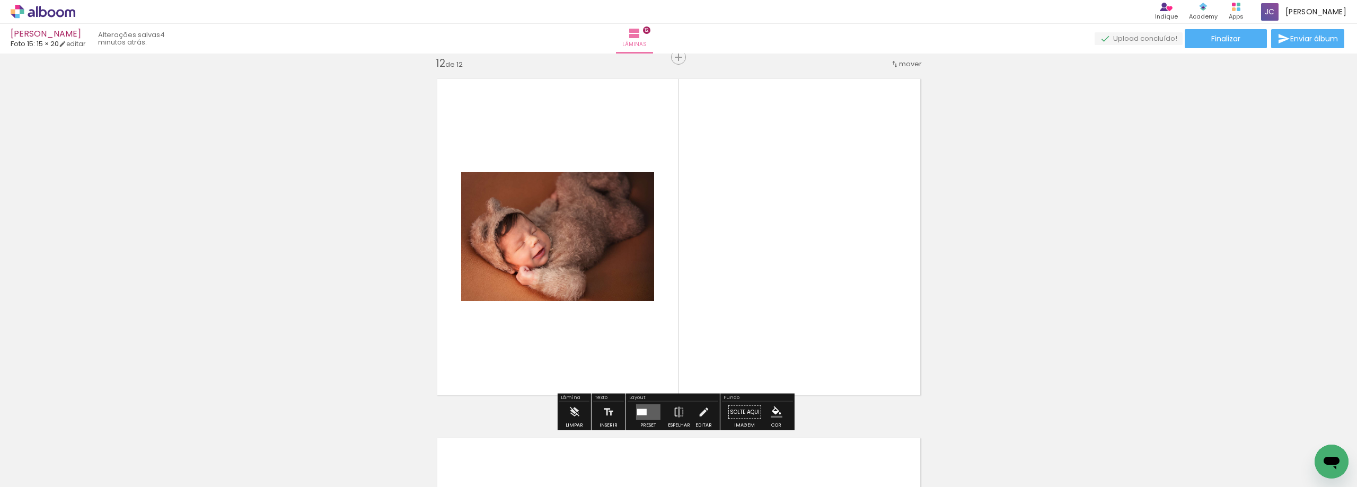
click at [648, 415] on quentale-layouter at bounding box center [648, 412] width 24 height 16
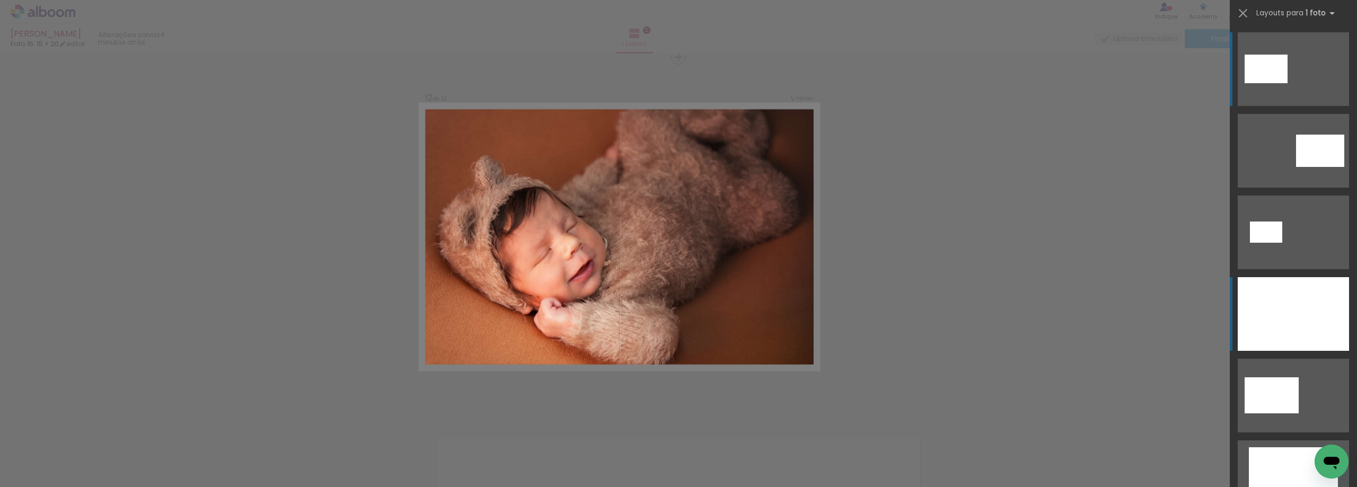
click at [1264, 303] on div at bounding box center [1292, 314] width 111 height 74
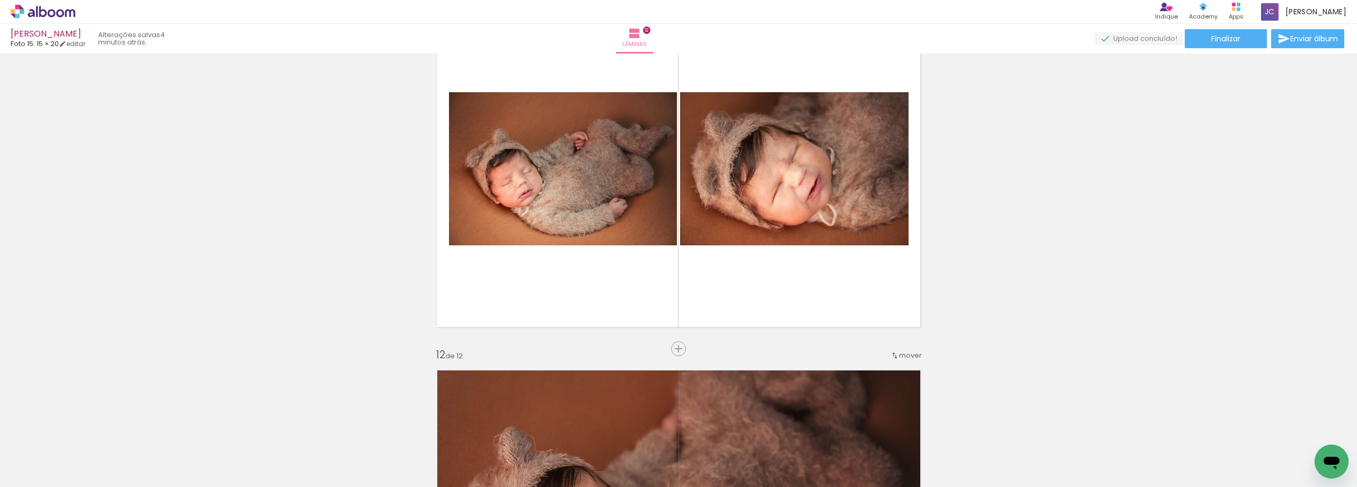
scroll to position [3648, 0]
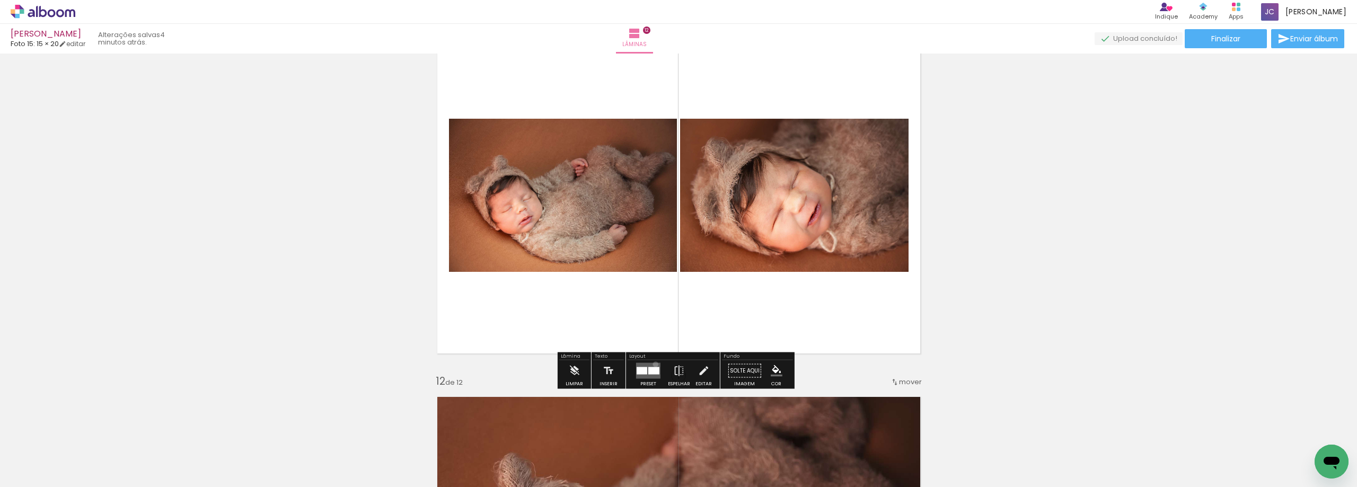
click at [653, 364] on quentale-layouter at bounding box center [648, 371] width 24 height 16
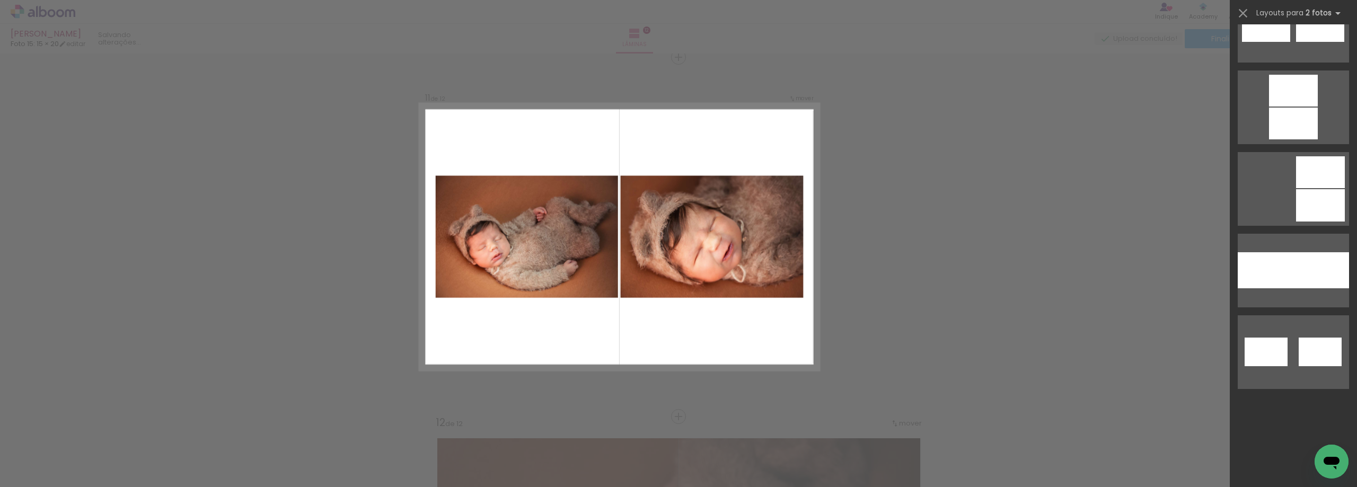
scroll to position [0, 0]
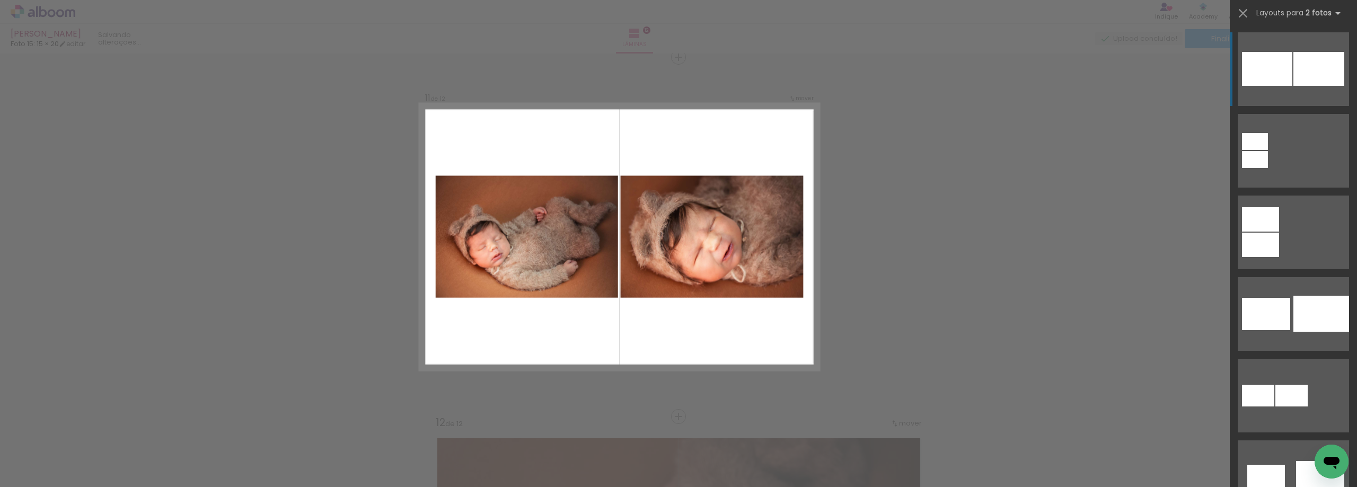
click at [1312, 92] on quentale-layouter at bounding box center [1292, 69] width 111 height 74
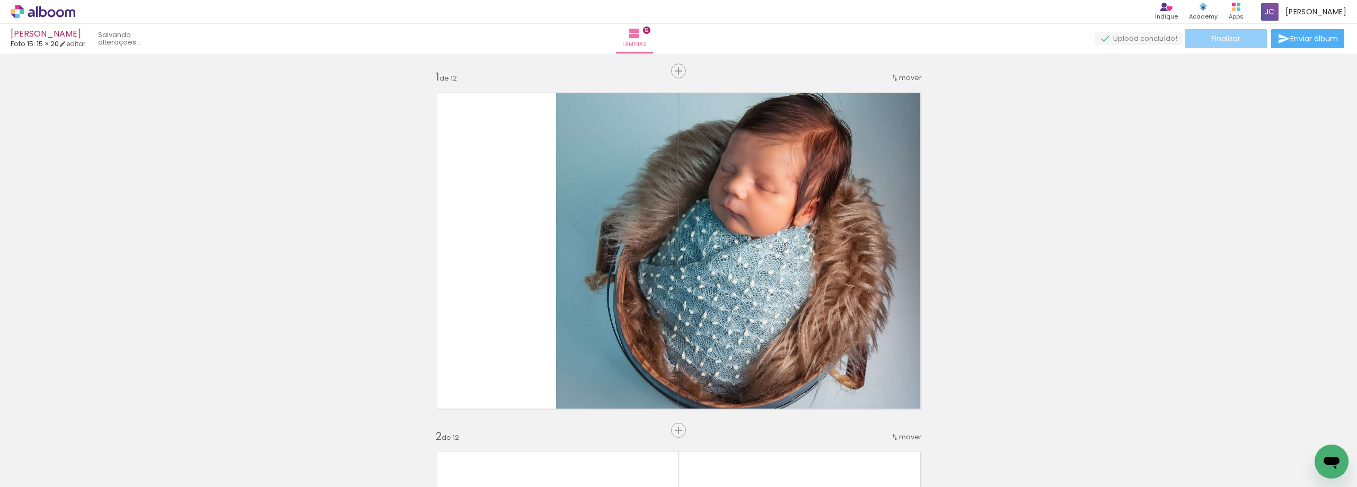
click at [1226, 37] on span "Finalizar" at bounding box center [1225, 38] width 29 height 7
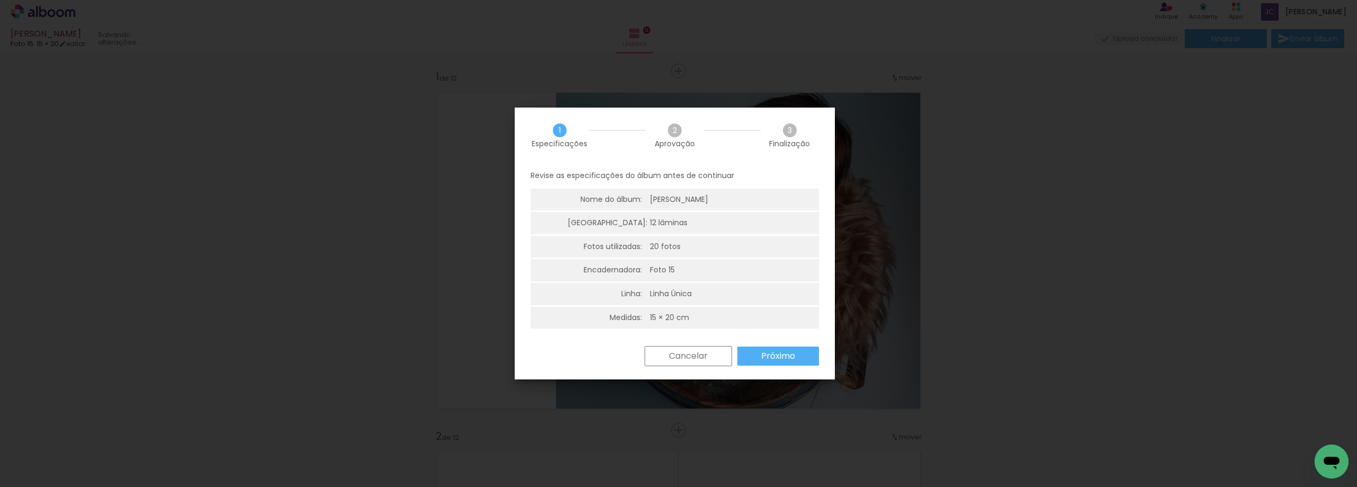
click at [0, 0] on slot "Próximo" at bounding box center [0, 0] width 0 height 0
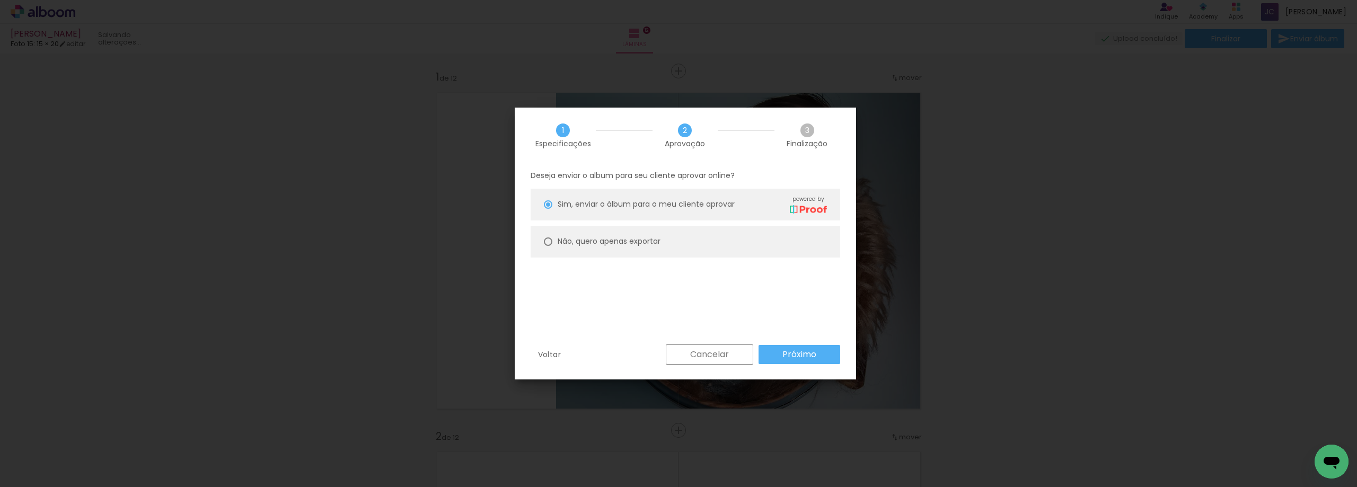
click at [767, 352] on paper-button "Próximo" at bounding box center [799, 354] width 82 height 19
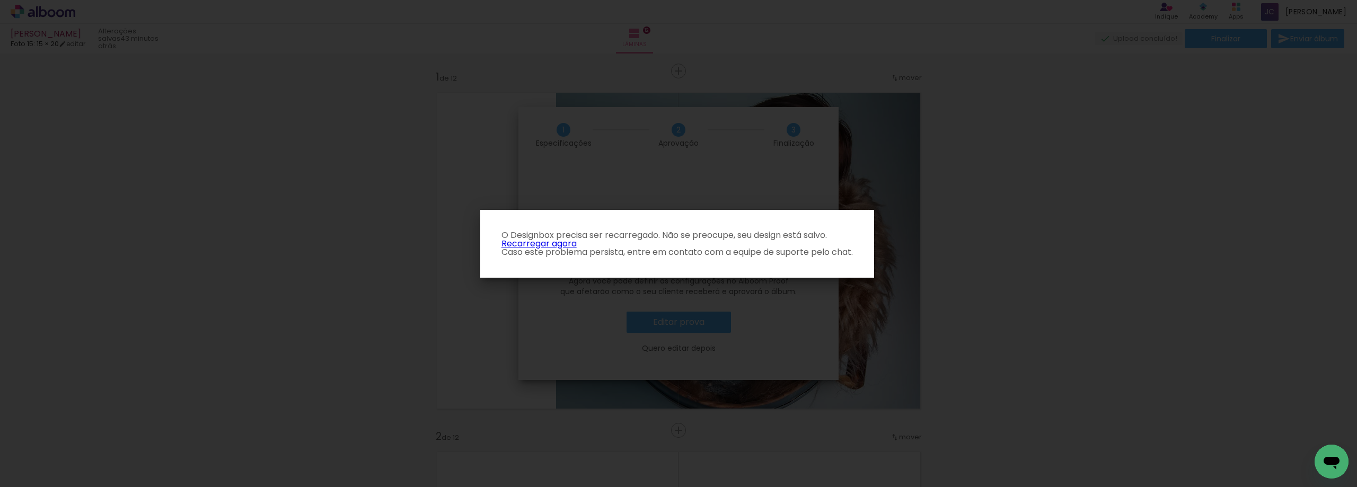
click at [557, 242] on link "Recarregar agora" at bounding box center [538, 243] width 75 height 12
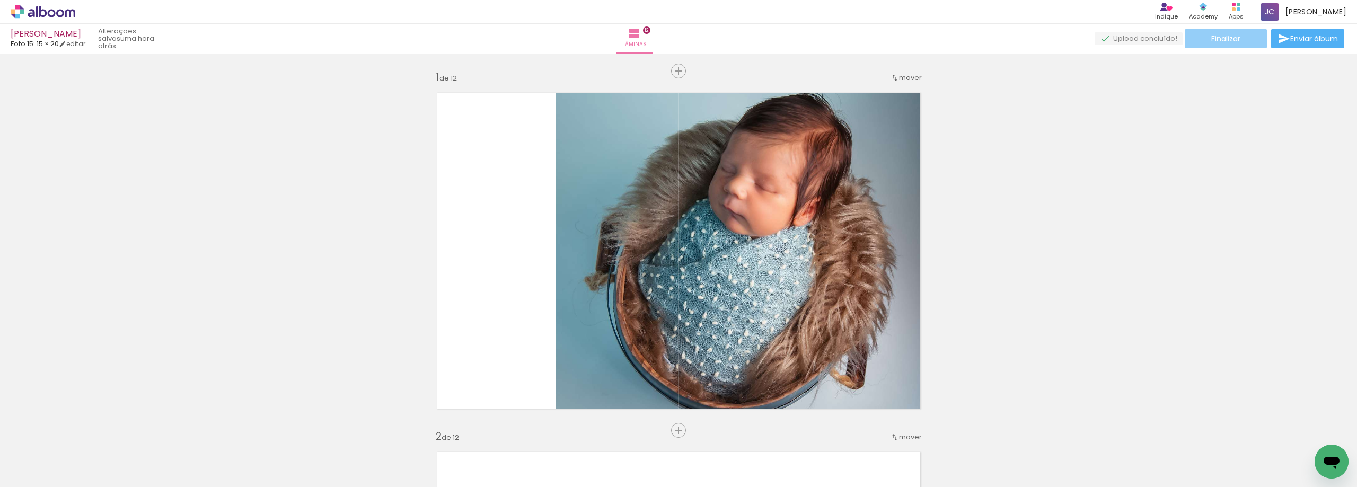
click at [1238, 35] on paper-button "Finalizar" at bounding box center [1225, 38] width 82 height 19
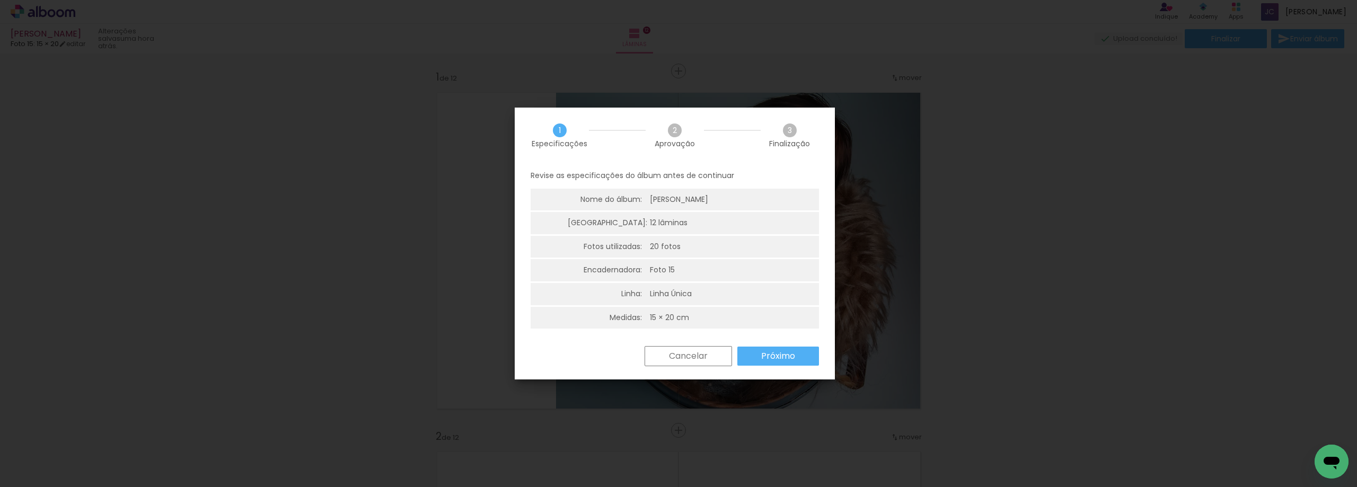
click at [0, 0] on slot "Próximo" at bounding box center [0, 0] width 0 height 0
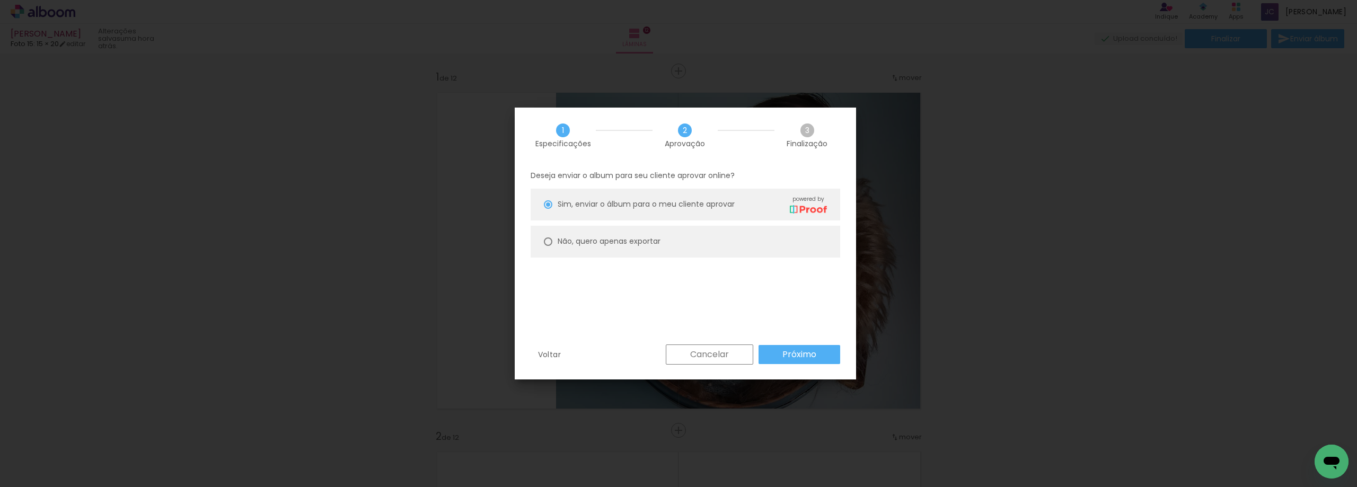
click at [674, 244] on paper-radio-button "Não, quero apenas exportar" at bounding box center [684, 242] width 309 height 32
type paper-radio-button "on"
click at [0, 0] on slot "Próximo" at bounding box center [0, 0] width 0 height 0
type input "Alta, 300 DPI"
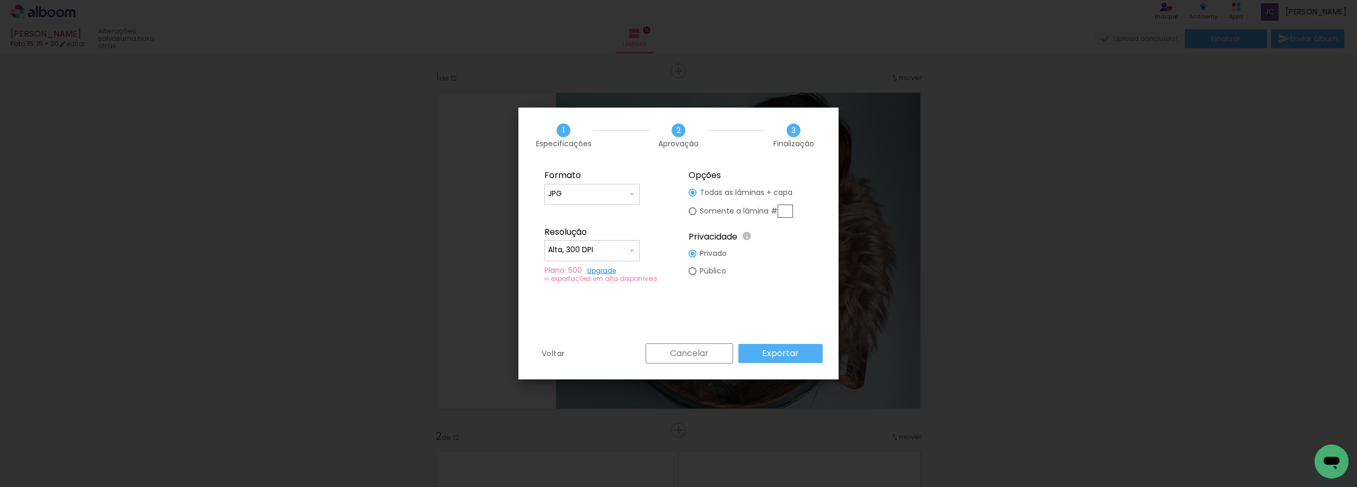
click at [807, 356] on paper-button "Exportar" at bounding box center [780, 353] width 84 height 19
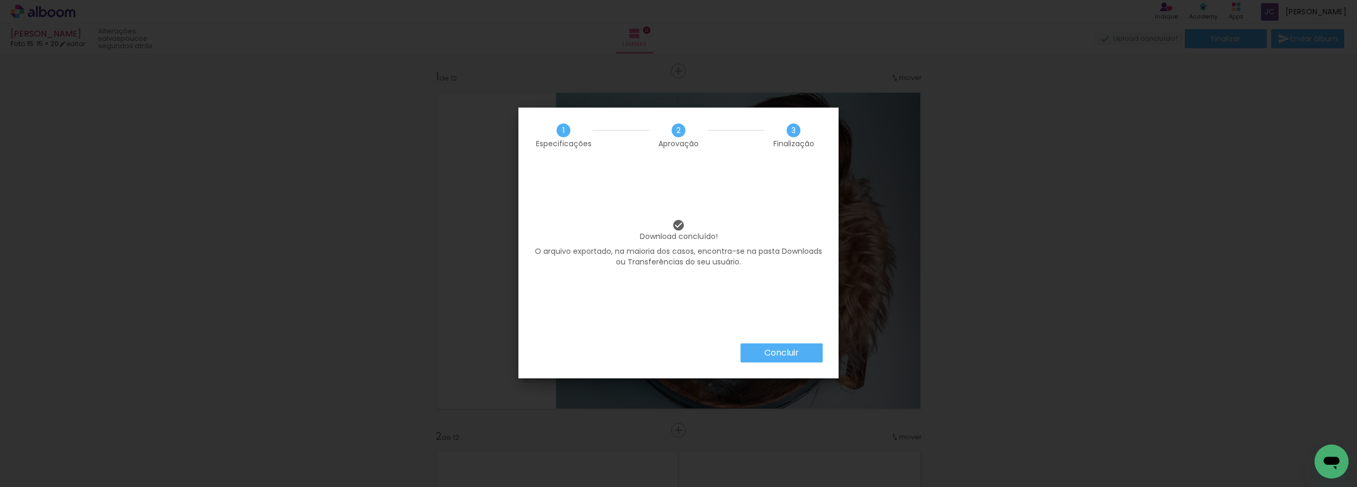
click at [803, 354] on paper-button "Concluir" at bounding box center [781, 352] width 82 height 19
